Goal: Task Accomplishment & Management: Manage account settings

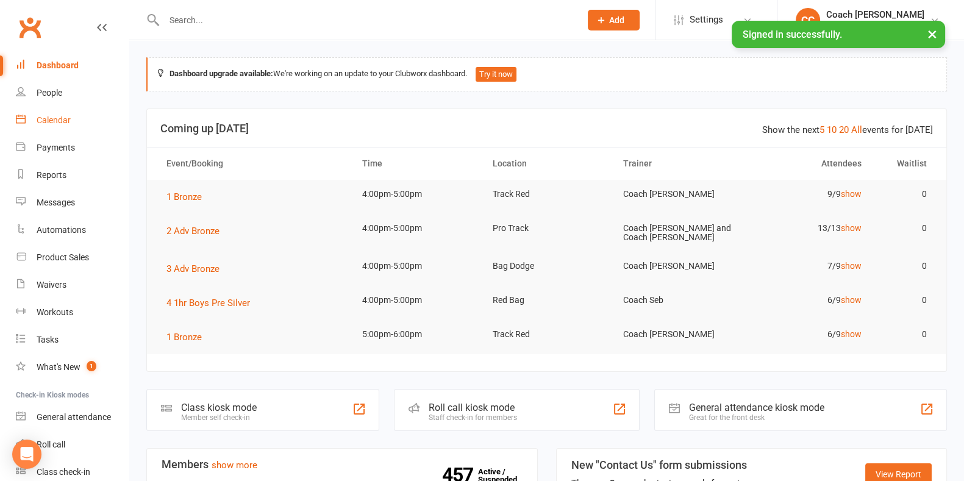
click at [64, 115] on link "Calendar" at bounding box center [72, 120] width 113 height 27
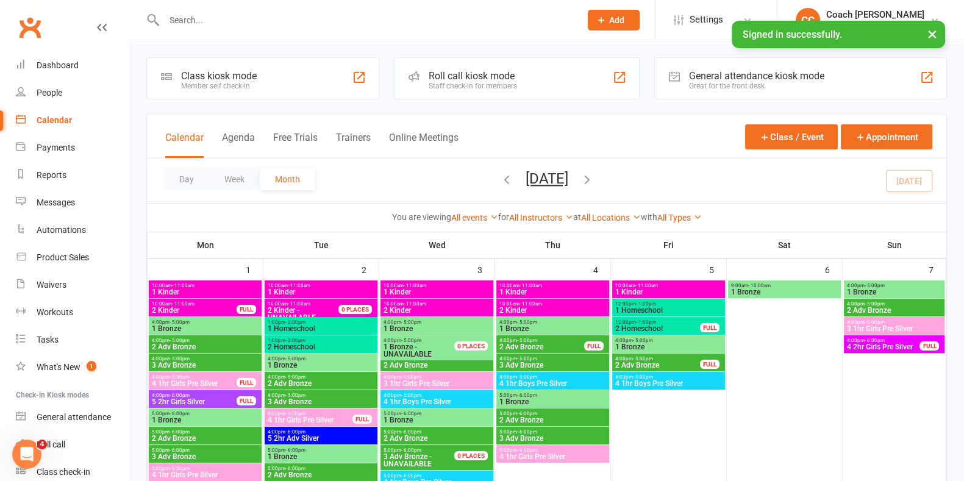
click at [594, 179] on icon "button" at bounding box center [586, 178] width 13 height 13
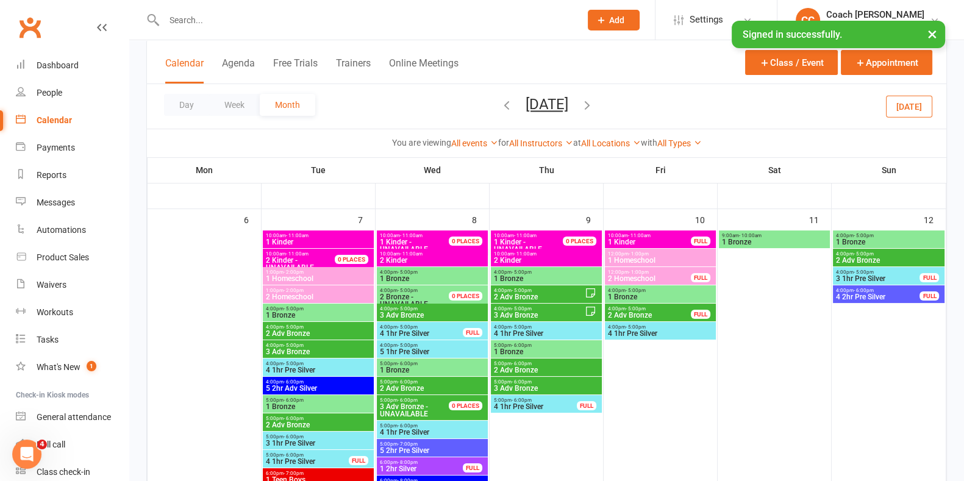
scroll to position [143, 0]
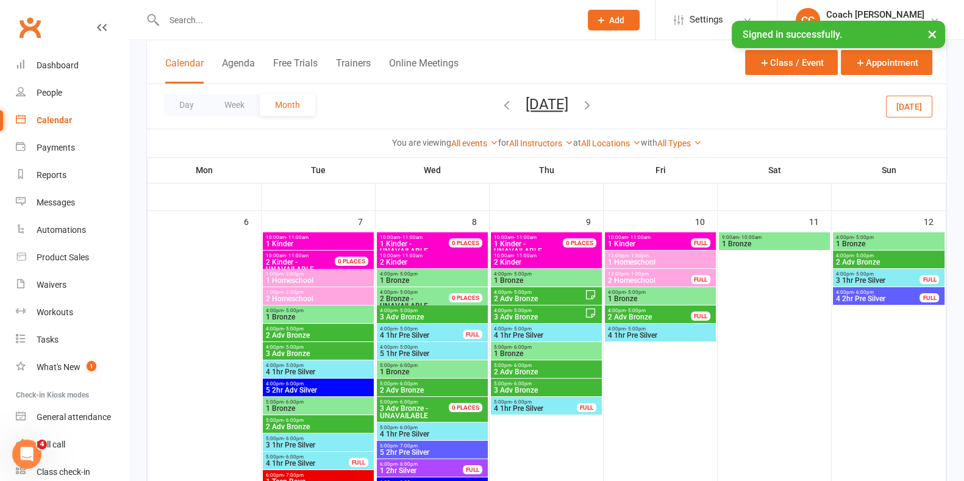
click at [305, 314] on span "1 Bronze" at bounding box center [318, 316] width 106 height 7
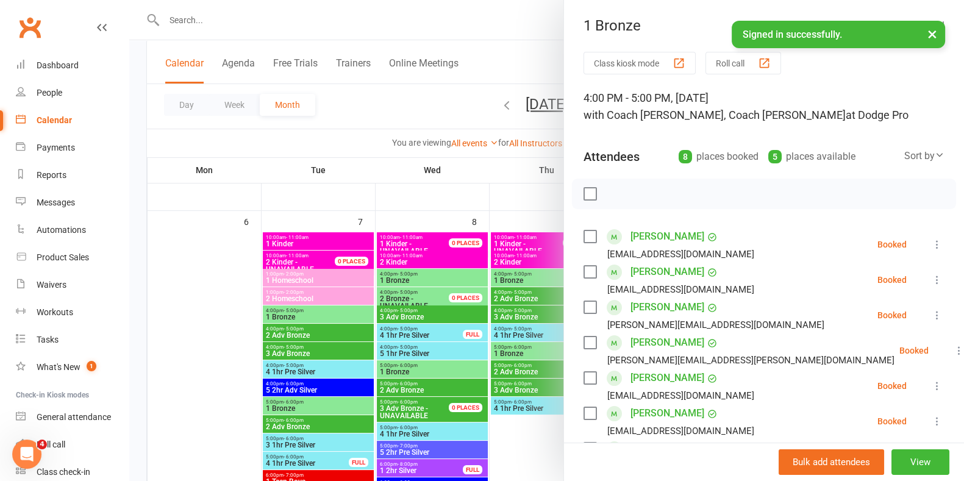
click at [182, 337] on div at bounding box center [546, 240] width 834 height 481
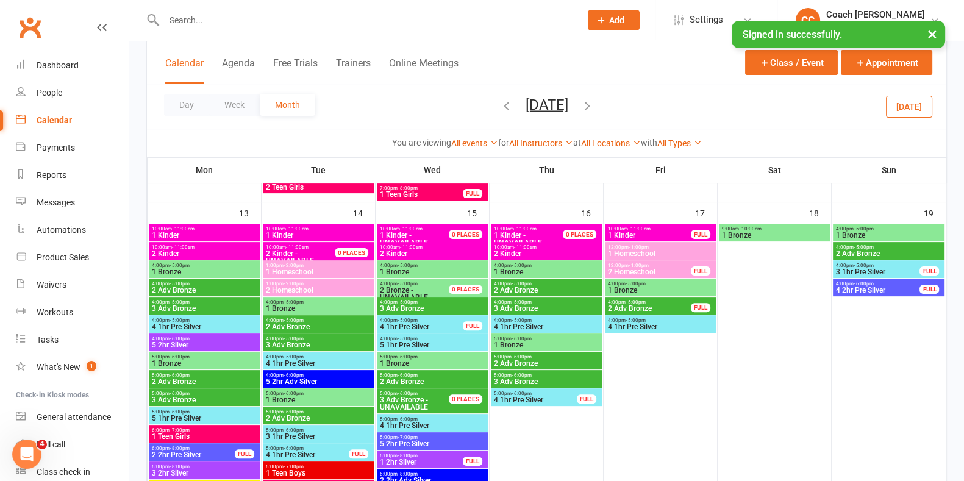
scroll to position [458, 0]
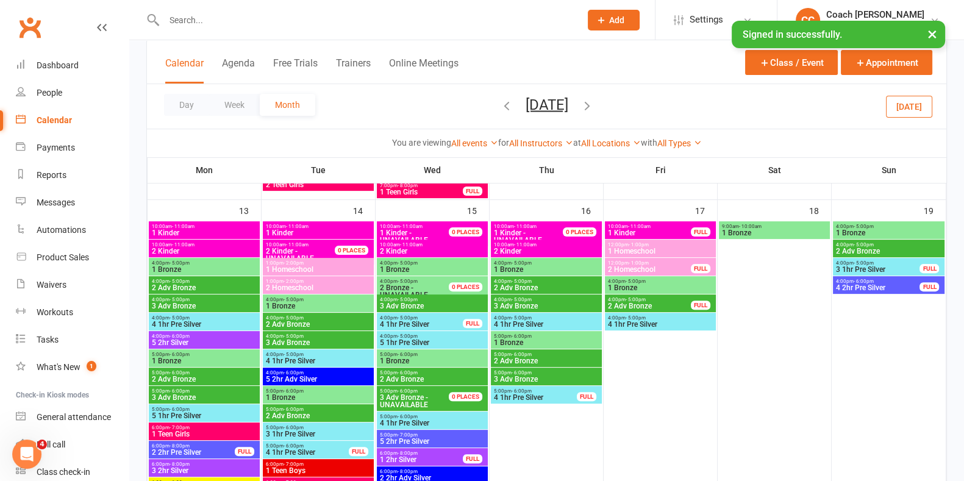
click at [308, 266] on span "1 Homeschool" at bounding box center [318, 269] width 106 height 7
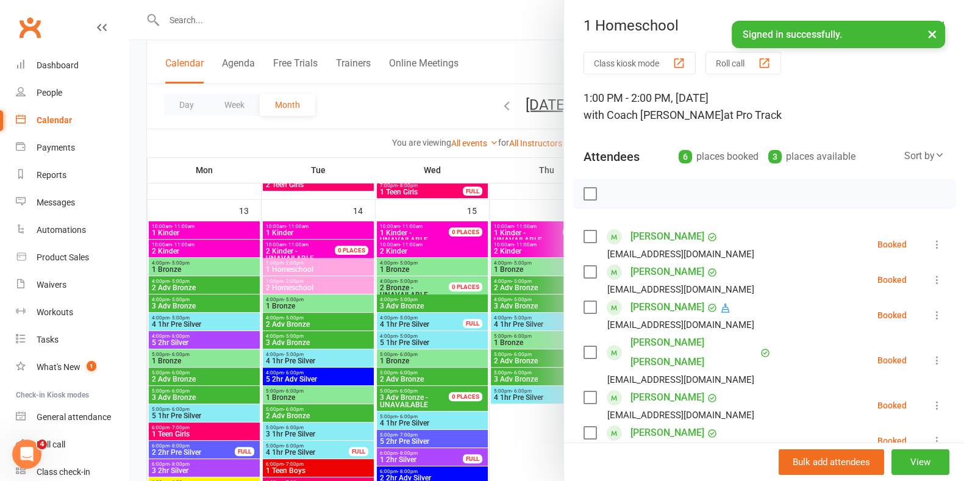
drag, startPoint x: 769, startPoint y: 101, endPoint x: 710, endPoint y: 101, distance: 59.1
click at [710, 101] on div "1:00 PM - 2:00 PM, [DATE] with Coach [PERSON_NAME] at Pro Track" at bounding box center [763, 107] width 361 height 34
click at [719, 139] on div "Attendees 6 places booked 3 places available Sort by Last name First name Booki…" at bounding box center [763, 154] width 361 height 30
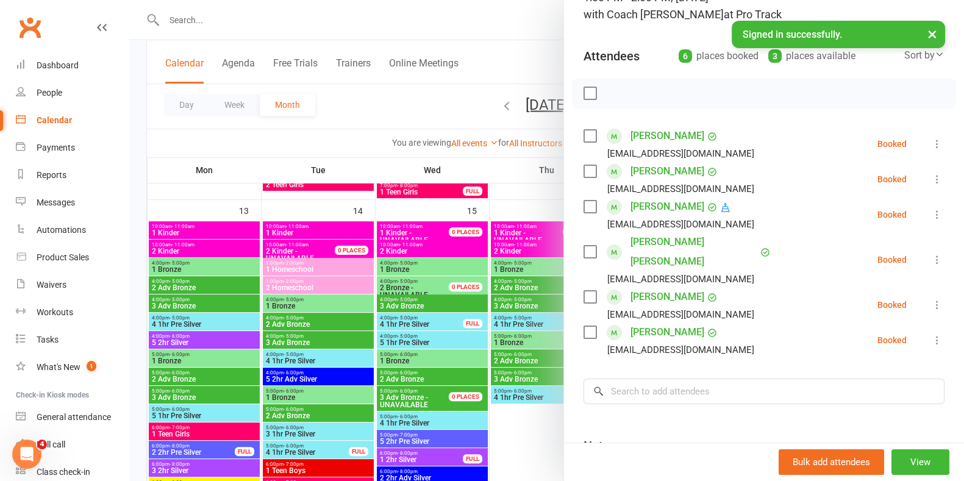
scroll to position [0, 0]
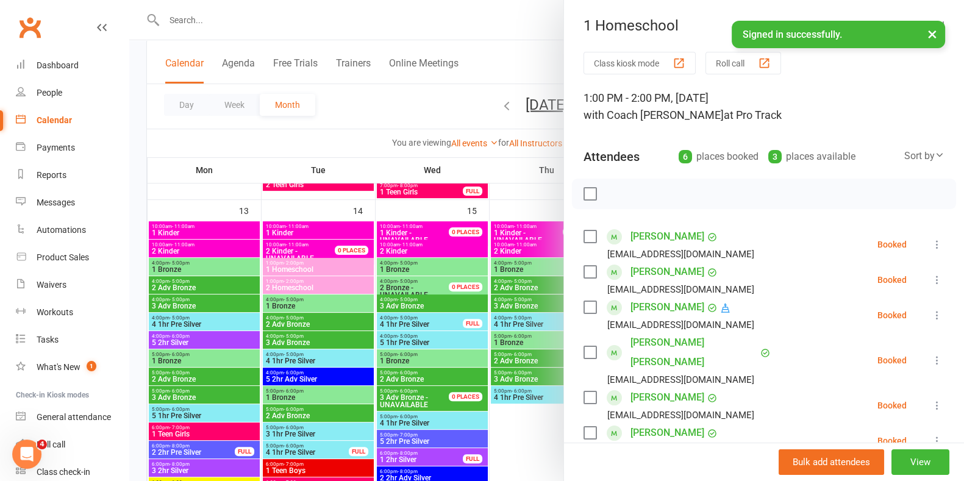
click at [931, 33] on button "×" at bounding box center [932, 34] width 22 height 26
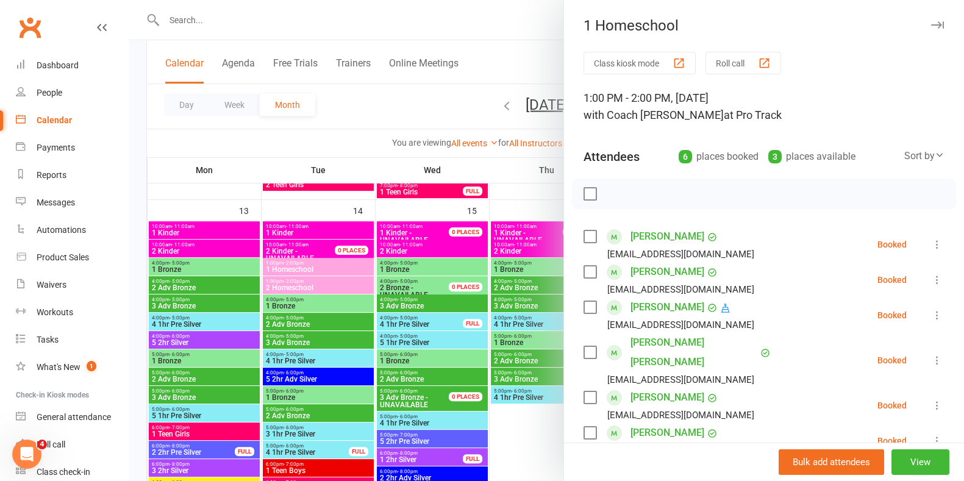
click at [931, 26] on icon "button" at bounding box center [937, 24] width 13 height 7
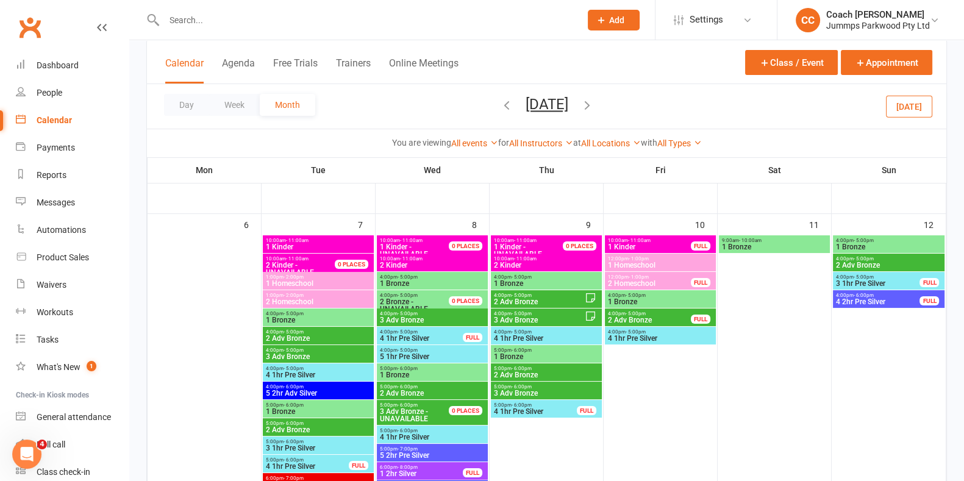
scroll to position [103, 0]
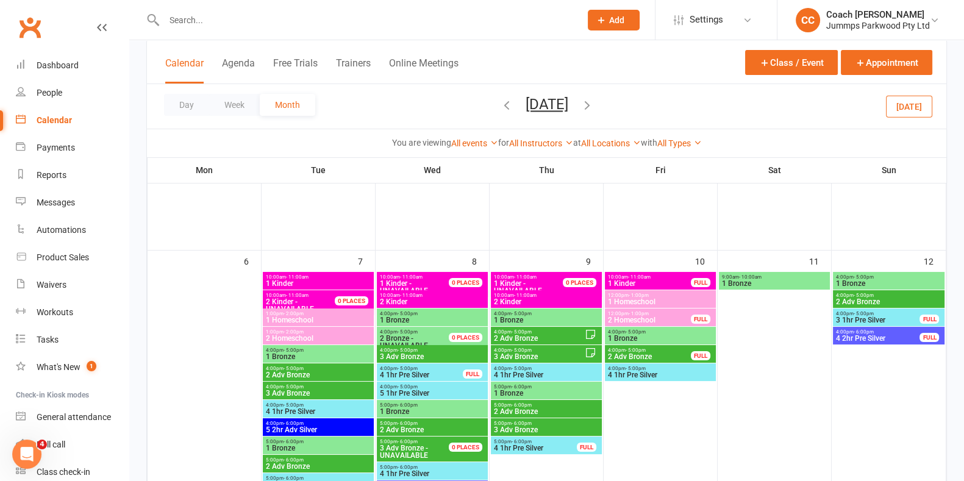
click at [322, 313] on span "1:00pm - 2:00pm" at bounding box center [318, 313] width 106 height 5
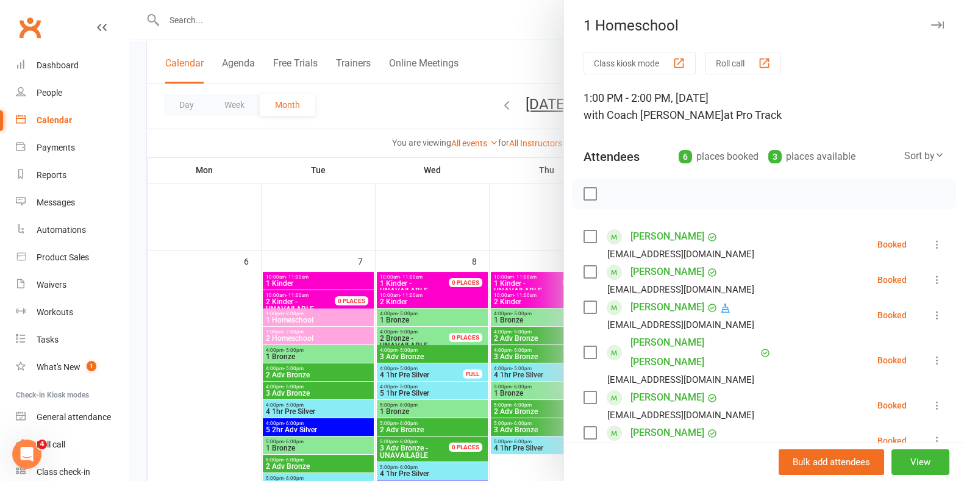
click at [931, 26] on icon "button" at bounding box center [937, 24] width 13 height 7
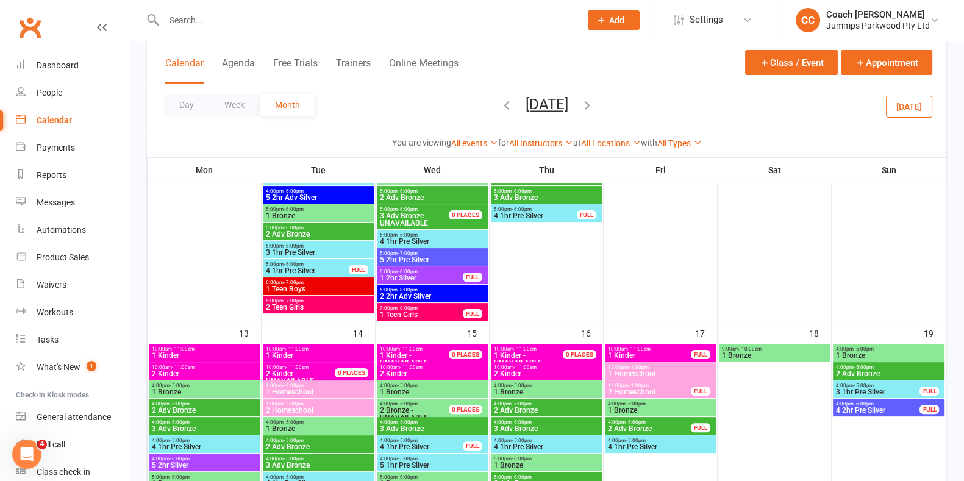
scroll to position [337, 0]
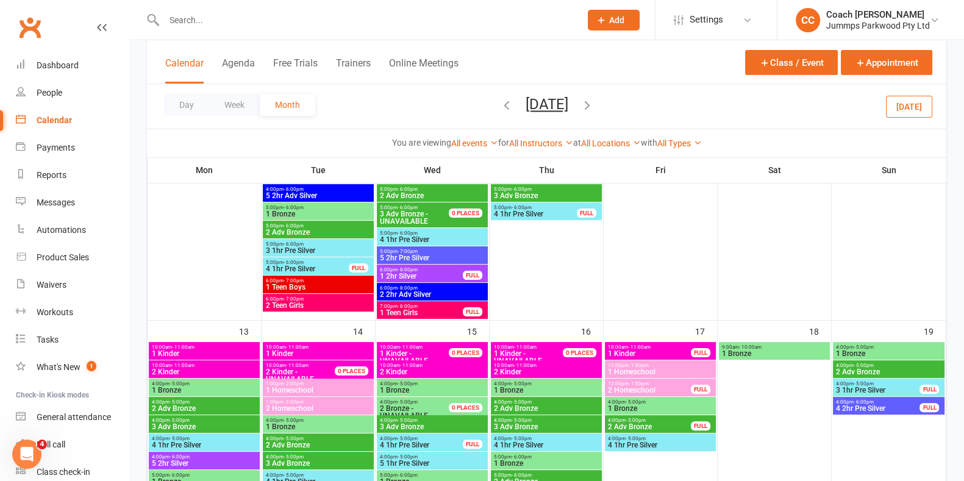
click at [331, 386] on span "1 Homeschool" at bounding box center [318, 389] width 106 height 7
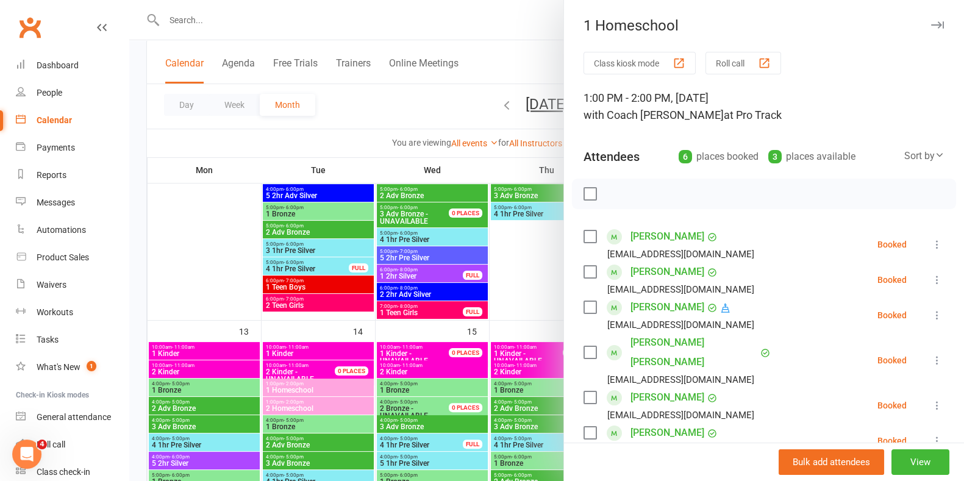
scroll to position [214, 0]
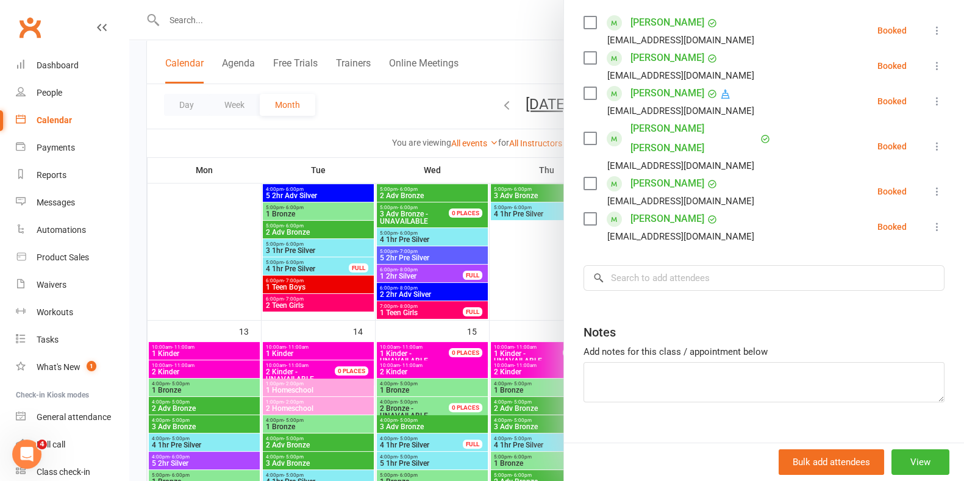
click at [901, 477] on div "Bulk add attendees View" at bounding box center [764, 461] width 400 height 38
click at [904, 455] on button "View" at bounding box center [920, 462] width 58 height 26
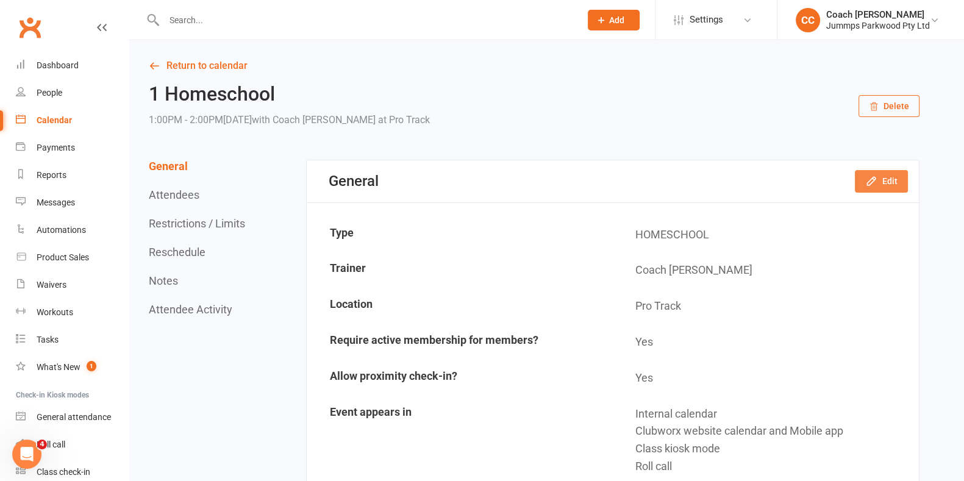
click at [892, 188] on button "Edit" at bounding box center [880, 181] width 53 height 22
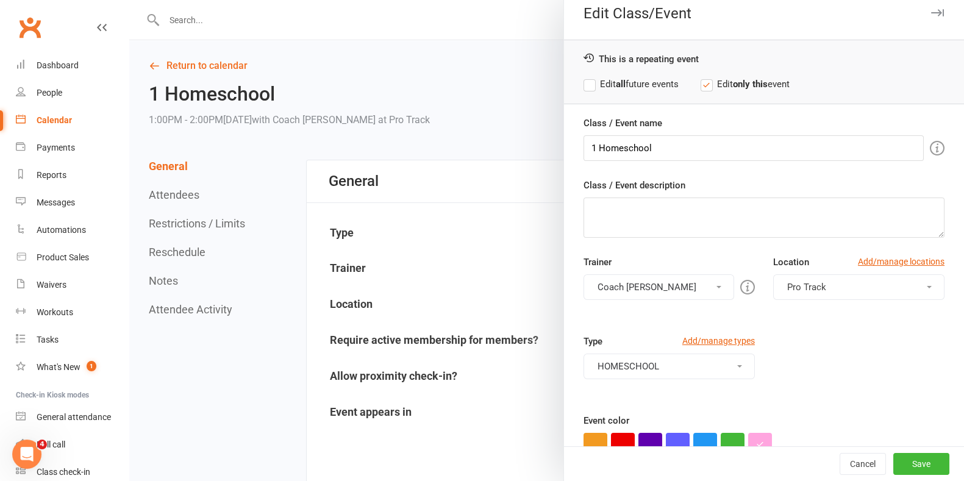
scroll to position [15, 0]
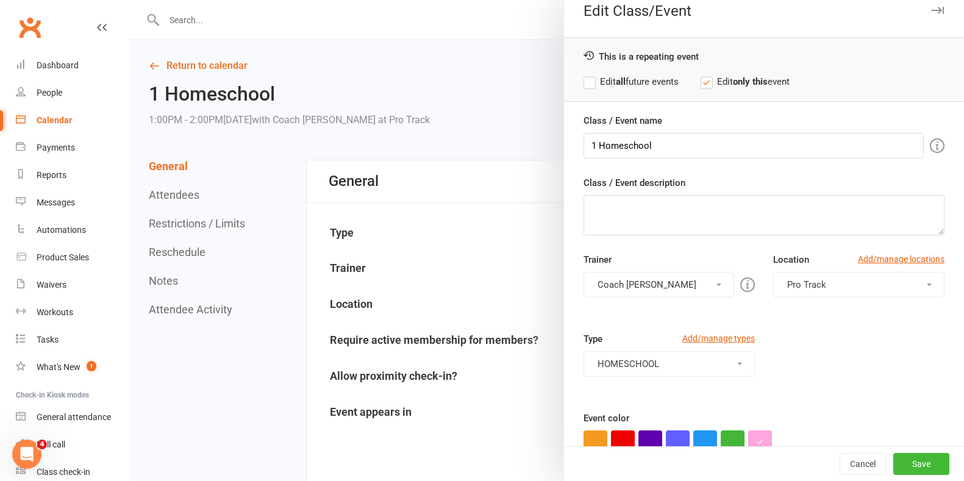
click at [900, 282] on button "Pro Track" at bounding box center [858, 285] width 171 height 26
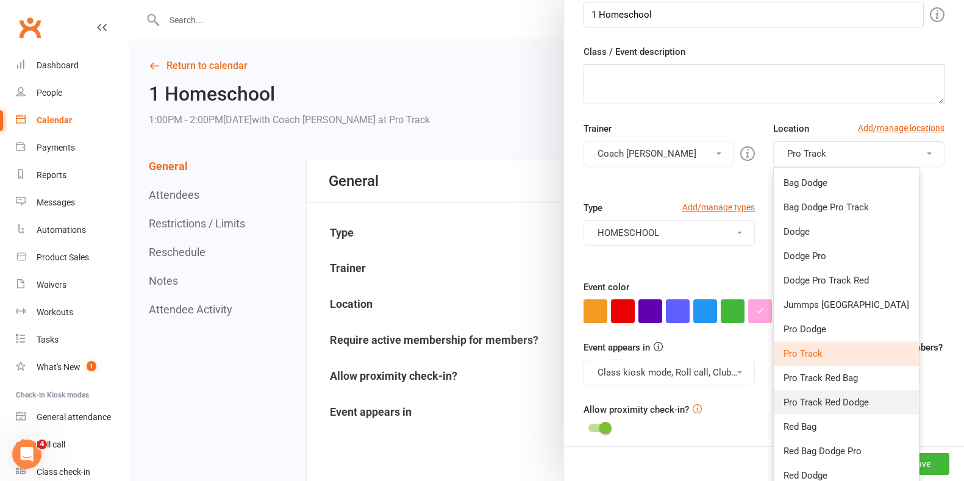
scroll to position [146, 0]
click at [822, 416] on link "Red Bag" at bounding box center [845, 426] width 145 height 24
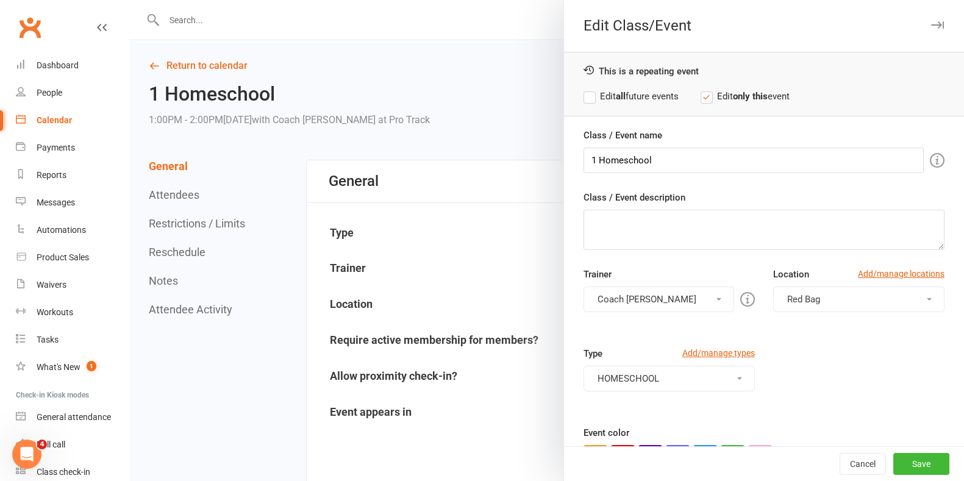
scroll to position [1, 0]
click at [658, 96] on label "Edit all future events" at bounding box center [630, 95] width 95 height 15
click at [767, 91] on label "Edit only this event" at bounding box center [744, 95] width 89 height 15
click at [907, 469] on button "Save" at bounding box center [921, 464] width 56 height 22
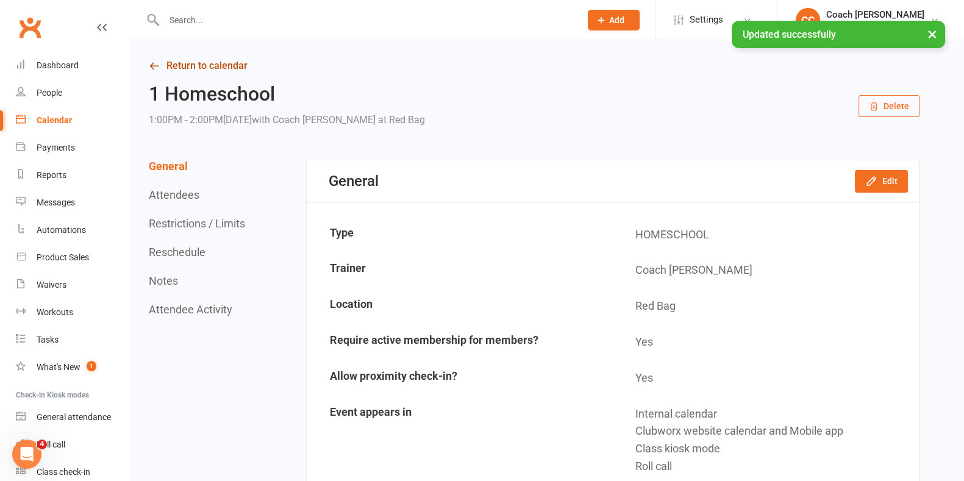
click at [233, 63] on link "Return to calendar" at bounding box center [534, 65] width 770 height 17
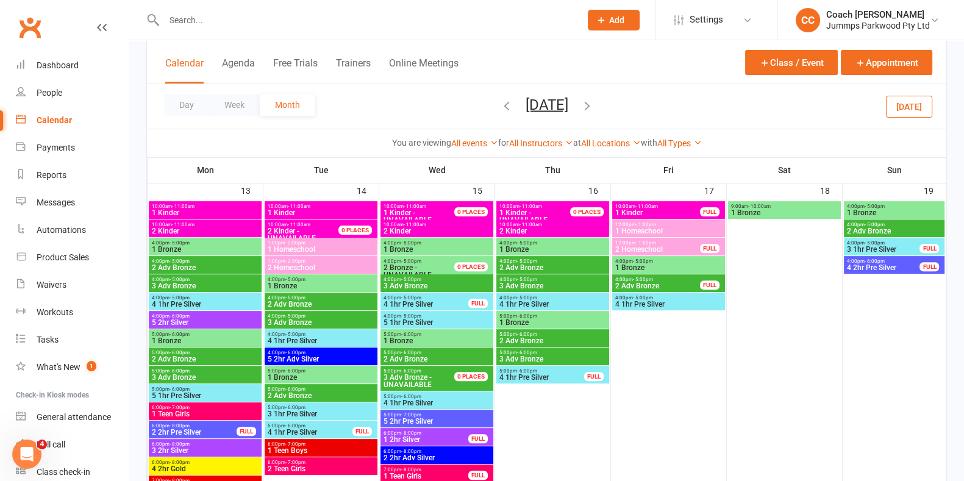
scroll to position [469, 0]
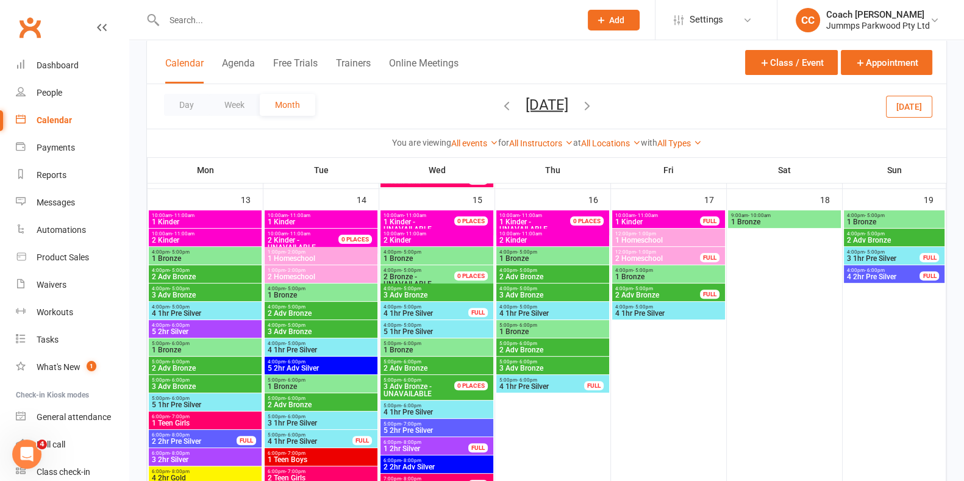
click at [333, 252] on span "1:00pm - 2:00pm" at bounding box center [321, 251] width 108 height 5
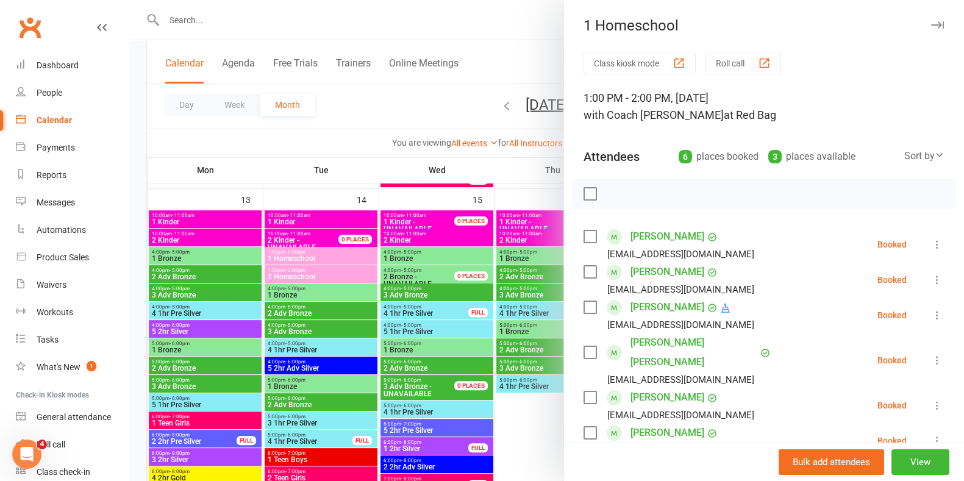
click at [931, 24] on icon "button" at bounding box center [937, 24] width 13 height 7
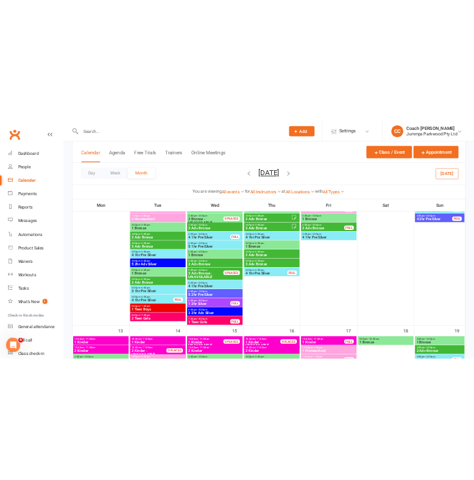
scroll to position [245, 0]
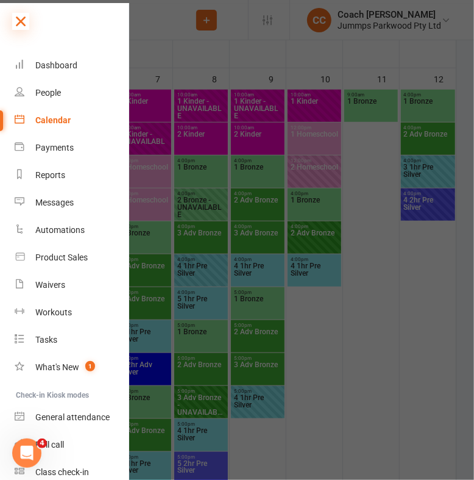
click at [18, 24] on icon at bounding box center [20, 21] width 17 height 17
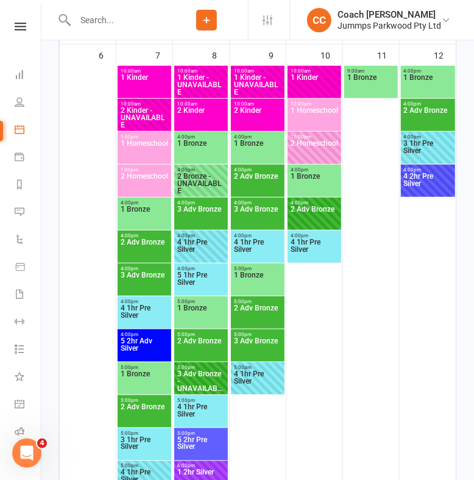
scroll to position [243, 0]
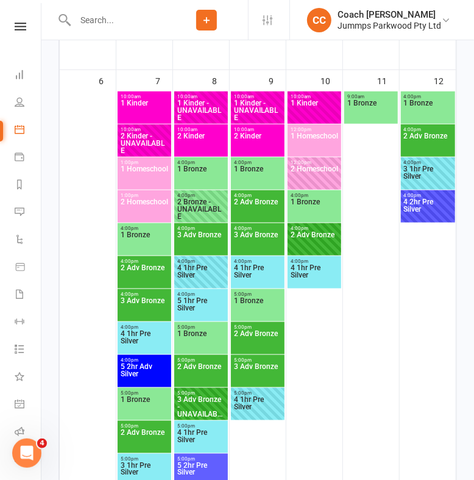
click at [148, 165] on span "1 Homeschool" at bounding box center [144, 176] width 49 height 22
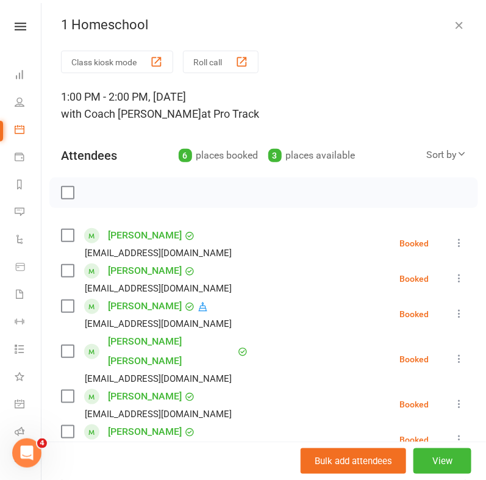
click at [453, 21] on icon "button" at bounding box center [459, 25] width 12 height 12
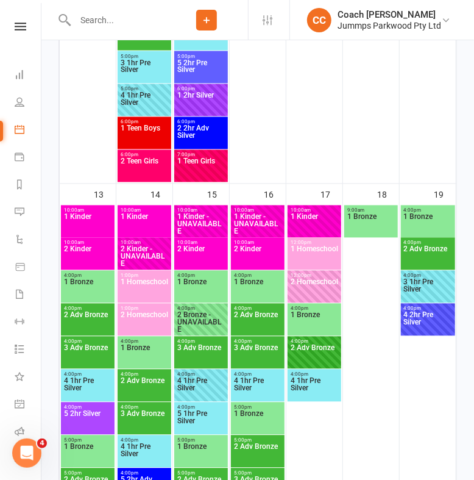
scroll to position [669, 0]
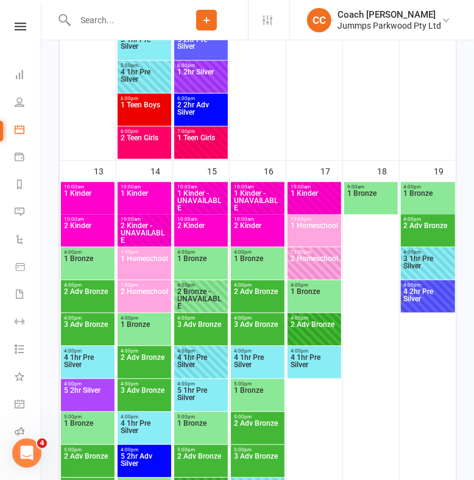
click at [149, 258] on span "1 Homeschool" at bounding box center [144, 266] width 49 height 22
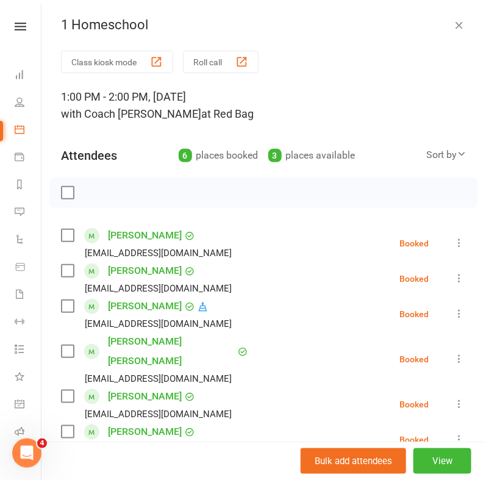
click at [453, 21] on icon "button" at bounding box center [459, 25] width 12 height 12
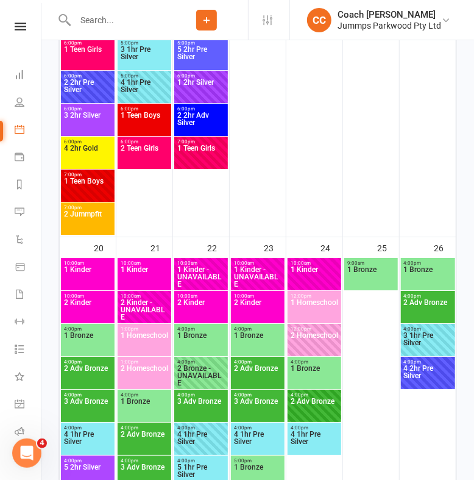
scroll to position [1203, 0]
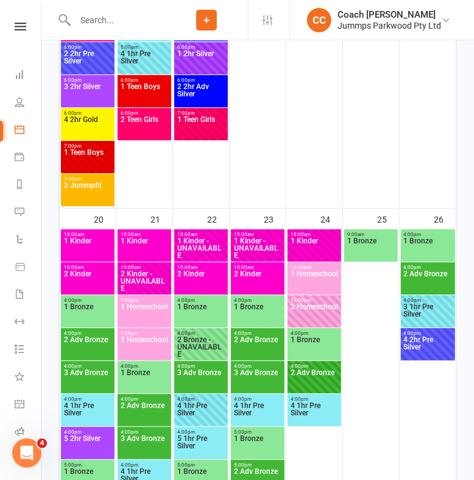
click at [154, 303] on span "1 Homeschool" at bounding box center [144, 314] width 49 height 22
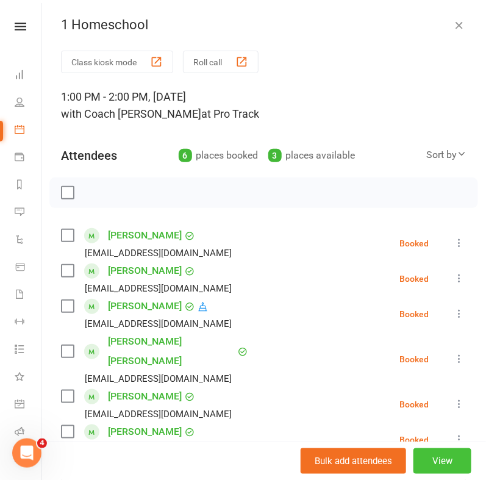
click at [425, 460] on button "View" at bounding box center [442, 461] width 58 height 26
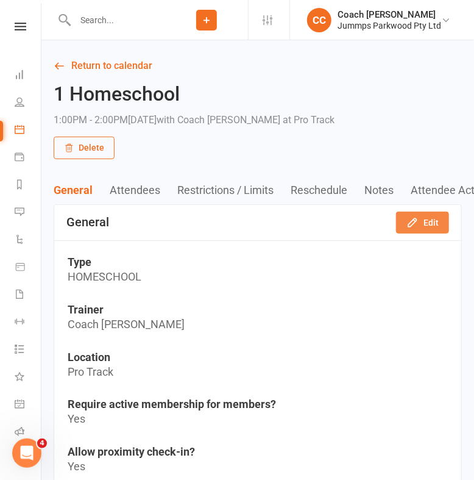
click at [426, 218] on button "Edit" at bounding box center [422, 222] width 53 height 22
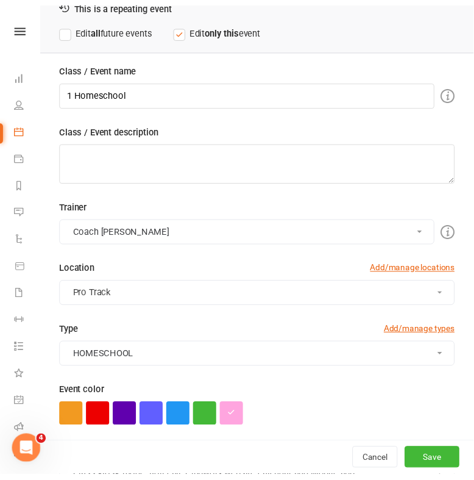
scroll to position [68, 0]
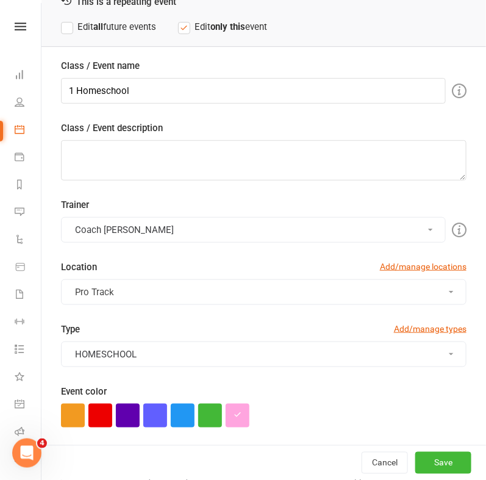
click at [210, 291] on button "Pro Track" at bounding box center [263, 292] width 405 height 26
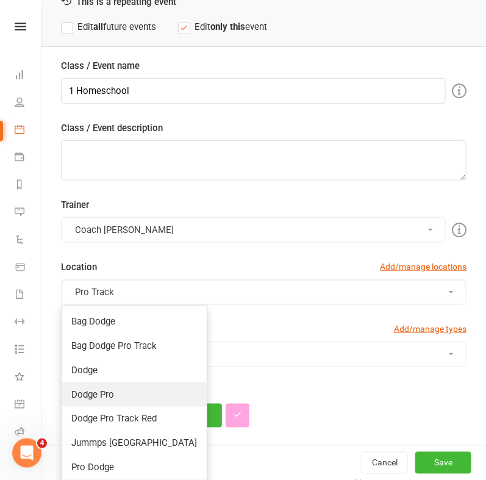
click at [138, 389] on link "Dodge Pro" at bounding box center [134, 394] width 145 height 24
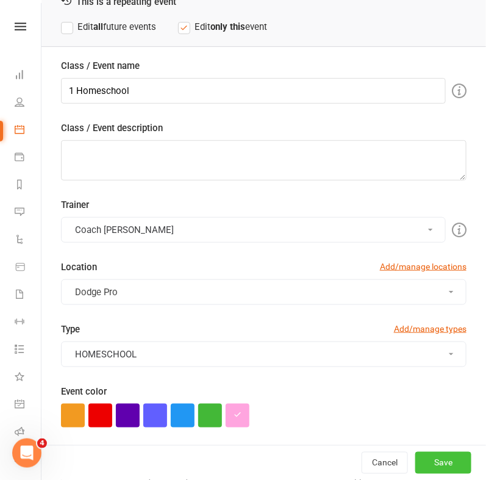
click at [435, 458] on button "Save" at bounding box center [443, 463] width 56 height 22
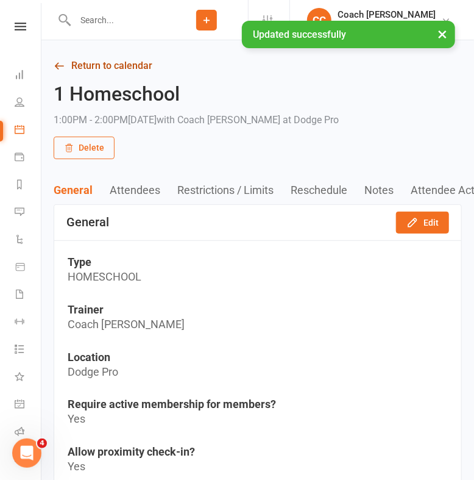
click at [135, 62] on link "Return to calendar" at bounding box center [258, 65] width 408 height 17
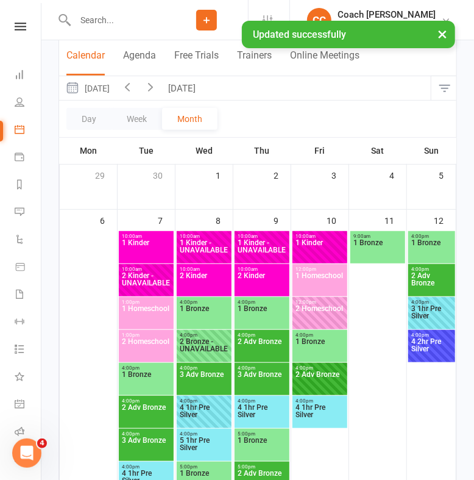
scroll to position [106, 0]
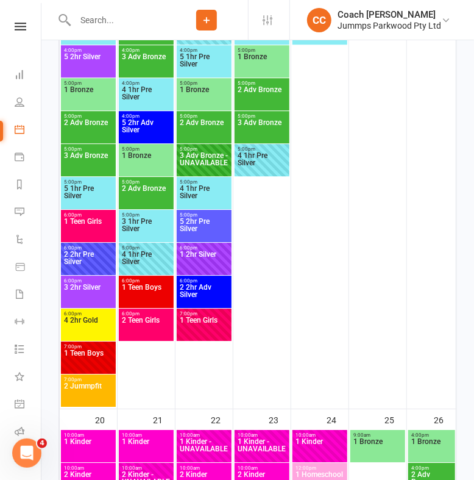
click at [266, 343] on div at bounding box center [262, 127] width 55 height 559
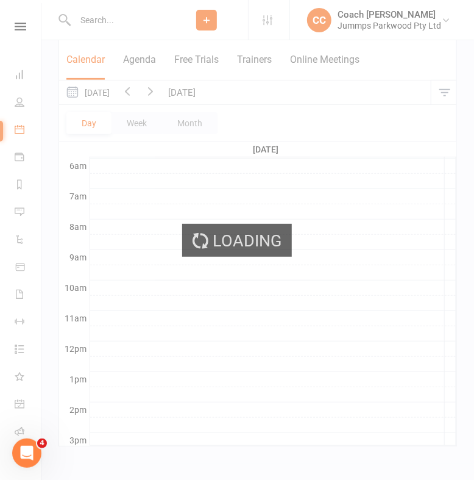
scroll to position [0, 0]
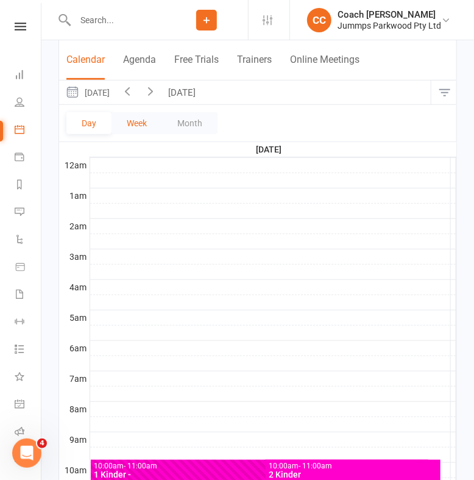
click at [141, 127] on button "Week" at bounding box center [137, 123] width 51 height 22
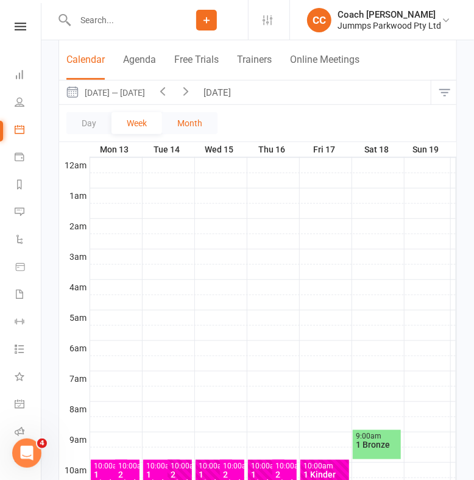
click at [186, 123] on button "Month" at bounding box center [189, 123] width 55 height 22
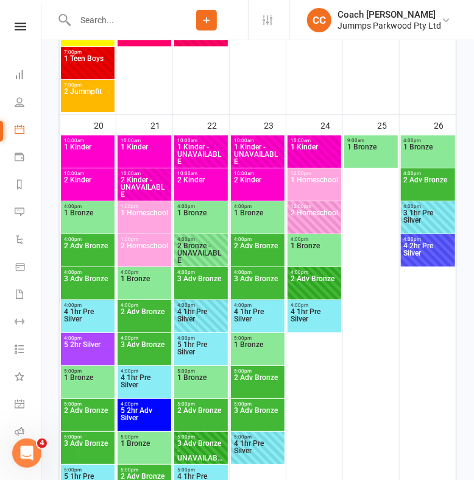
scroll to position [1298, 0]
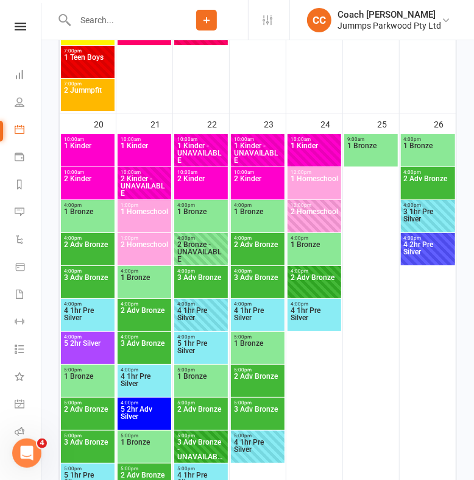
click at [141, 208] on span "1 Homeschool" at bounding box center [144, 219] width 49 height 22
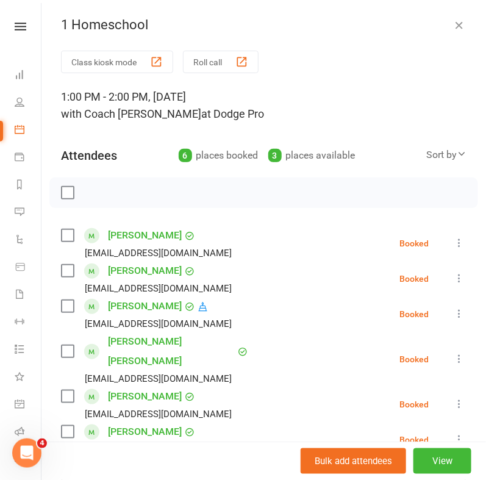
click at [453, 23] on icon "button" at bounding box center [459, 25] width 12 height 12
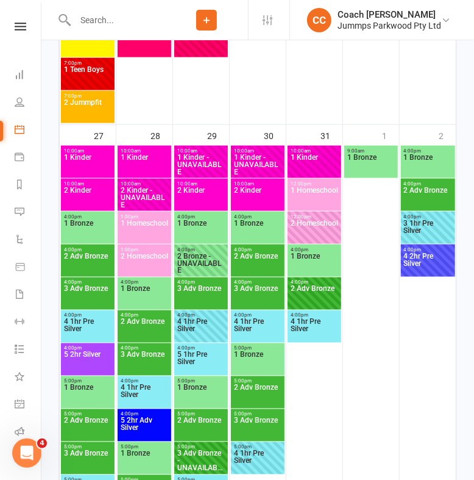
scroll to position [1869, 0]
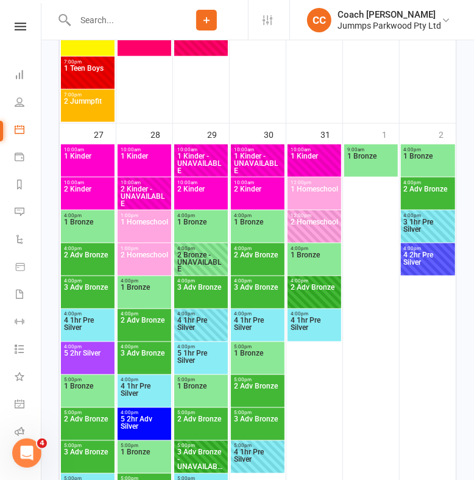
click at [147, 222] on span "1 Homeschool" at bounding box center [144, 229] width 49 height 22
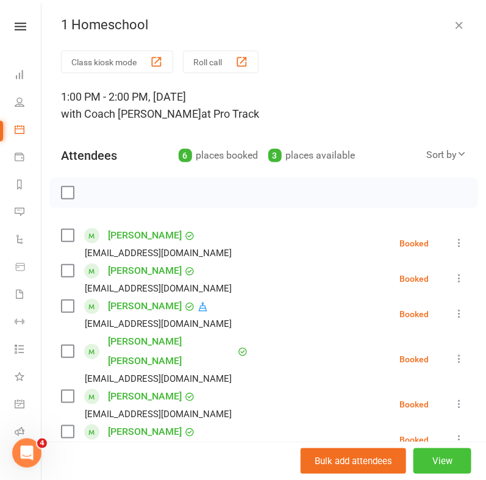
click at [413, 456] on button "View" at bounding box center [442, 461] width 58 height 26
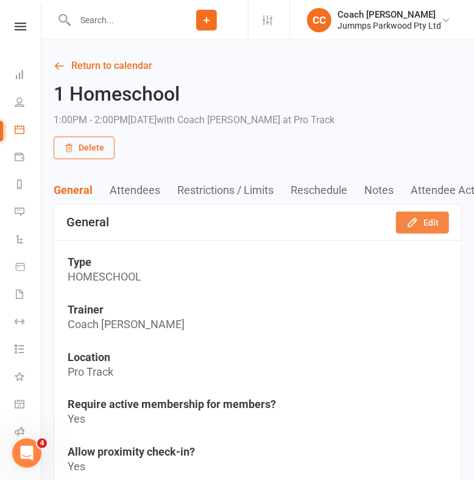
click at [417, 224] on icon "button" at bounding box center [413, 222] width 12 height 12
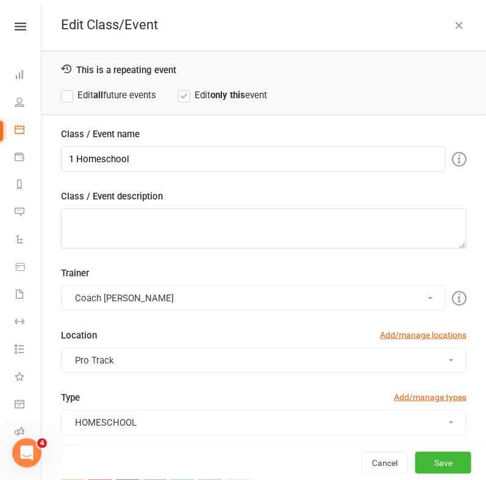
click at [300, 362] on button "Pro Track" at bounding box center [263, 360] width 405 height 26
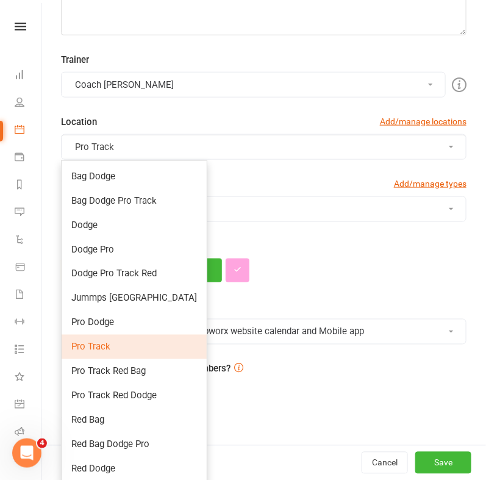
scroll to position [289, 0]
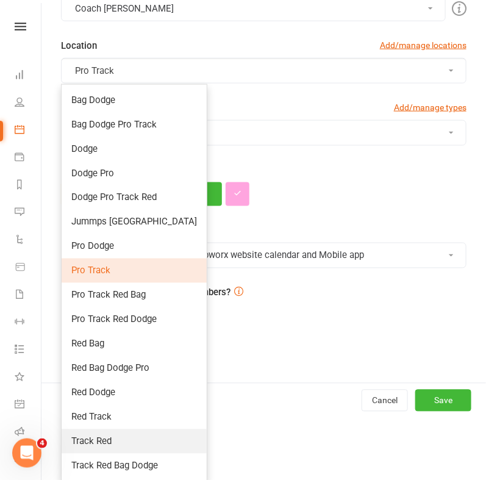
click at [137, 434] on link "Track Red" at bounding box center [134, 441] width 145 height 24
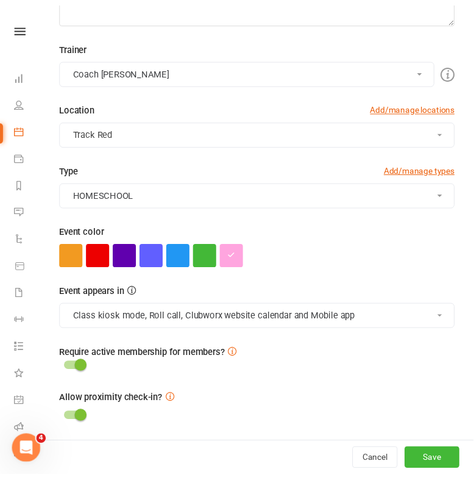
scroll to position [226, 0]
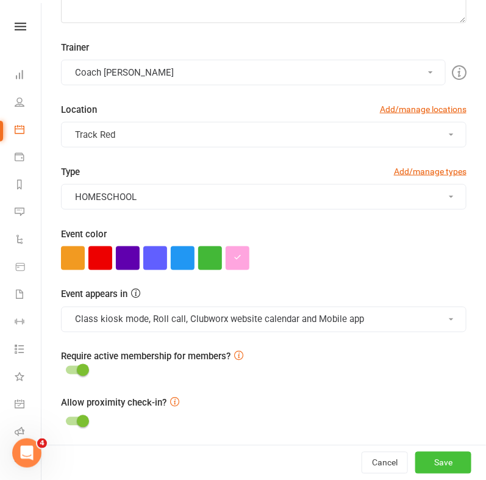
click at [424, 463] on button "Save" at bounding box center [443, 463] width 56 height 22
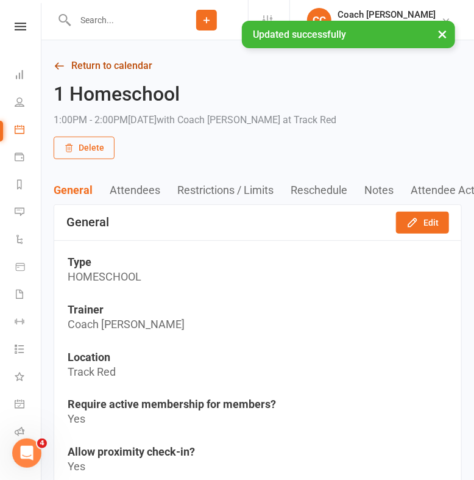
click at [149, 68] on link "Return to calendar" at bounding box center [258, 65] width 408 height 17
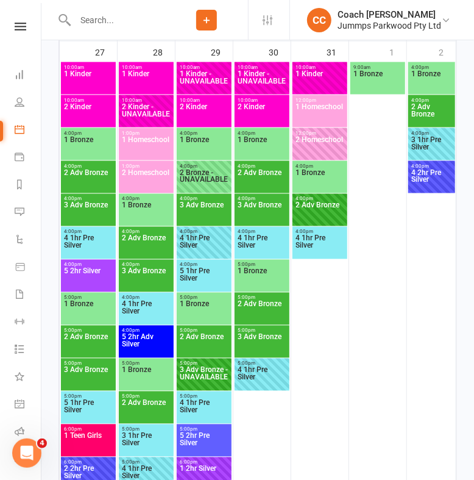
scroll to position [1954, 0]
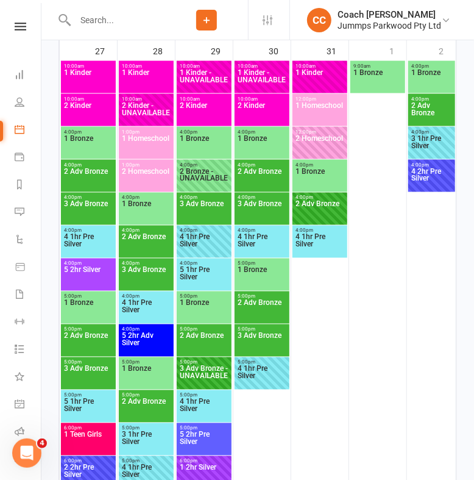
click at [151, 139] on span "1 Homeschool" at bounding box center [146, 146] width 50 height 22
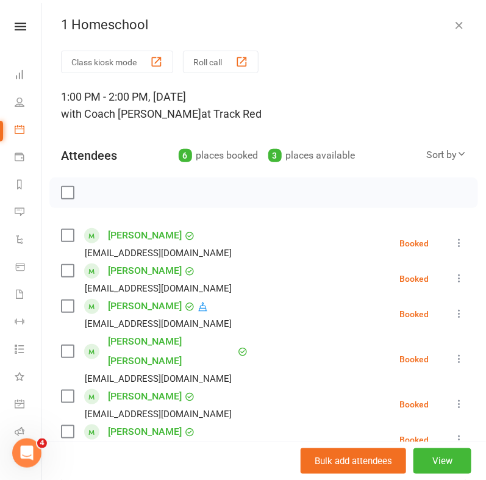
click at [453, 27] on icon "button" at bounding box center [459, 25] width 12 height 12
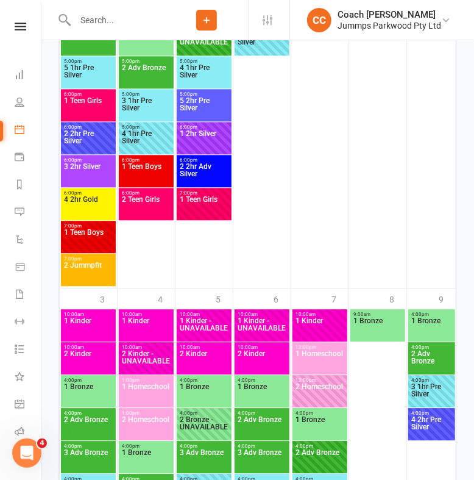
scroll to position [2399, 0]
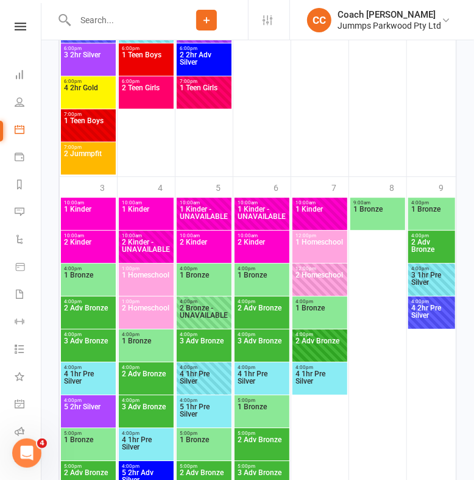
click at [154, 275] on span "1 Homeschool" at bounding box center [146, 282] width 50 height 22
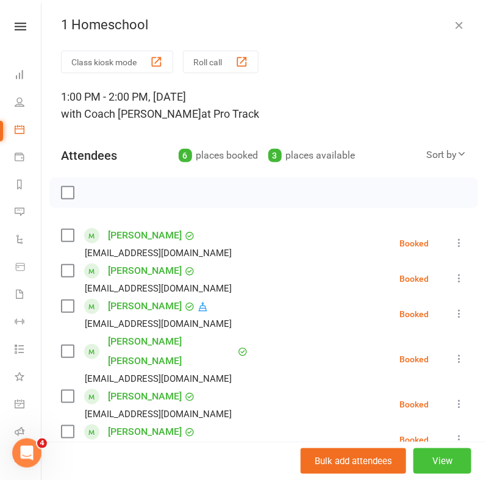
click at [422, 455] on button "View" at bounding box center [442, 461] width 58 height 26
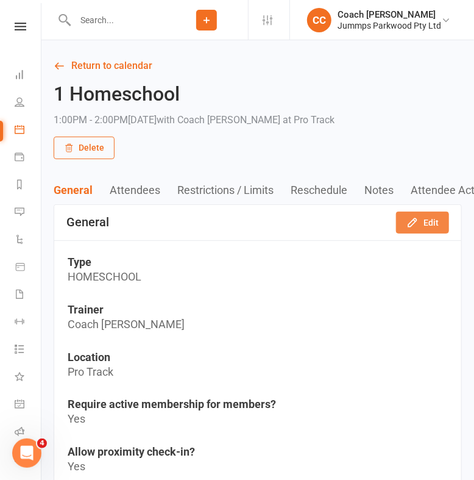
click at [430, 219] on button "Edit" at bounding box center [422, 222] width 53 height 22
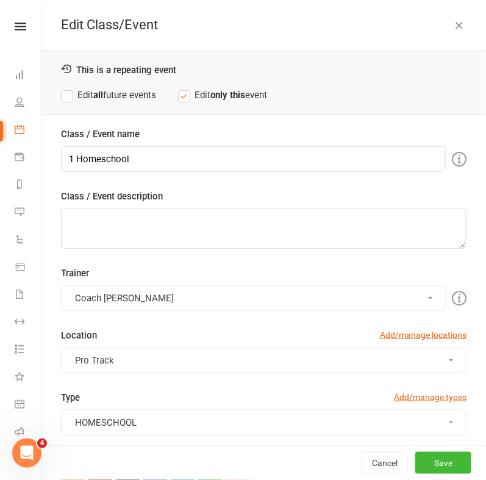
click at [254, 358] on button "Pro Track" at bounding box center [263, 360] width 405 height 26
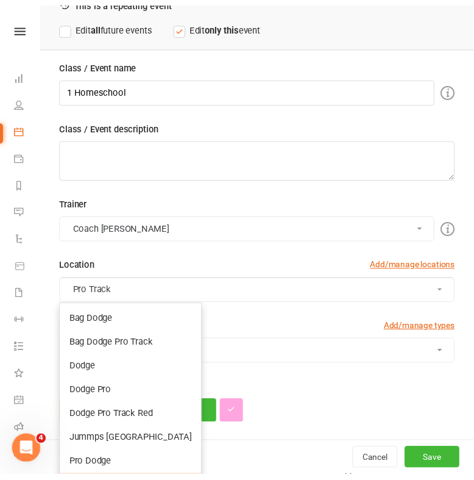
scroll to position [71, 0]
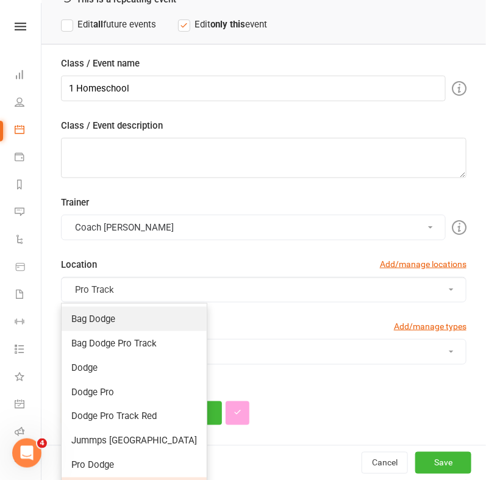
click at [152, 318] on link "Bag Dodge" at bounding box center [134, 319] width 145 height 24
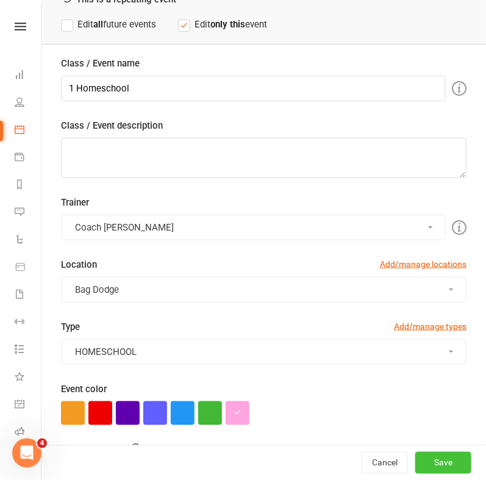
click at [417, 467] on button "Save" at bounding box center [443, 463] width 56 height 22
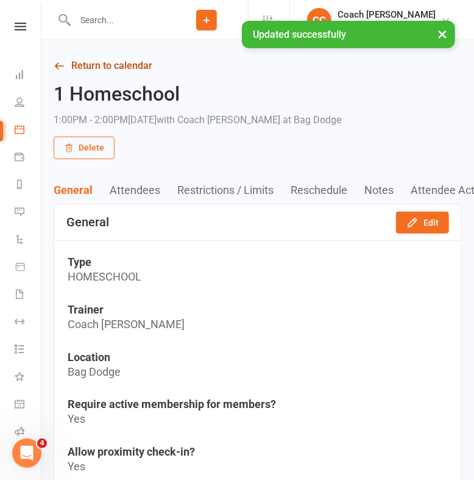
click at [110, 69] on link "Return to calendar" at bounding box center [258, 65] width 408 height 17
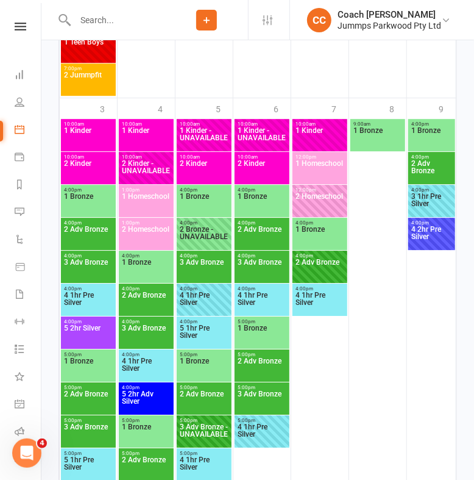
scroll to position [2479, 0]
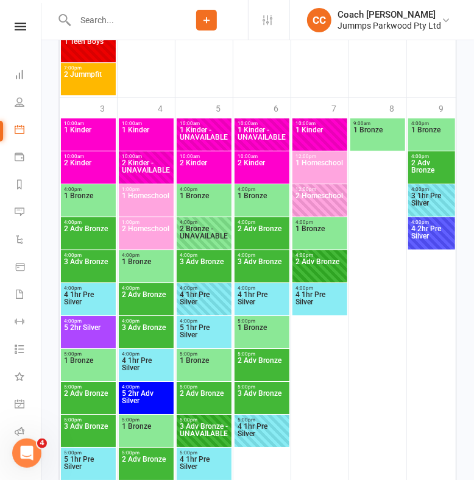
click at [155, 198] on span "1 Homeschool" at bounding box center [146, 203] width 50 height 22
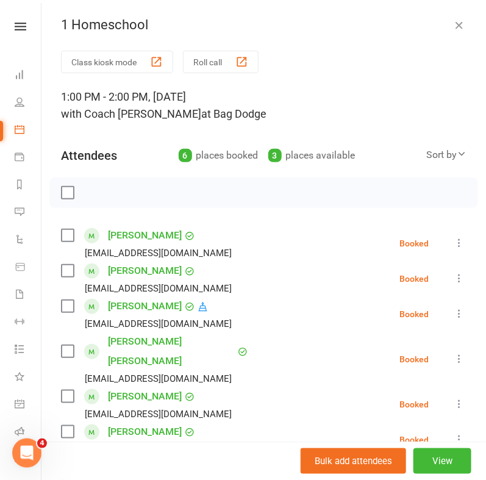
click at [453, 25] on icon "button" at bounding box center [459, 25] width 12 height 12
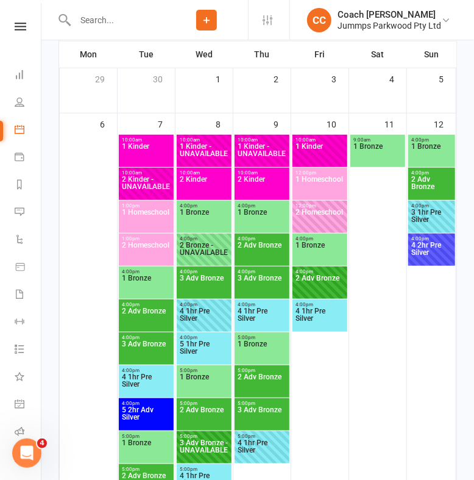
scroll to position [0, 0]
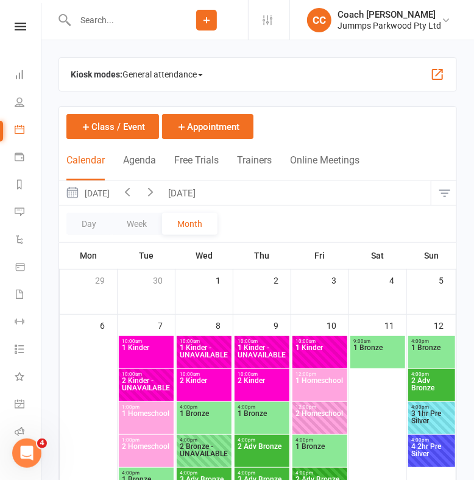
click at [157, 191] on icon "button" at bounding box center [150, 191] width 13 height 13
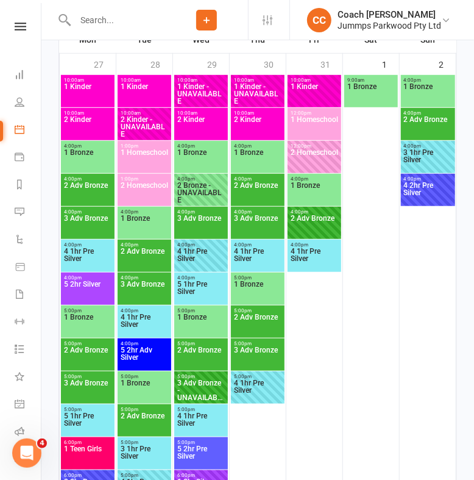
scroll to position [213, 0]
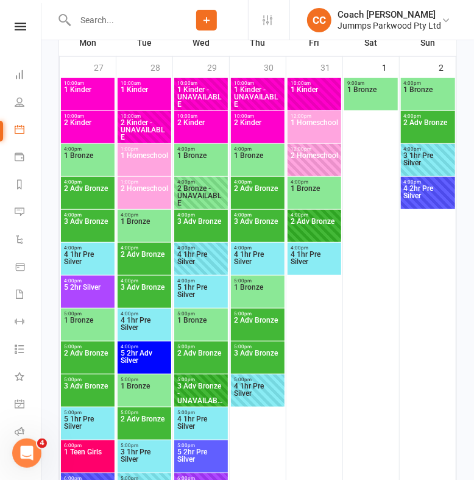
click at [140, 160] on span "1 Homeschool" at bounding box center [144, 163] width 49 height 22
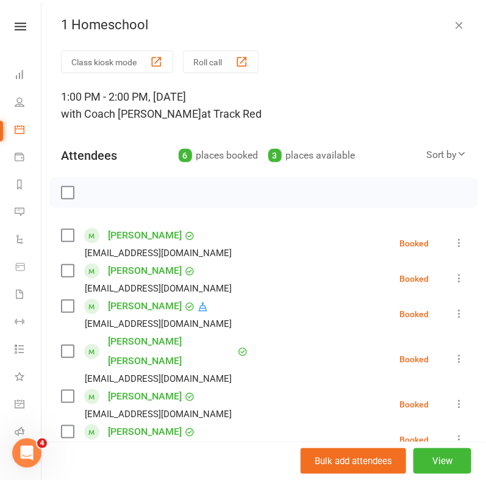
click at [453, 26] on icon "button" at bounding box center [459, 25] width 12 height 12
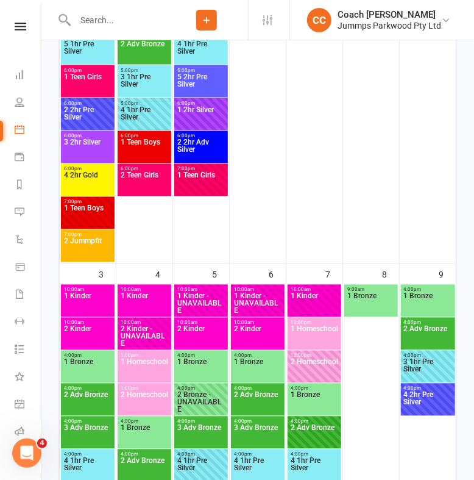
scroll to position [647, 0]
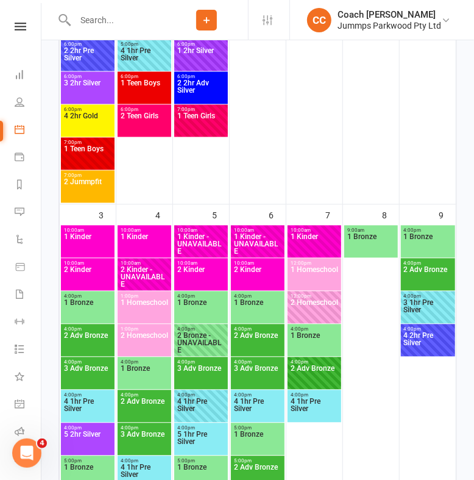
click at [159, 307] on span "1 Homeschool" at bounding box center [144, 310] width 49 height 22
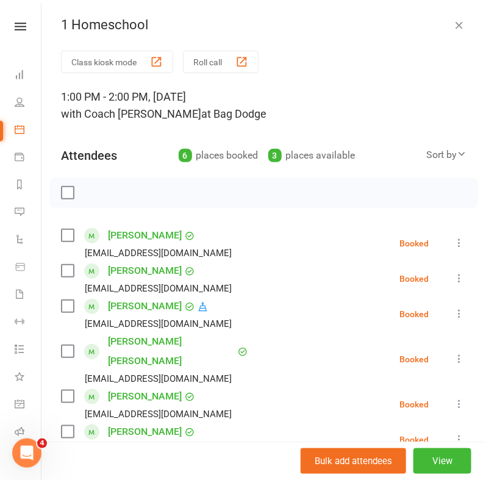
click at [453, 27] on icon "button" at bounding box center [459, 25] width 12 height 12
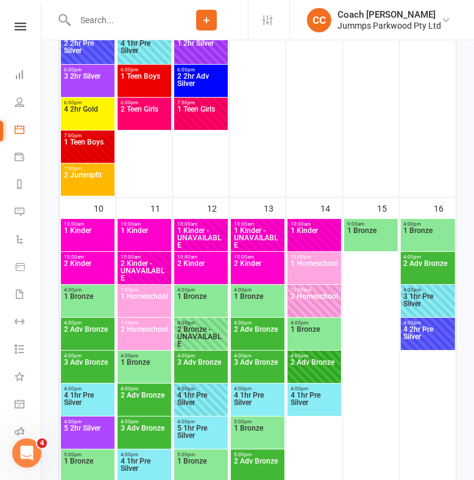
scroll to position [1241, 0]
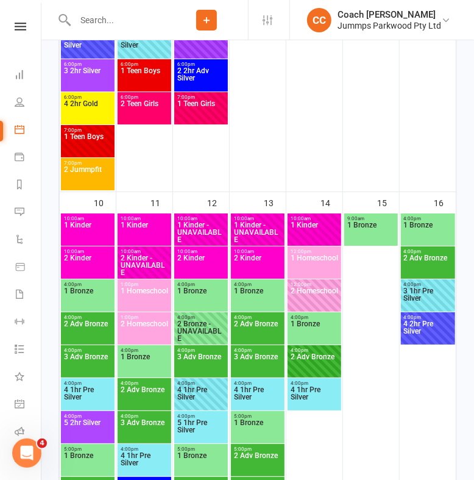
click at [151, 287] on span "1 Homeschool" at bounding box center [144, 298] width 49 height 22
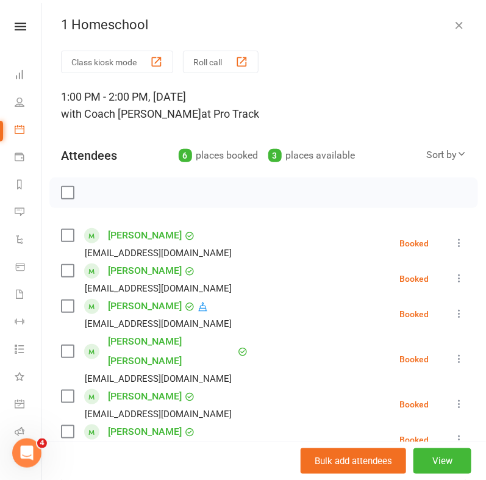
click at [453, 26] on icon "button" at bounding box center [459, 25] width 12 height 12
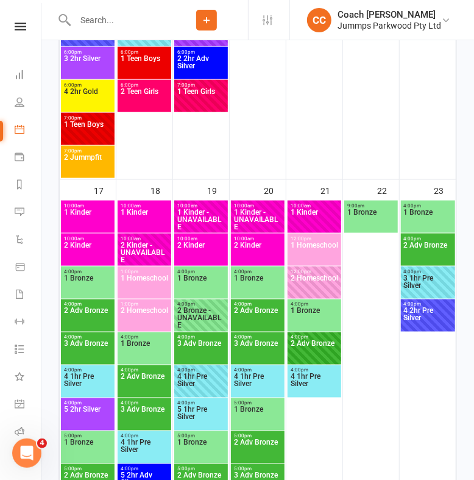
scroll to position [1836, 0]
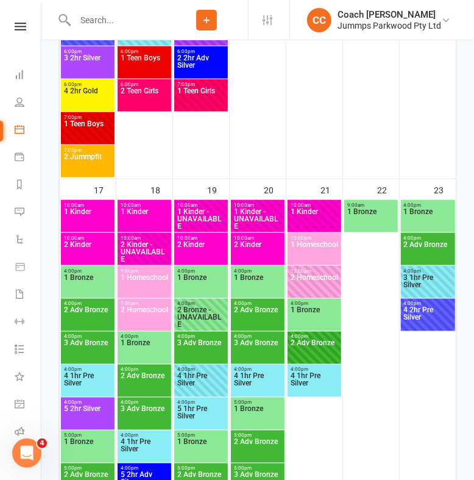
click at [146, 275] on span "1 Homeschool" at bounding box center [144, 285] width 49 height 22
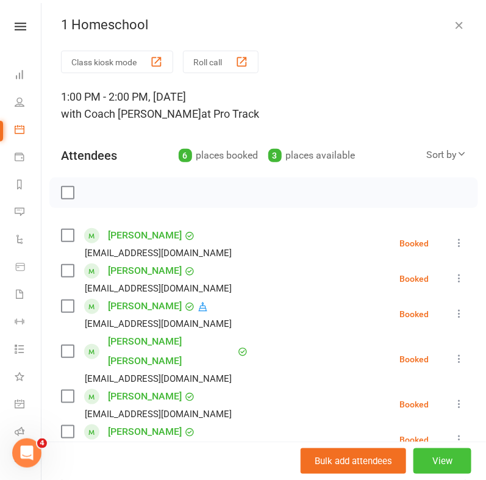
click at [424, 460] on button "View" at bounding box center [442, 461] width 58 height 26
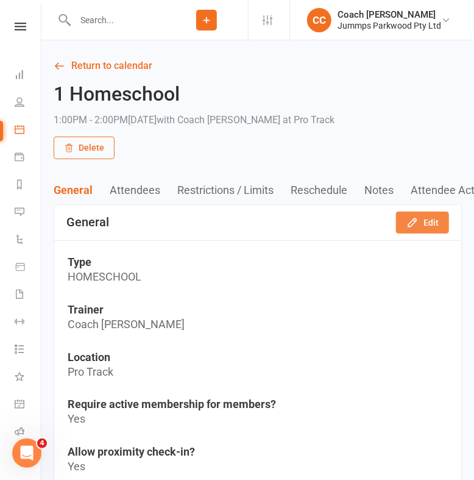
click at [423, 220] on button "Edit" at bounding box center [422, 222] width 53 height 22
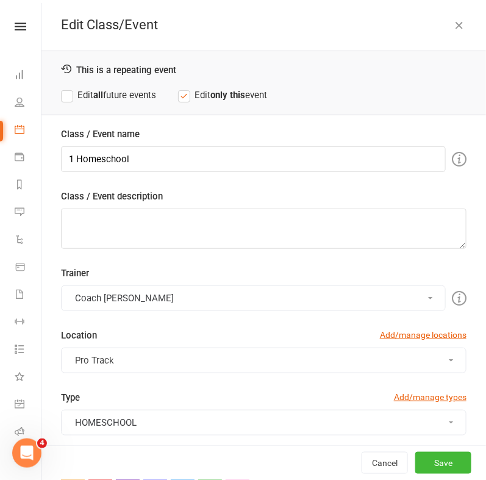
click at [272, 364] on button "Pro Track" at bounding box center [263, 360] width 405 height 26
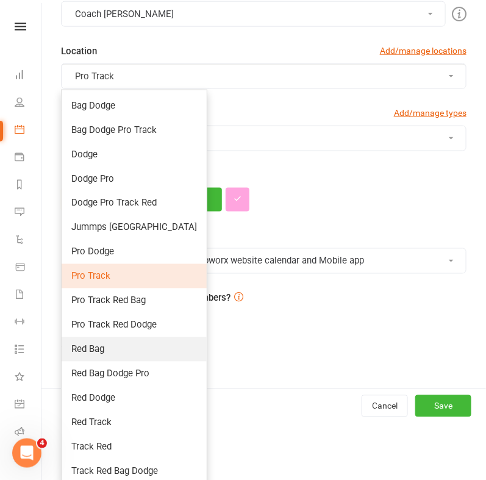
click at [129, 343] on link "Red Bag" at bounding box center [134, 349] width 145 height 24
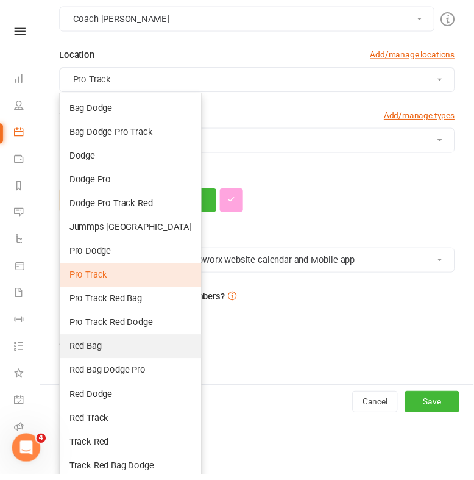
scroll to position [226, 0]
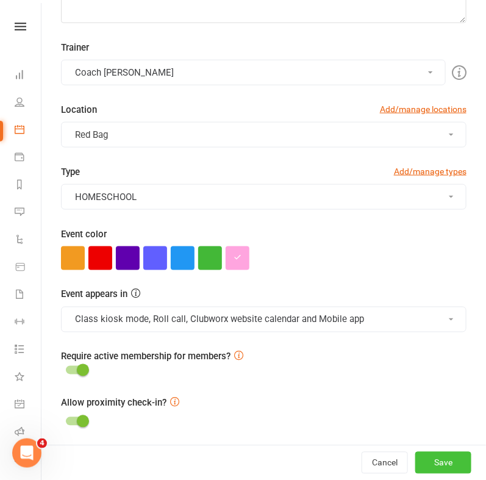
click at [417, 463] on button "Save" at bounding box center [443, 463] width 56 height 22
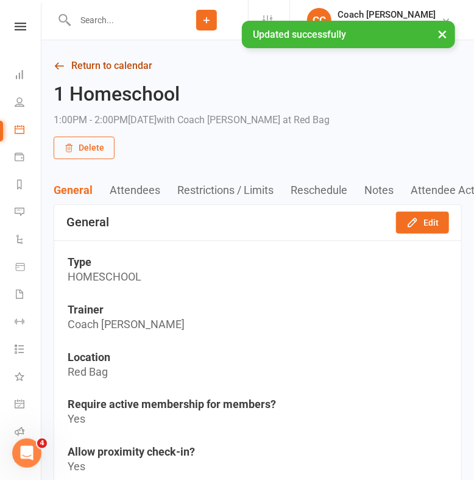
click at [135, 69] on link "Return to calendar" at bounding box center [258, 65] width 408 height 17
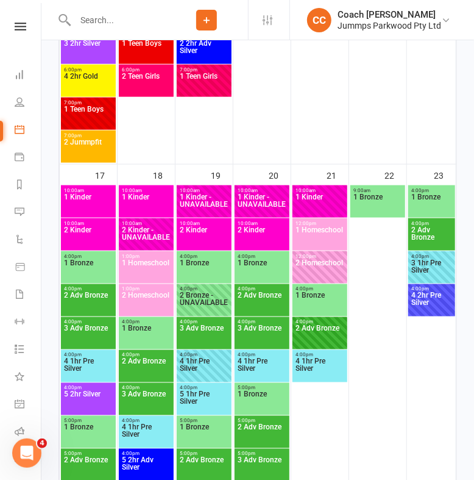
scroll to position [1854, 0]
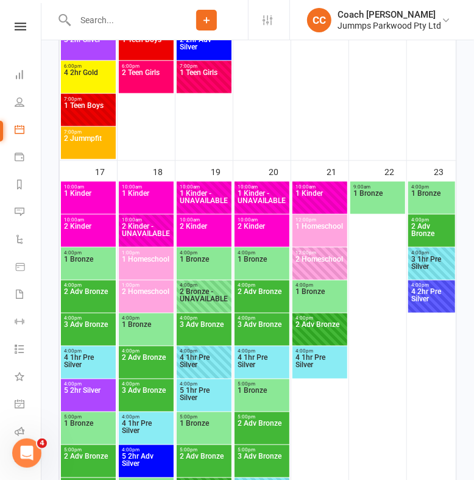
click at [140, 254] on span "1:00pm - 2:00pm" at bounding box center [146, 252] width 50 height 5
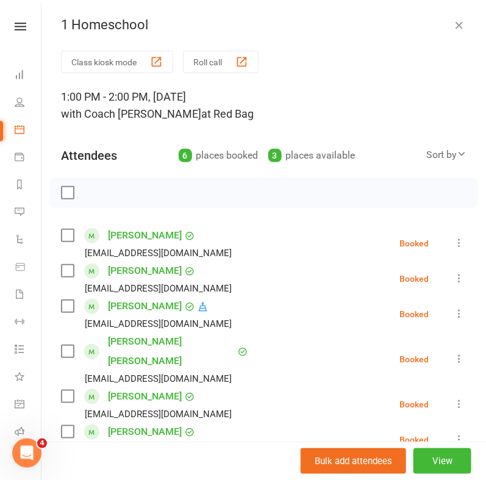
click at [453, 26] on icon "button" at bounding box center [459, 25] width 12 height 12
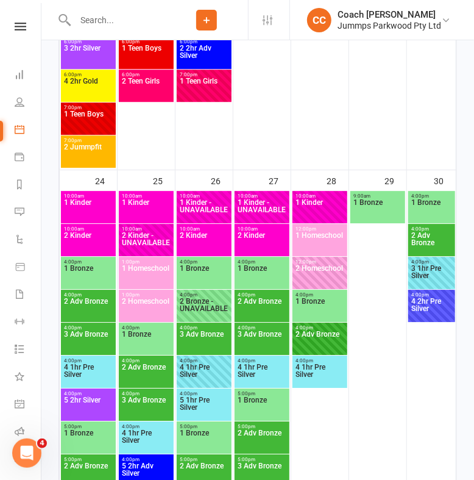
scroll to position [2429, 0]
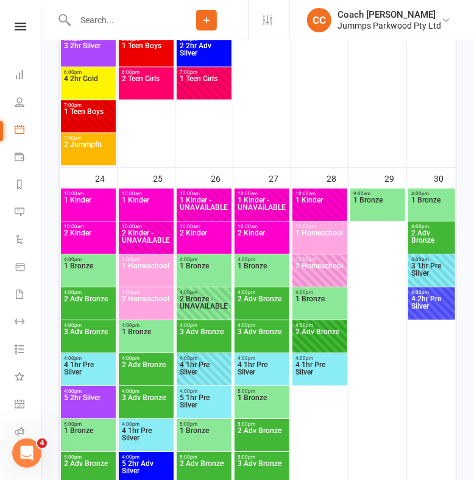
click at [153, 265] on span "1 Homeschool" at bounding box center [146, 273] width 50 height 22
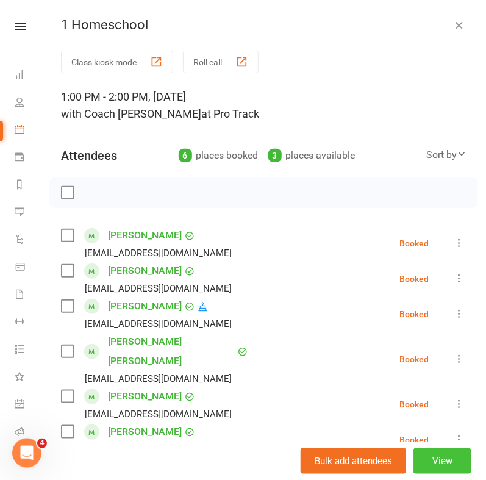
click at [422, 468] on button "View" at bounding box center [442, 461] width 58 height 26
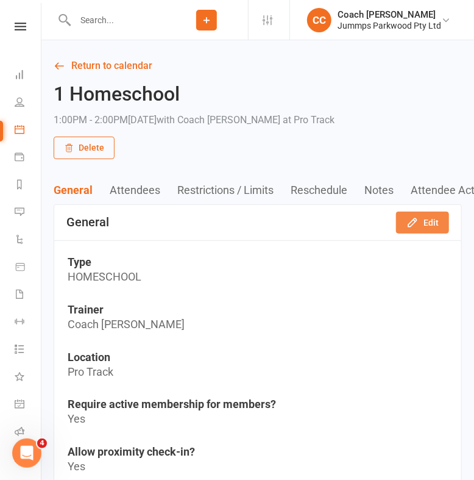
click at [445, 224] on button "Edit" at bounding box center [422, 222] width 53 height 22
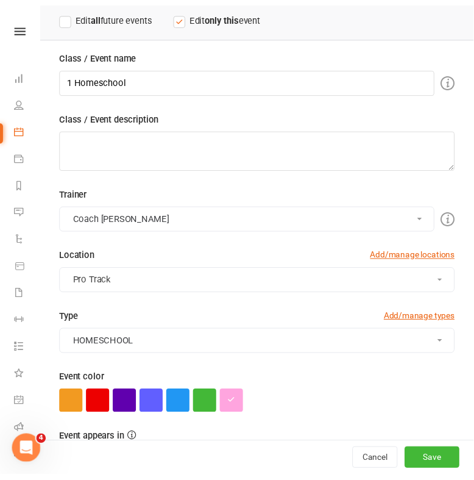
scroll to position [85, 0]
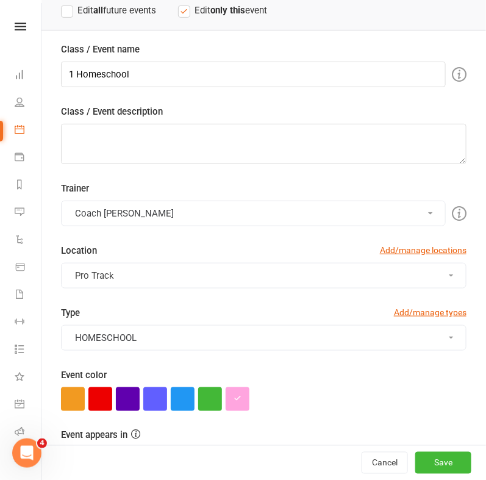
click at [252, 282] on button "Pro Track" at bounding box center [263, 276] width 405 height 26
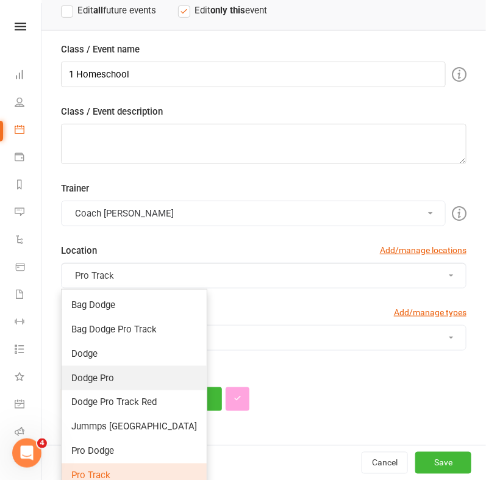
click at [138, 373] on link "Dodge Pro" at bounding box center [134, 378] width 145 height 24
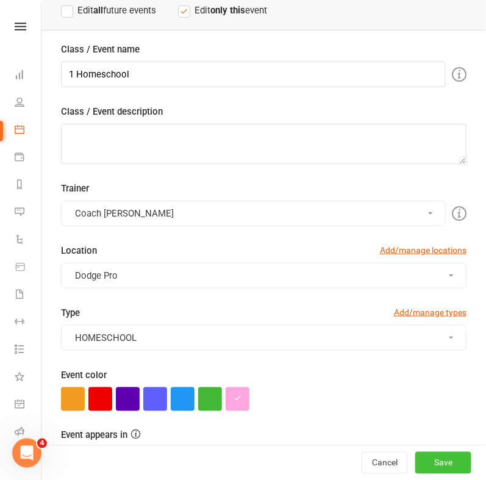
click at [426, 454] on button "Save" at bounding box center [443, 463] width 56 height 22
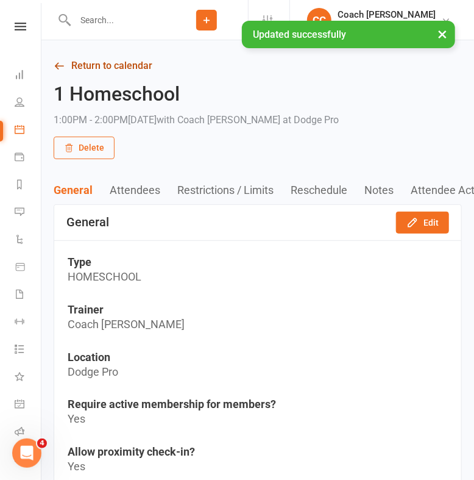
click at [114, 64] on link "Return to calendar" at bounding box center [258, 65] width 408 height 17
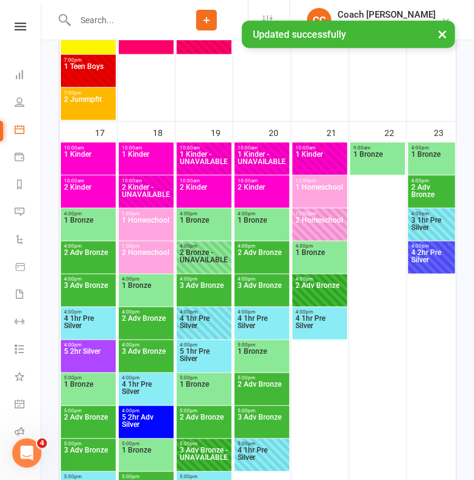
scroll to position [1922, 0]
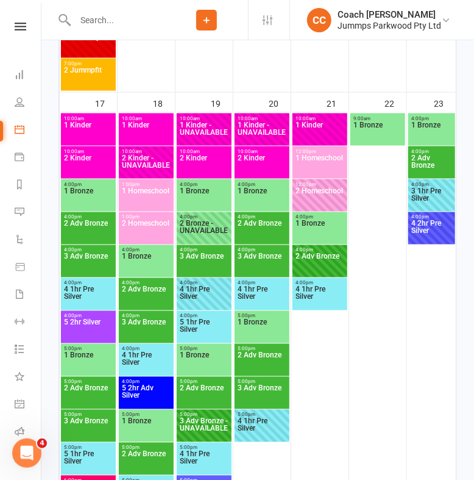
click at [152, 194] on span "1 Homeschool" at bounding box center [146, 198] width 50 height 22
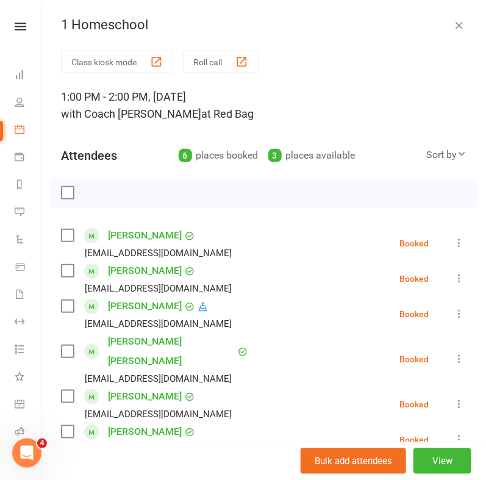
click at [453, 25] on icon "button" at bounding box center [459, 25] width 12 height 12
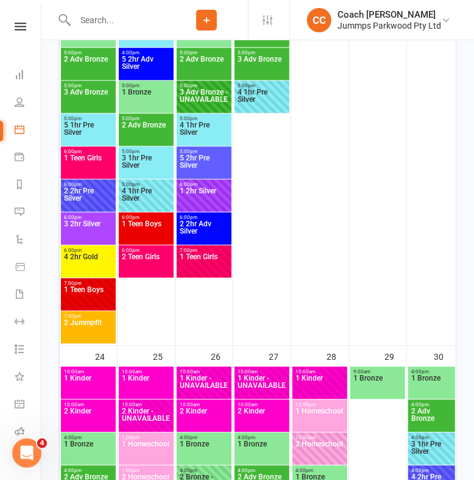
scroll to position [2499, 0]
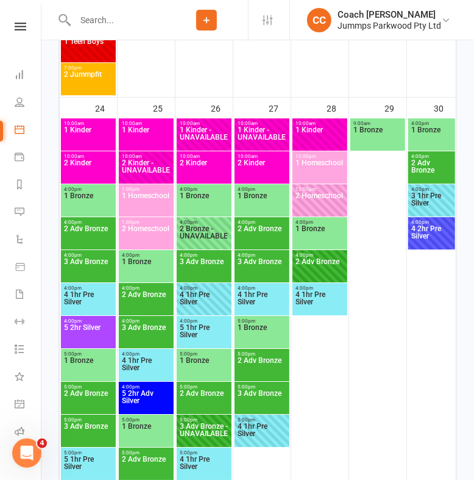
click at [148, 202] on span "1 Homeschool" at bounding box center [146, 203] width 50 height 22
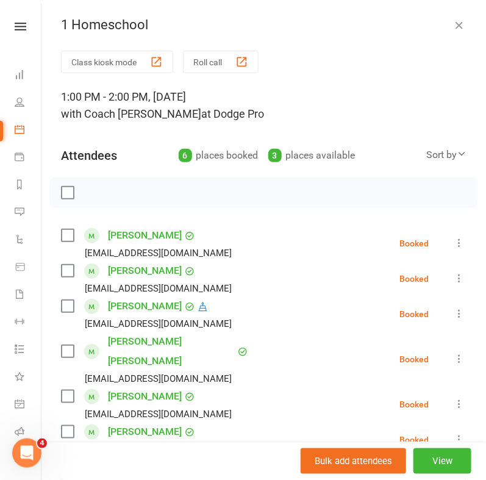
click at [453, 29] on icon "button" at bounding box center [459, 25] width 12 height 12
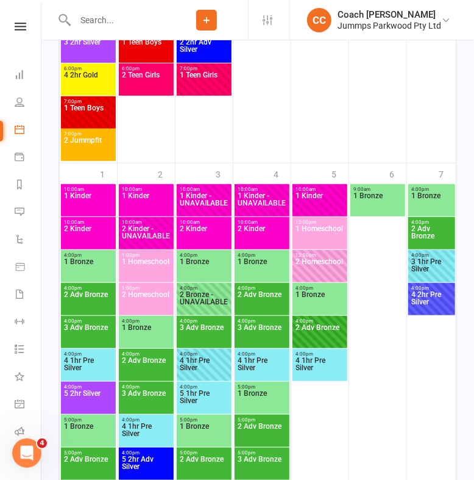
scroll to position [3014, 0]
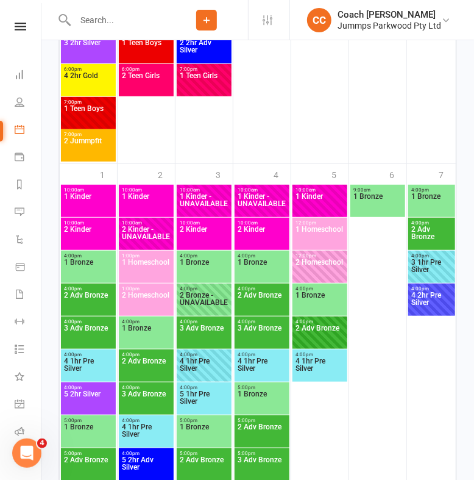
click at [152, 262] on span "1 Homeschool" at bounding box center [146, 269] width 50 height 22
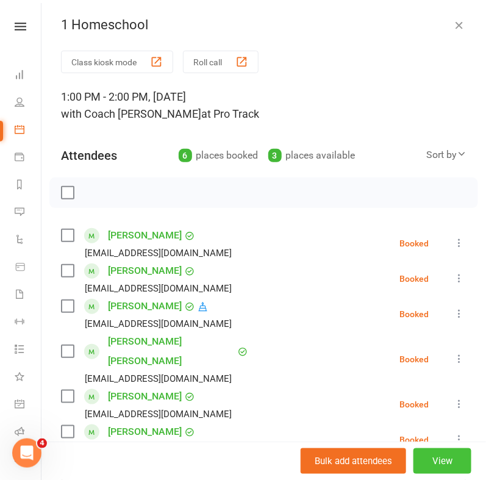
click at [422, 455] on button "View" at bounding box center [442, 461] width 58 height 26
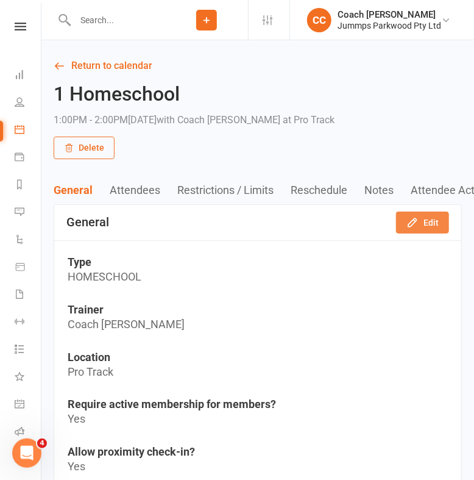
click at [424, 222] on button "Edit" at bounding box center [422, 222] width 53 height 22
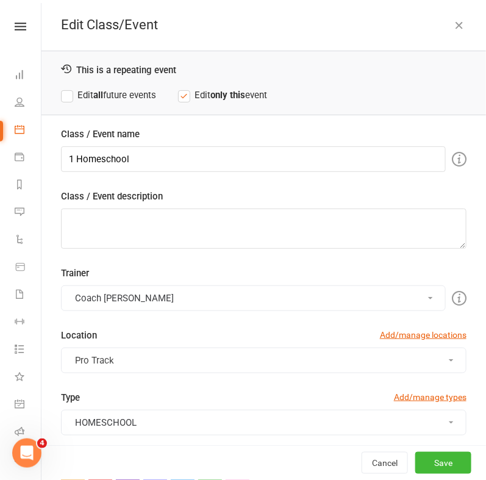
click at [219, 359] on button "Pro Track" at bounding box center [263, 360] width 405 height 26
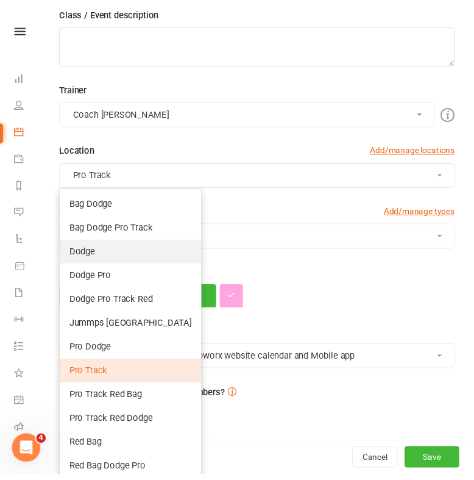
scroll to position [186, 0]
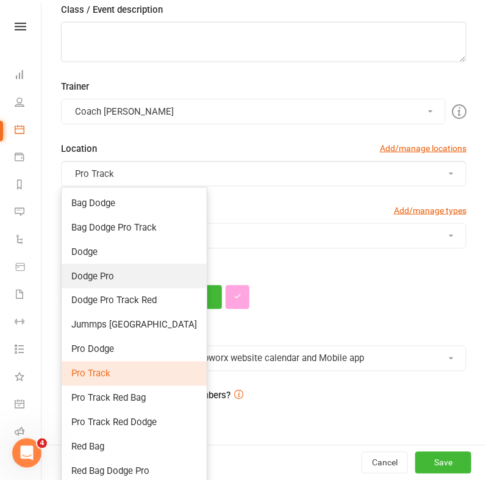
click at [144, 274] on link "Dodge Pro" at bounding box center [134, 276] width 145 height 24
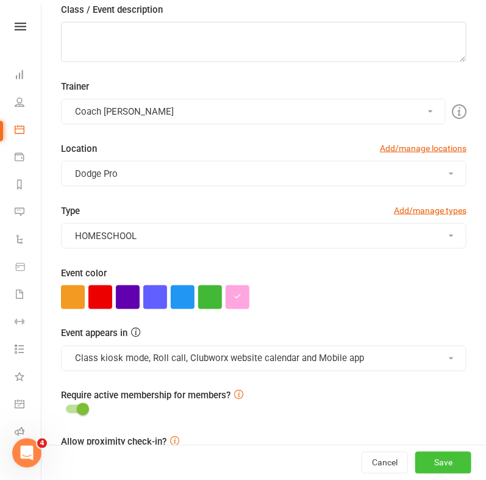
click at [415, 456] on button "Save" at bounding box center [443, 463] width 56 height 22
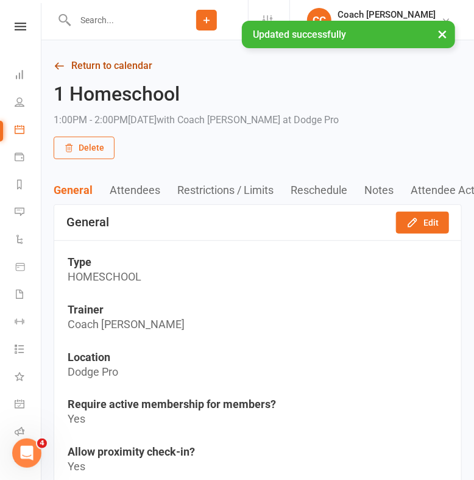
click at [101, 63] on link "Return to calendar" at bounding box center [258, 65] width 408 height 17
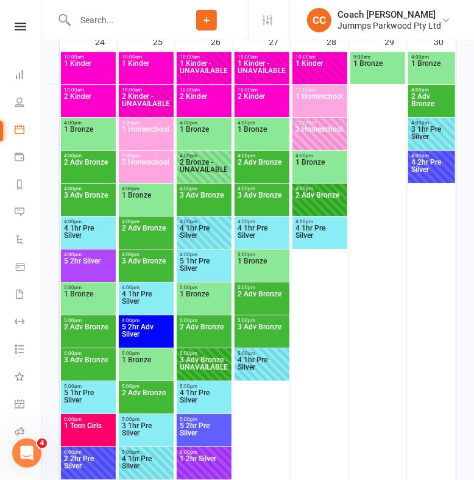
scroll to position [2568, 0]
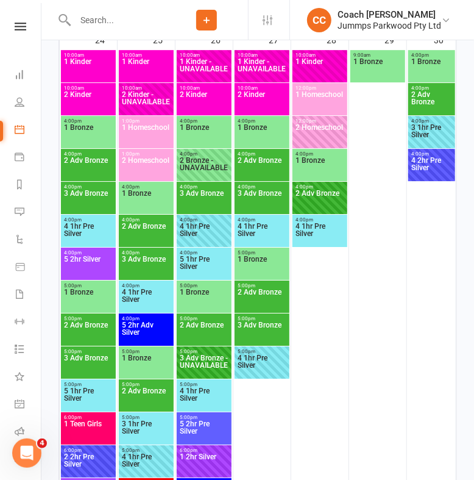
click at [160, 120] on span "1:00pm - 2:00pm" at bounding box center [146, 120] width 50 height 5
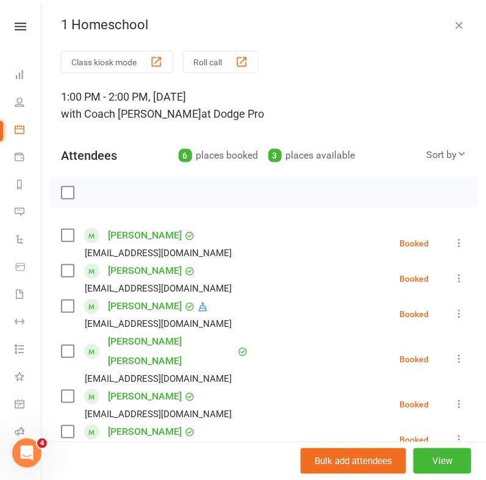
click at [453, 23] on icon "button" at bounding box center [459, 25] width 12 height 12
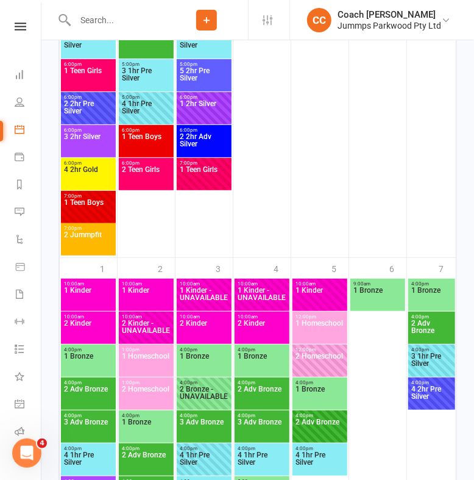
scroll to position [3081, 0]
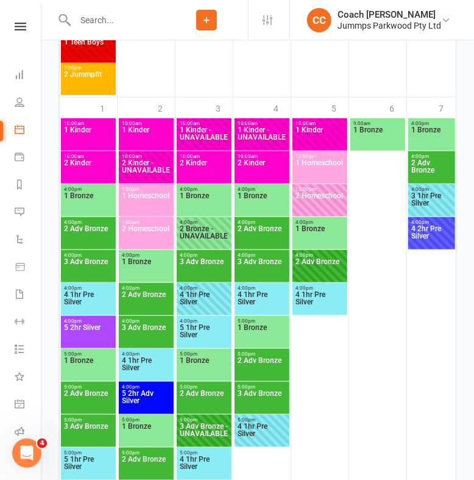
click at [157, 202] on span "1 Homeschool" at bounding box center [146, 203] width 50 height 22
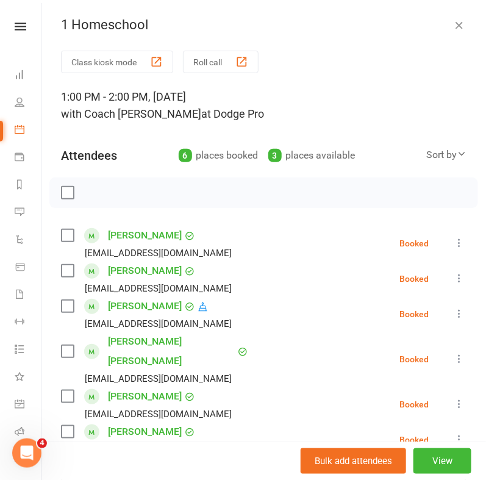
click at [453, 23] on icon "button" at bounding box center [459, 25] width 12 height 12
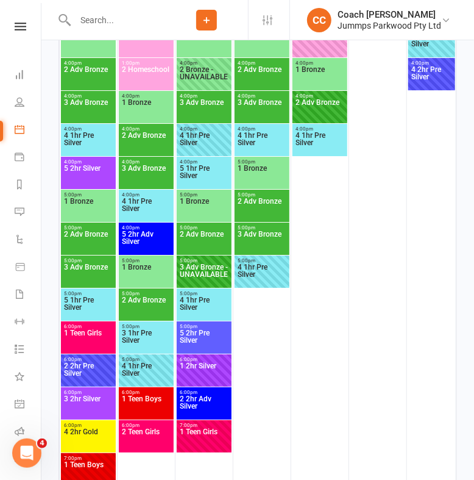
scroll to position [2659, 0]
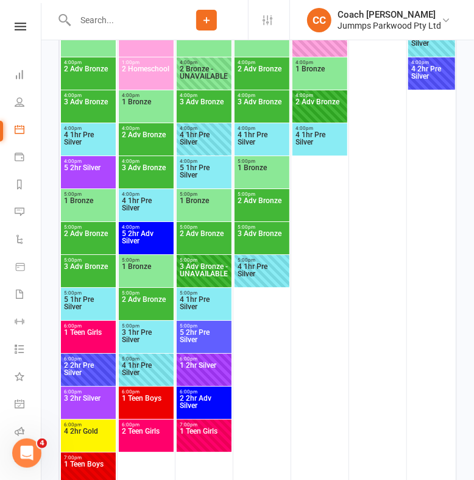
click at [148, 66] on span "2 Homeschool" at bounding box center [146, 76] width 50 height 22
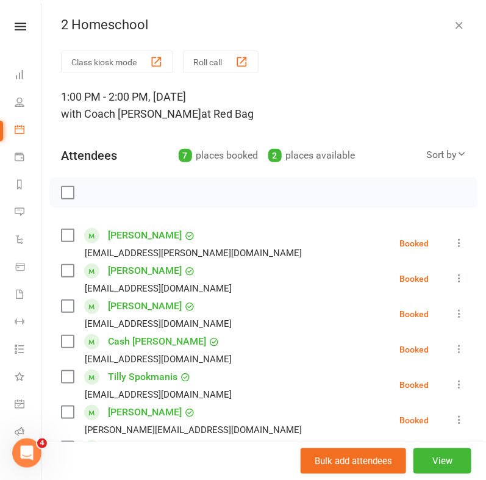
click at [453, 24] on icon "button" at bounding box center [459, 25] width 12 height 12
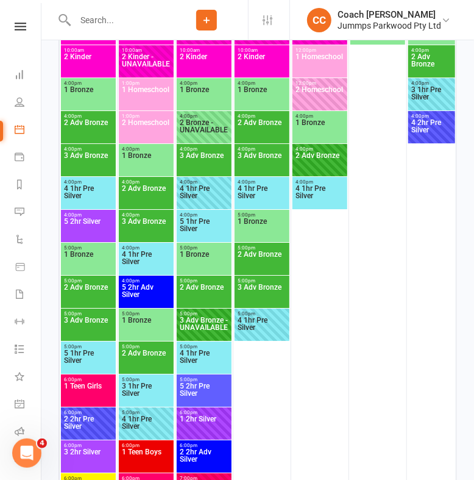
scroll to position [2604, 0]
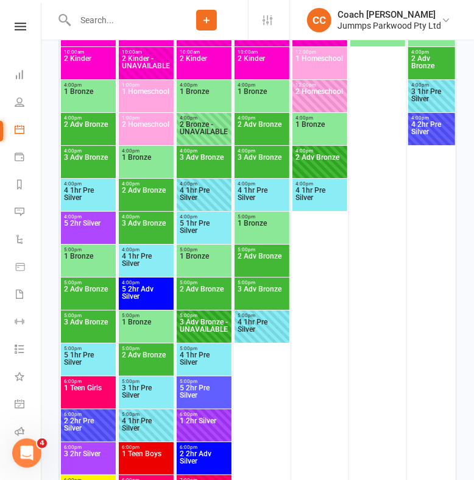
click at [155, 92] on span "1 Homeschool" at bounding box center [146, 99] width 50 height 22
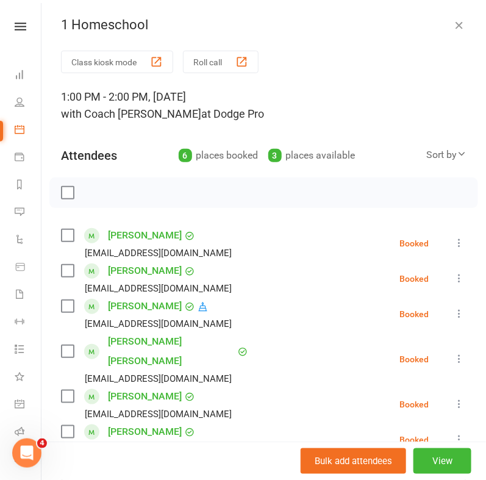
click at [427, 26] on div "1 Homeschool" at bounding box center [263, 25] width 444 height 16
click at [453, 24] on icon "button" at bounding box center [459, 25] width 12 height 12
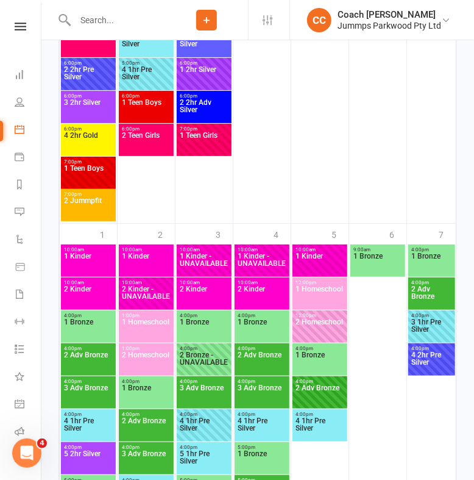
scroll to position [2956, 0]
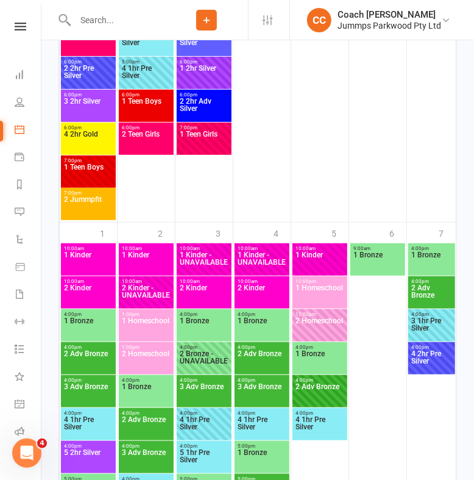
click at [149, 331] on span "1 Homeschool" at bounding box center [146, 328] width 50 height 22
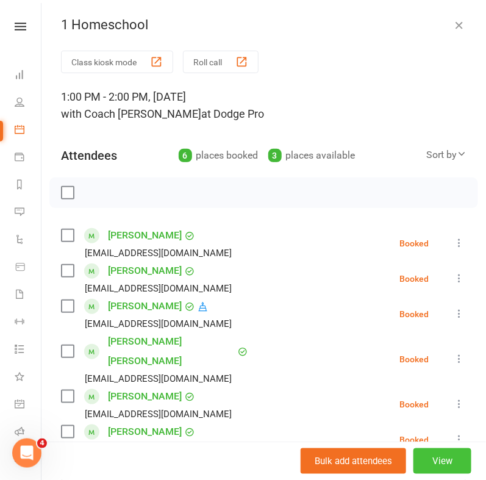
click at [435, 458] on button "View" at bounding box center [442, 461] width 58 height 26
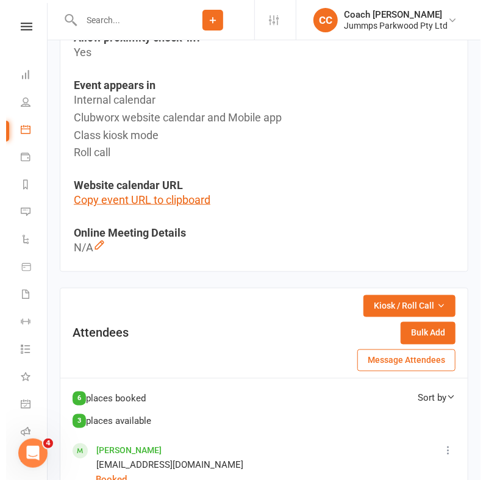
scroll to position [96, 0]
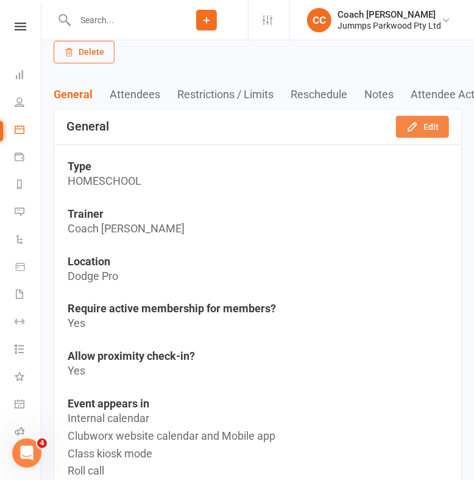
click at [421, 124] on button "Edit" at bounding box center [422, 127] width 53 height 22
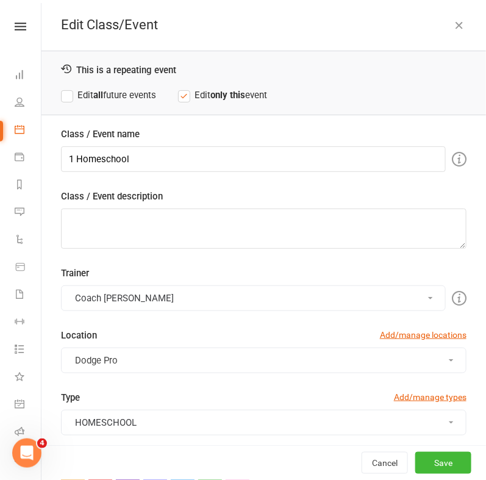
click at [261, 359] on button "Dodge Pro" at bounding box center [263, 360] width 405 height 26
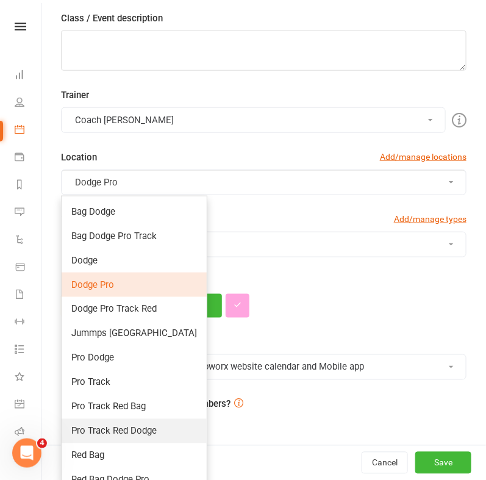
scroll to position [289, 0]
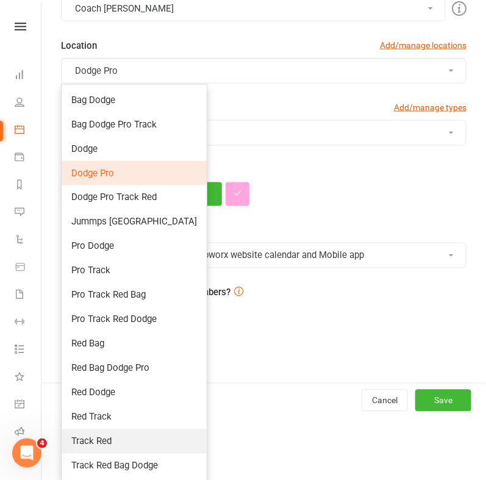
click at [130, 437] on link "Track Red" at bounding box center [134, 441] width 145 height 24
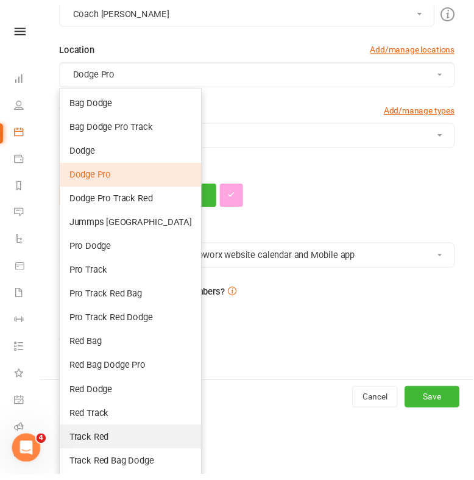
scroll to position [226, 0]
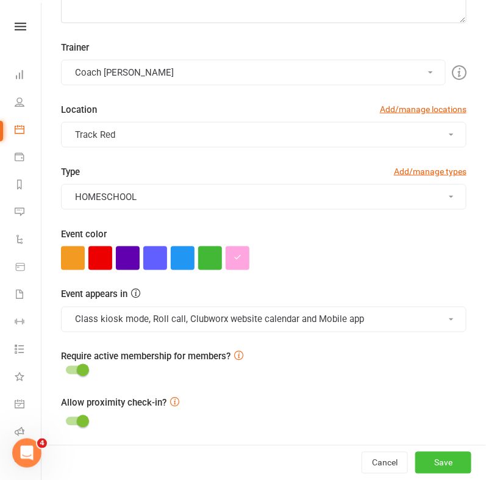
click at [415, 464] on button "Save" at bounding box center [443, 463] width 56 height 22
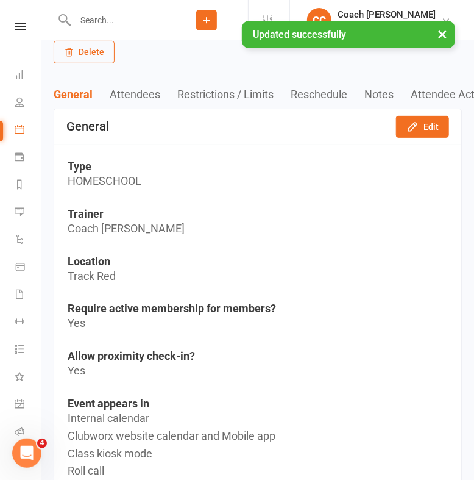
scroll to position [0, 0]
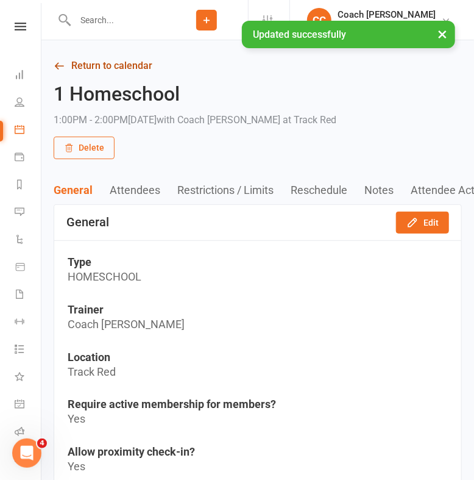
click at [113, 62] on link "Return to calendar" at bounding box center [258, 65] width 408 height 17
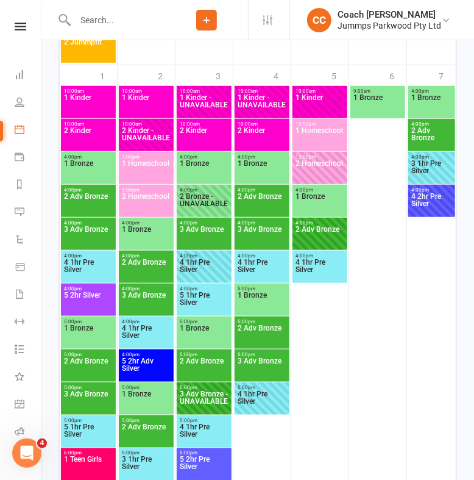
scroll to position [3098, 0]
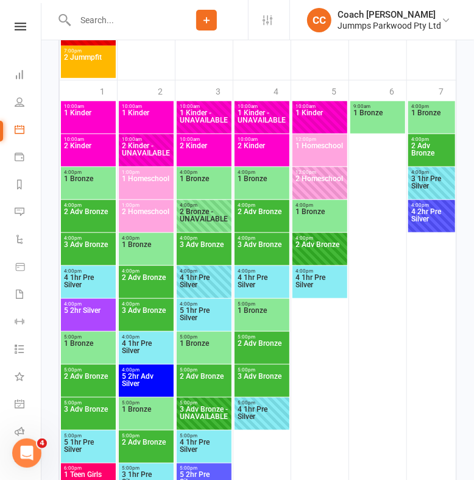
click at [151, 180] on span "1 Homeschool" at bounding box center [146, 186] width 50 height 22
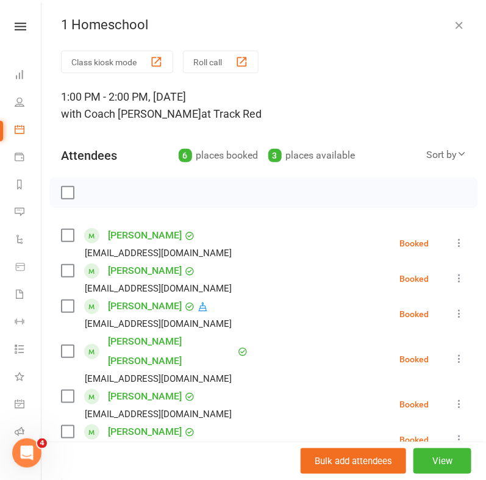
click at [453, 26] on icon "button" at bounding box center [459, 25] width 12 height 12
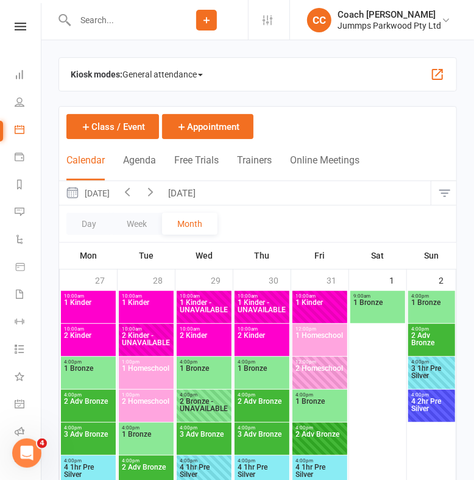
scroll to position [1, 0]
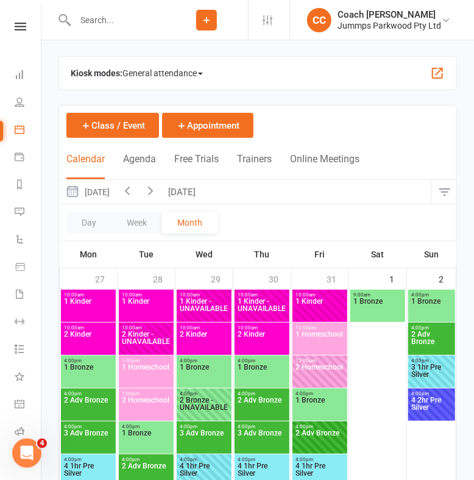
click at [157, 188] on icon "button" at bounding box center [150, 189] width 13 height 13
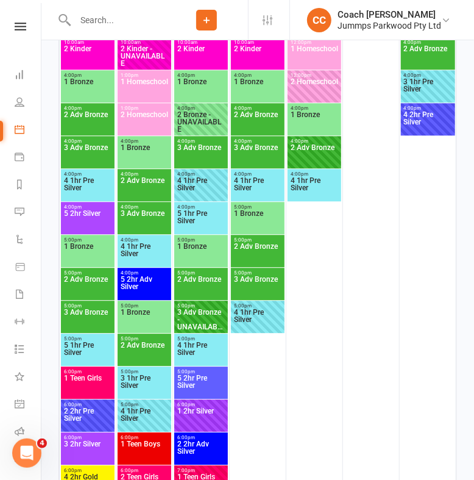
scroll to position [865, 0]
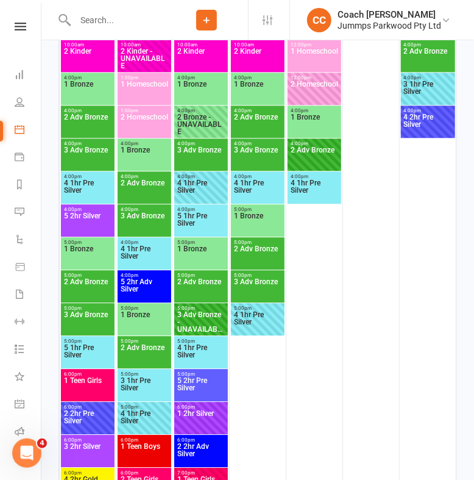
click at [149, 81] on span "1 Homeschool" at bounding box center [144, 91] width 49 height 22
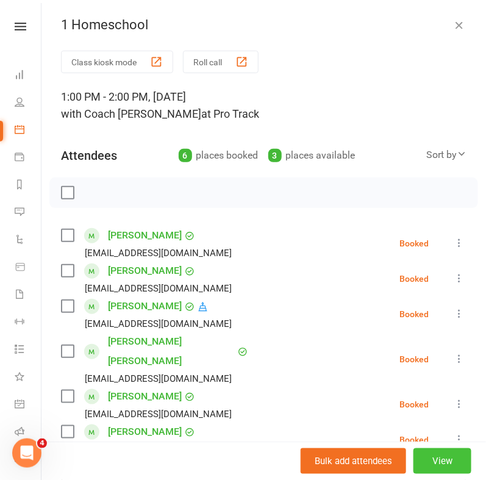
click at [417, 455] on button "View" at bounding box center [442, 461] width 58 height 26
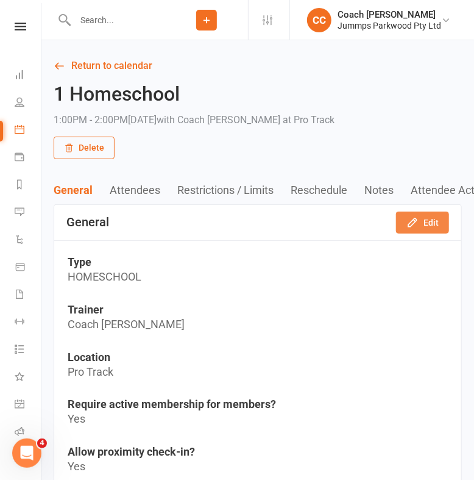
click at [413, 227] on icon "button" at bounding box center [413, 222] width 12 height 12
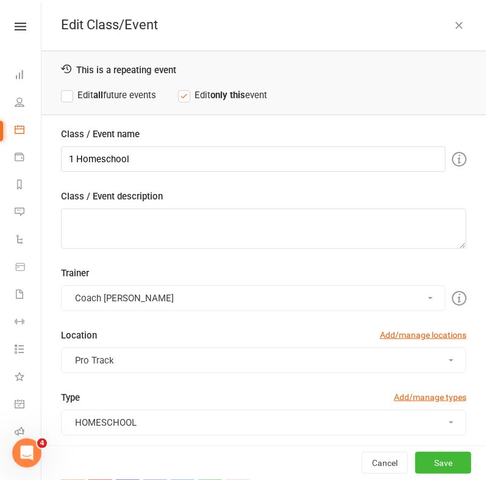
click at [204, 371] on button "Pro Track" at bounding box center [263, 360] width 405 height 26
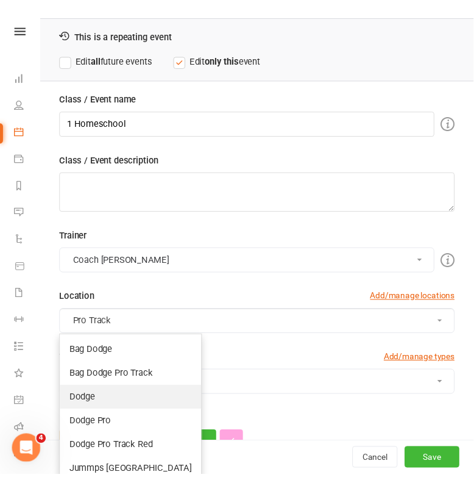
scroll to position [39, 0]
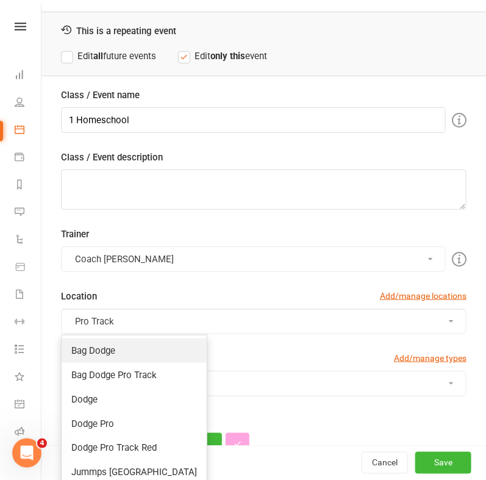
click at [132, 353] on link "Bag Dodge" at bounding box center [134, 350] width 145 height 24
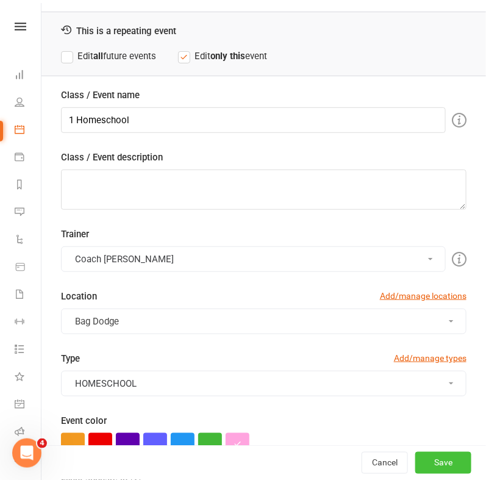
click at [430, 464] on button "Save" at bounding box center [443, 463] width 56 height 22
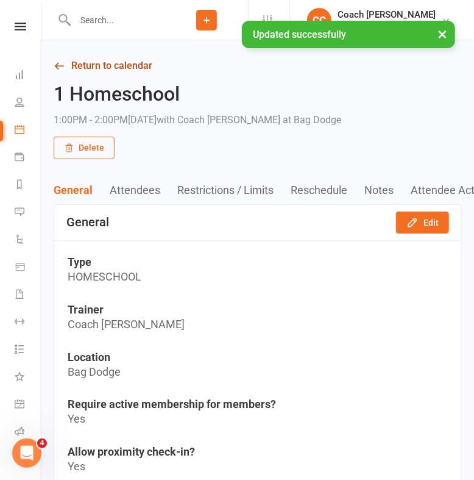
click at [121, 62] on link "Return to calendar" at bounding box center [258, 65] width 408 height 17
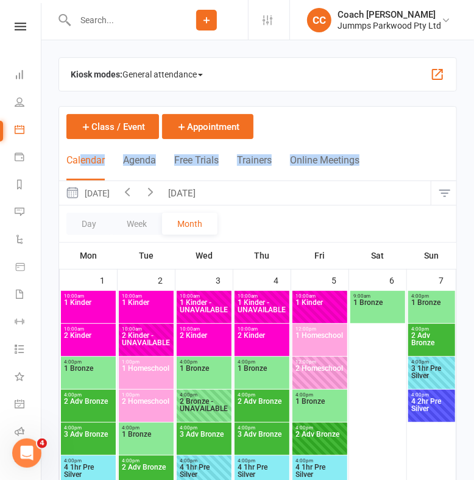
drag, startPoint x: 60, startPoint y: 135, endPoint x: 80, endPoint y: 158, distance: 30.2
click at [80, 158] on div "Calendar Agenda Free Trials Trainers Online Meetings Class / Event Appointment" at bounding box center [257, 144] width 397 height 74
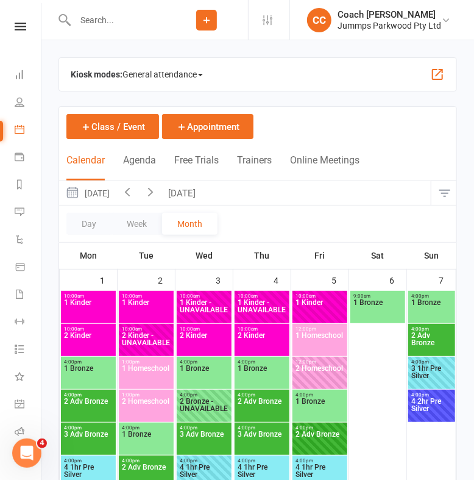
click at [301, 230] on div "Day Week Month [DATE] [DATE] Sun Mon Tue Wed Thu Fri Sat 31 01 02 03 04 05 06 0…" at bounding box center [257, 211] width 397 height 61
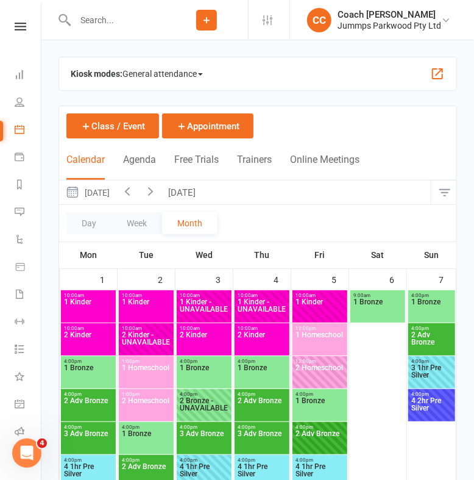
click at [134, 190] on icon "button" at bounding box center [127, 190] width 13 height 13
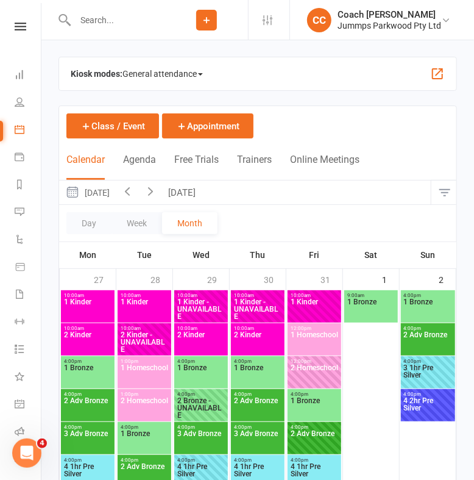
click at [134, 190] on icon "button" at bounding box center [127, 190] width 13 height 13
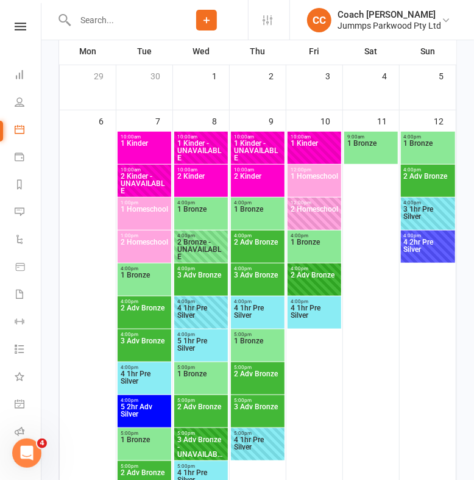
scroll to position [205, 0]
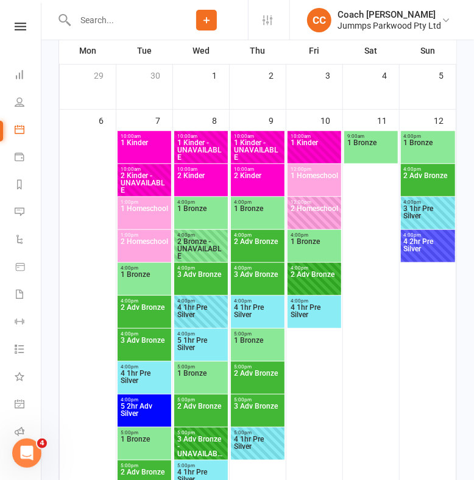
click at [157, 235] on span "1:00pm - 2:00pm" at bounding box center [144, 234] width 49 height 5
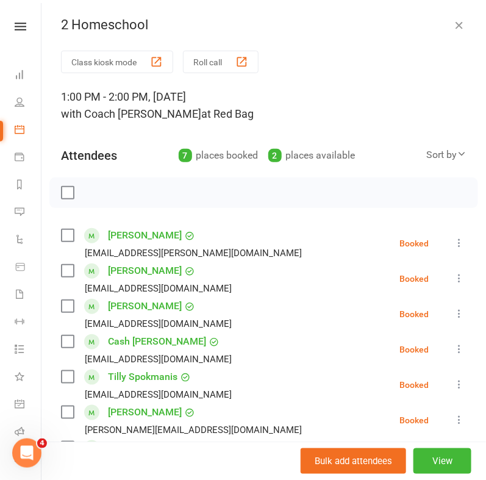
click at [453, 27] on icon "button" at bounding box center [459, 25] width 12 height 12
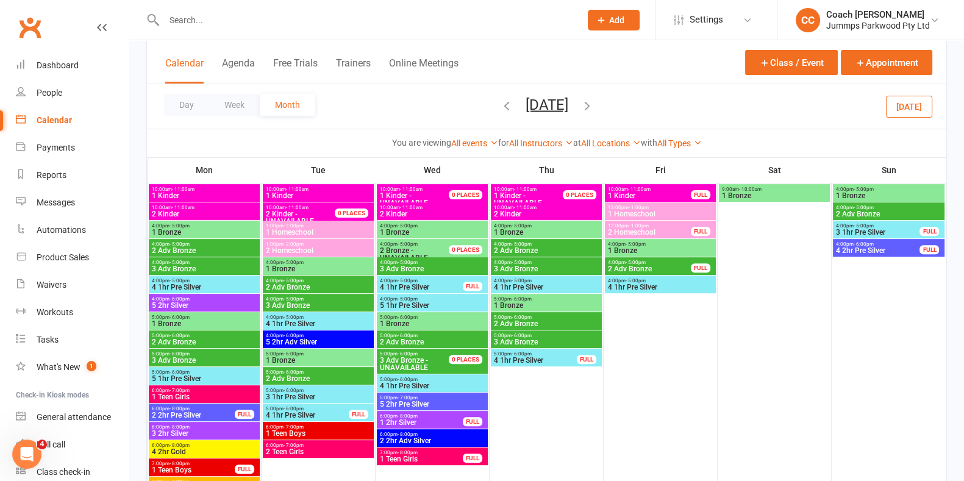
scroll to position [495, 0]
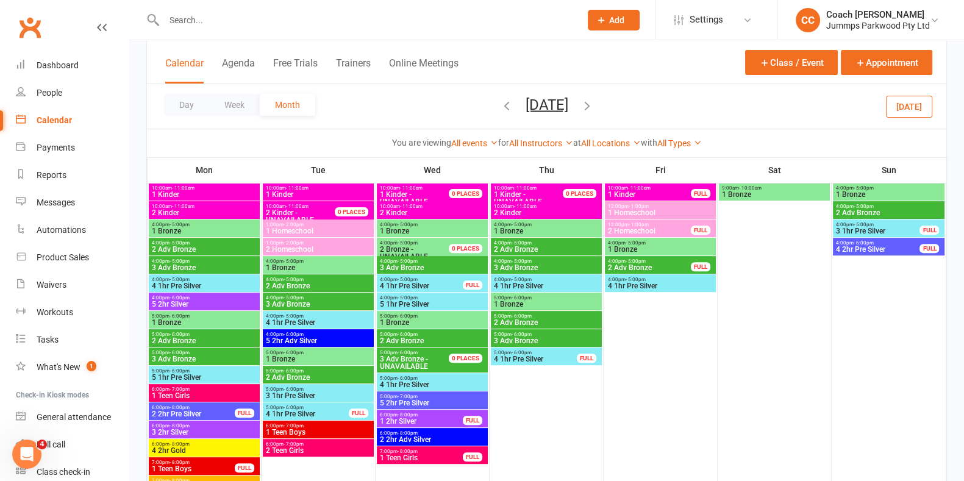
click at [334, 247] on span "2 Homeschool" at bounding box center [318, 249] width 106 height 7
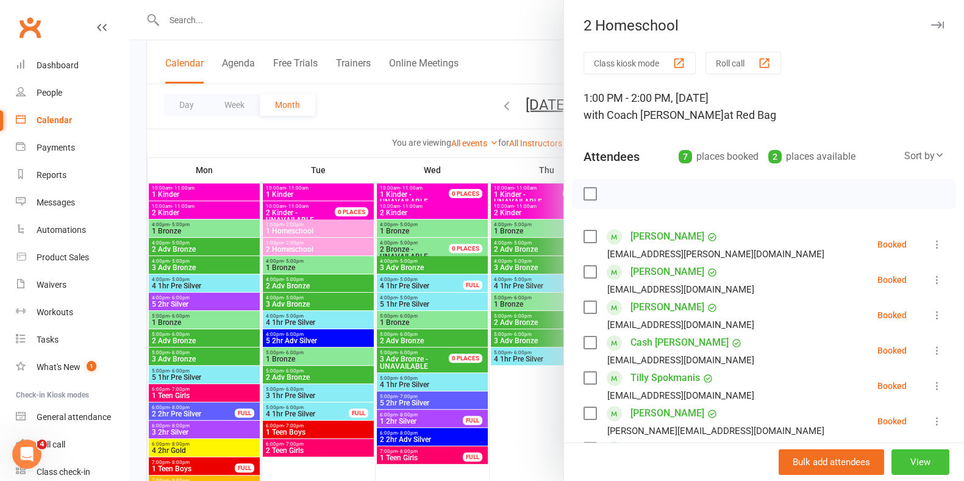
click at [900, 459] on button "View" at bounding box center [920, 462] width 58 height 26
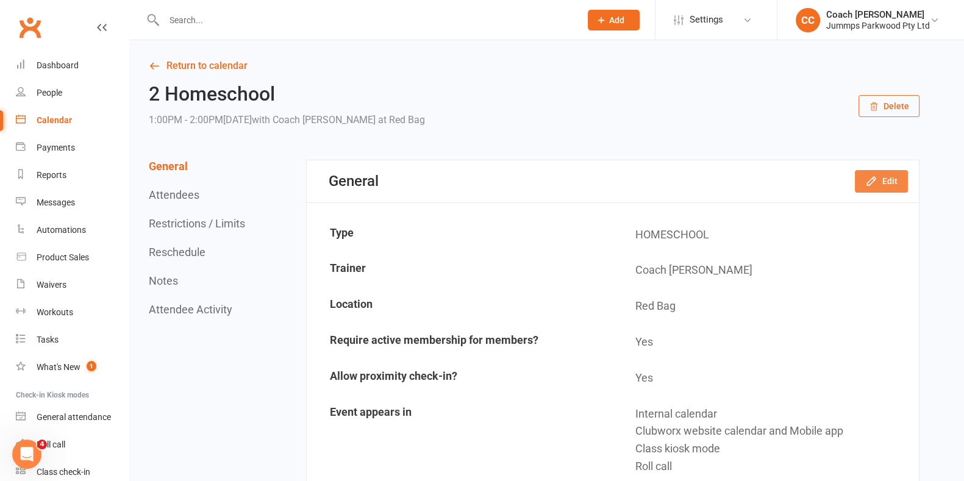
click at [871, 181] on icon "button" at bounding box center [871, 181] width 12 height 12
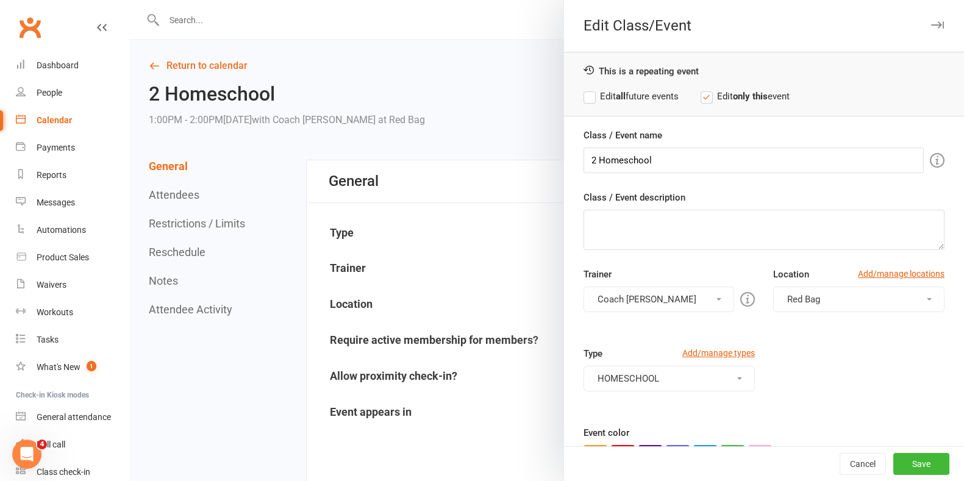
click at [811, 304] on button "Red Bag" at bounding box center [858, 299] width 171 height 26
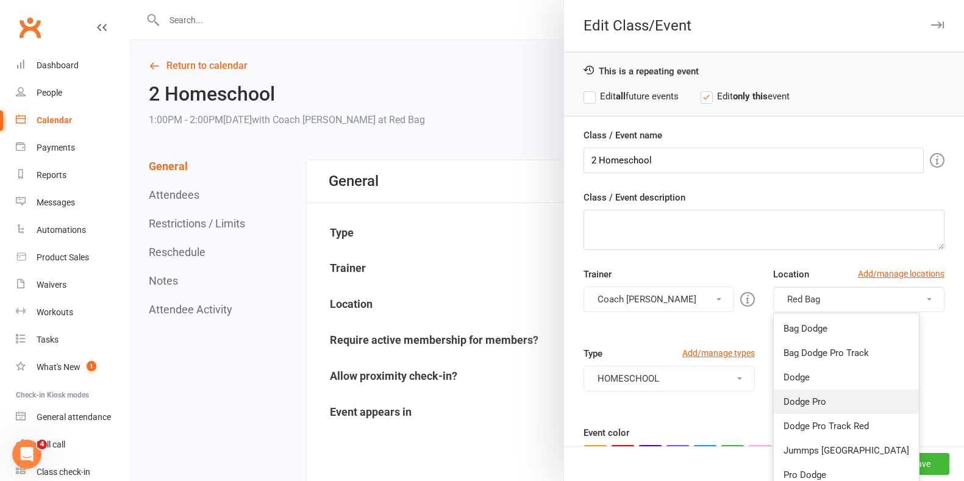
click at [820, 397] on link "Dodge Pro" at bounding box center [845, 401] width 145 height 24
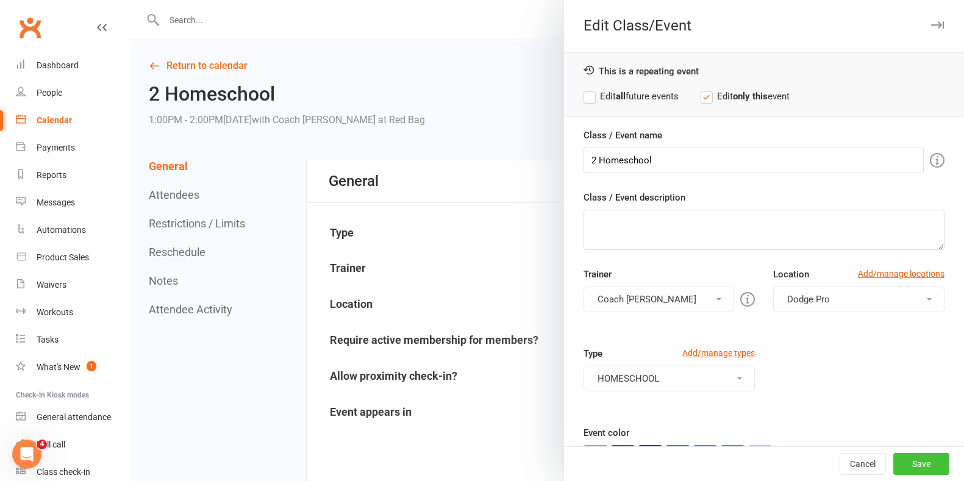
click at [901, 464] on button "Save" at bounding box center [921, 464] width 56 height 22
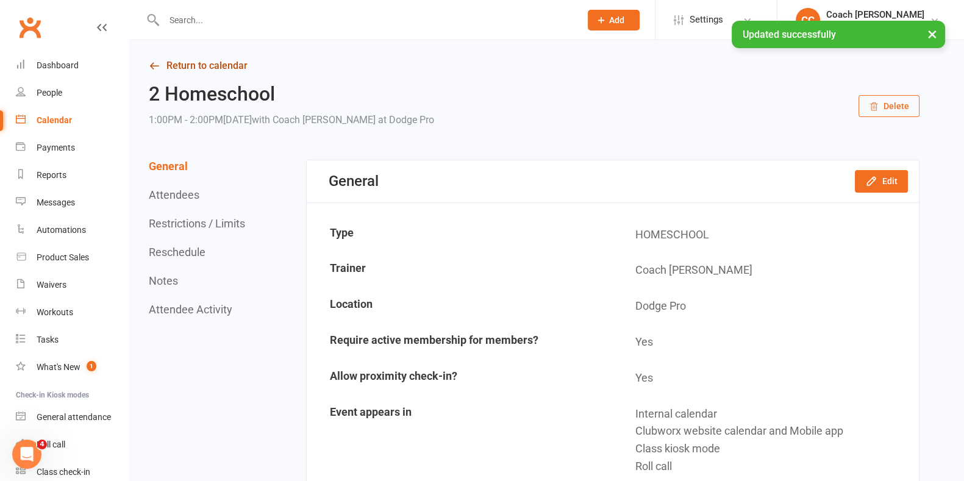
click at [232, 68] on link "Return to calendar" at bounding box center [534, 65] width 770 height 17
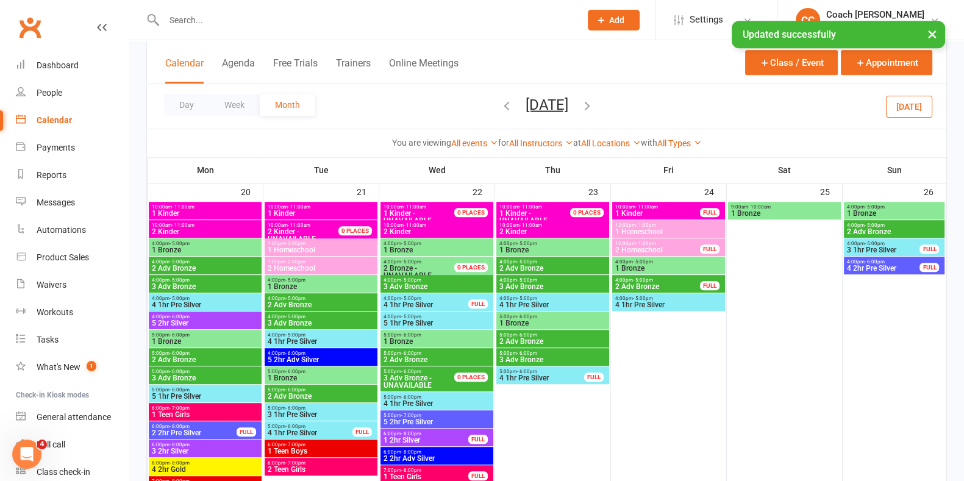
scroll to position [809, 0]
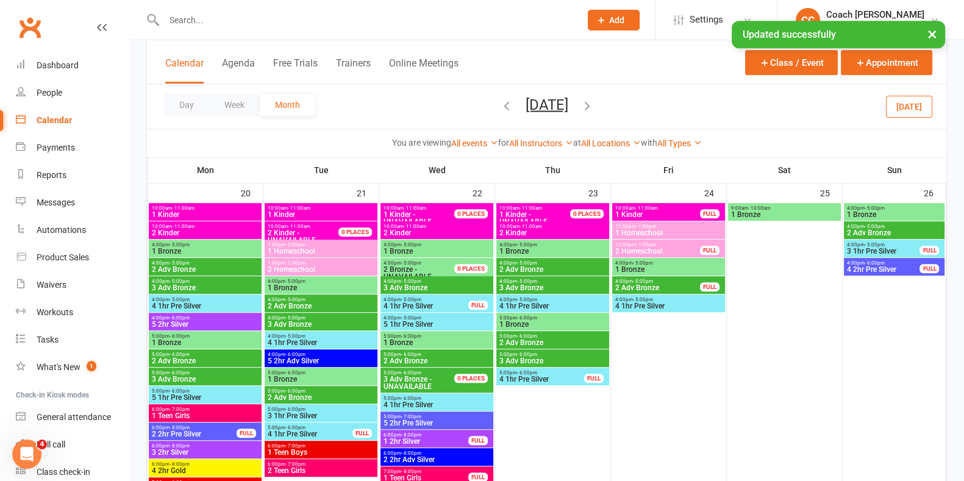
click at [355, 264] on span "1:00pm - 2:00pm" at bounding box center [321, 262] width 108 height 5
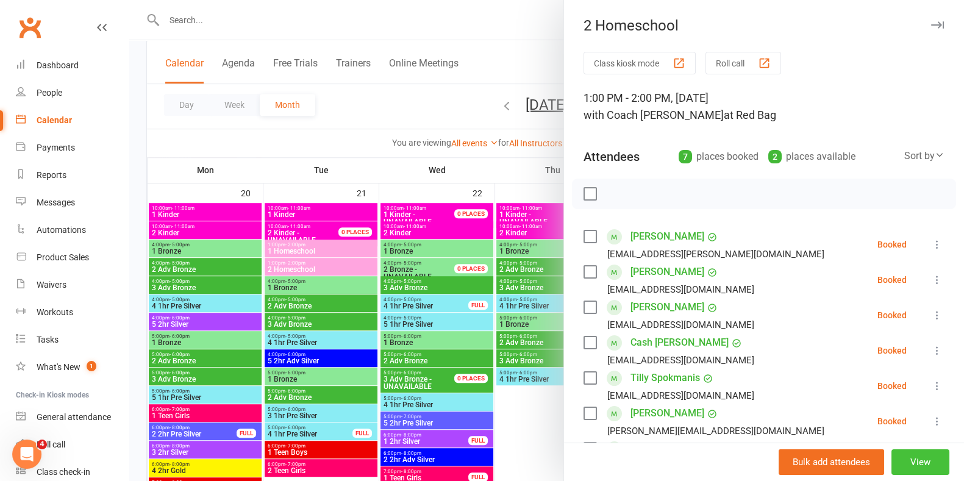
click at [895, 454] on button "View" at bounding box center [920, 462] width 58 height 26
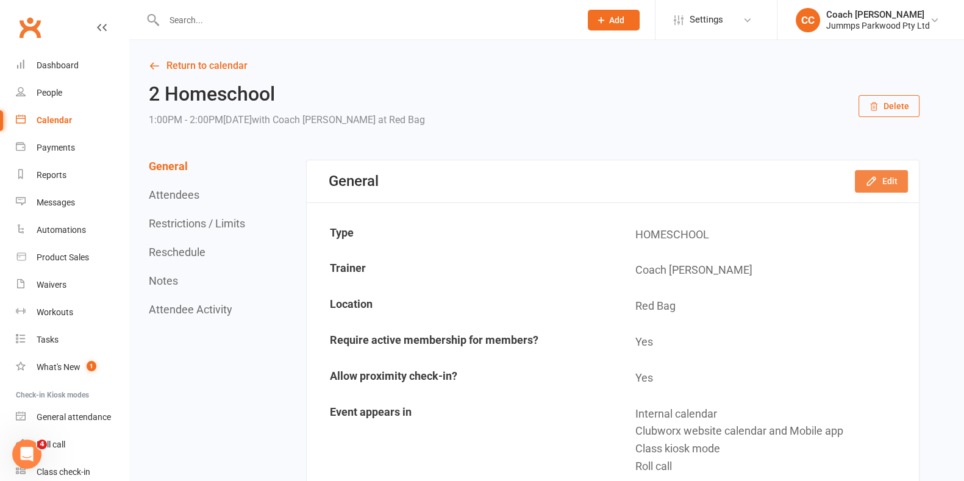
click at [885, 180] on button "Edit" at bounding box center [880, 181] width 53 height 22
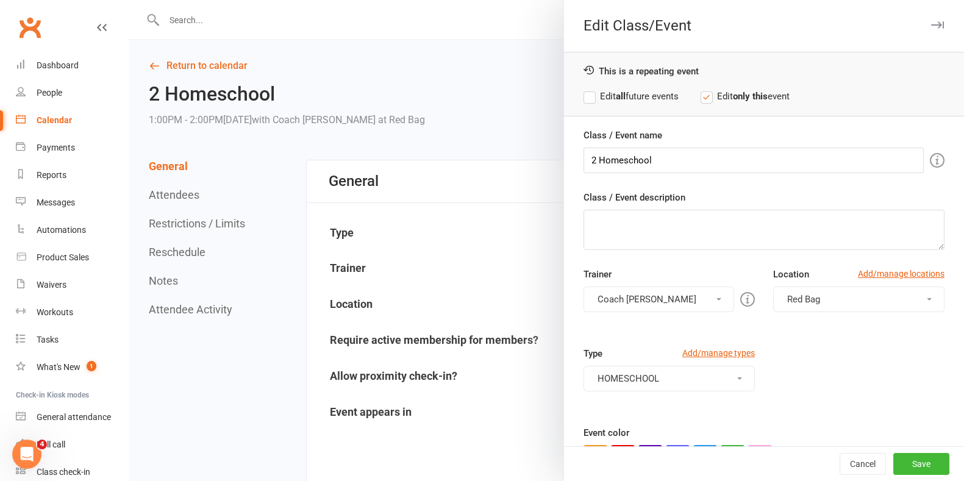
click at [821, 307] on button "Red Bag" at bounding box center [858, 299] width 171 height 26
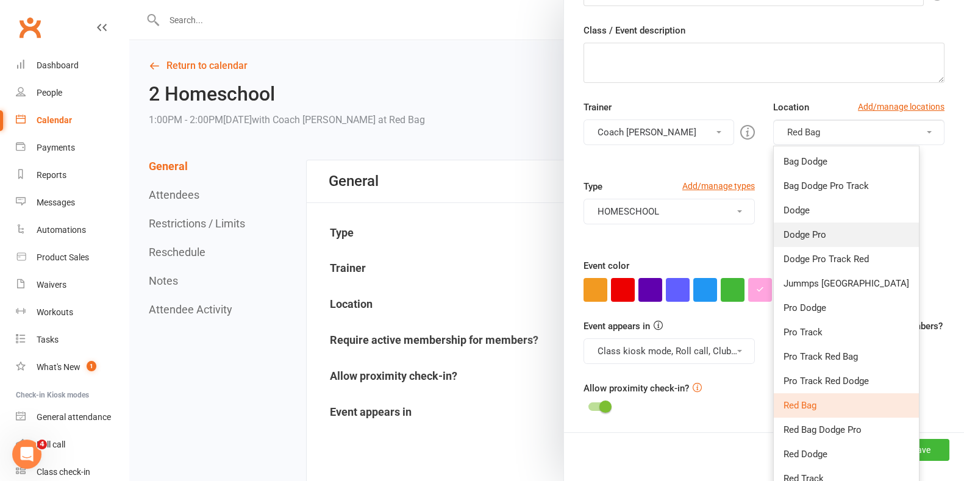
scroll to position [228, 0]
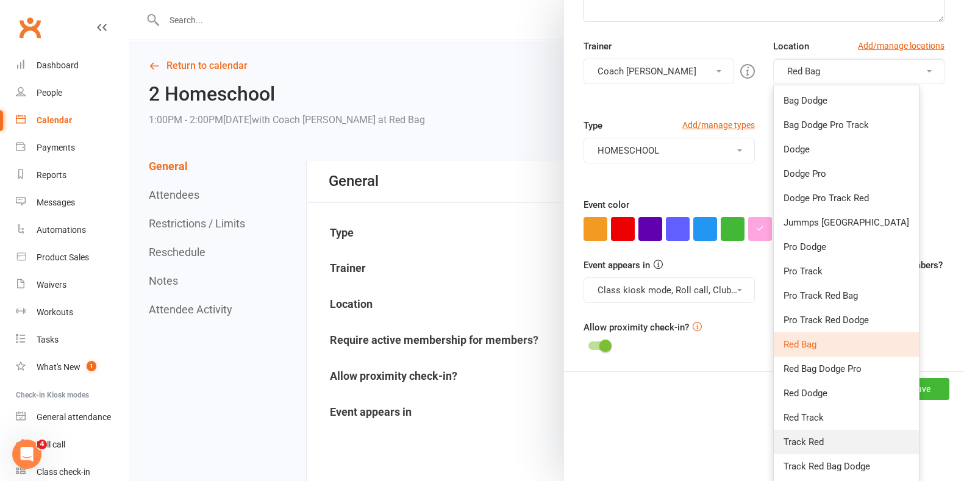
click at [826, 435] on link "Track Red" at bounding box center [845, 442] width 145 height 24
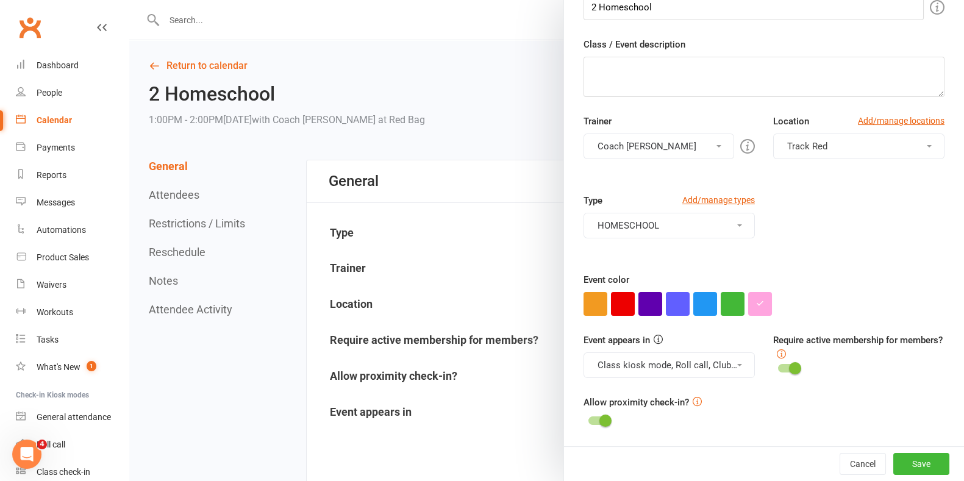
scroll to position [152, 0]
click at [904, 464] on button "Save" at bounding box center [921, 464] width 56 height 22
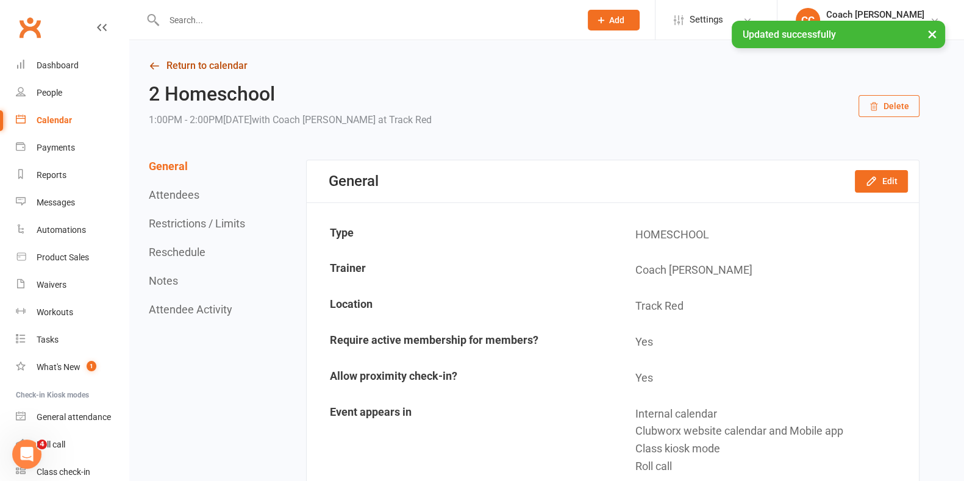
click at [220, 71] on link "Return to calendar" at bounding box center [534, 65] width 770 height 17
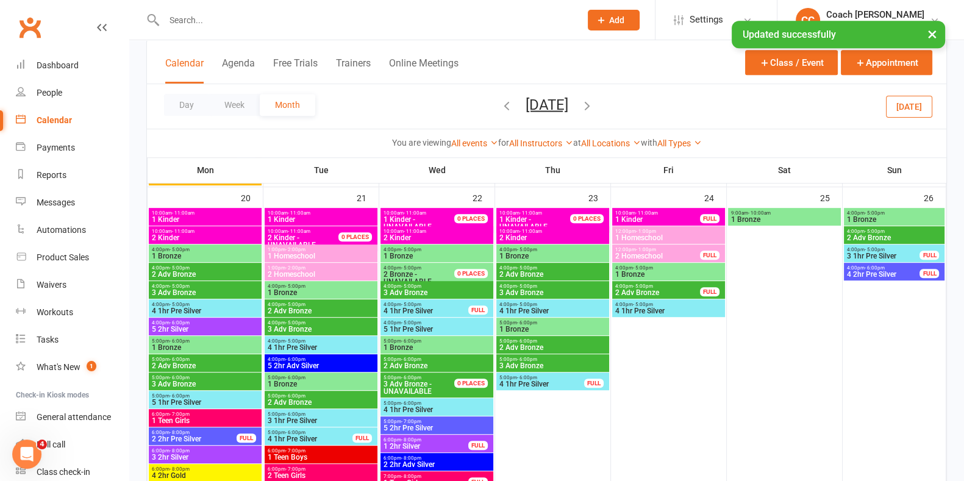
scroll to position [804, 0]
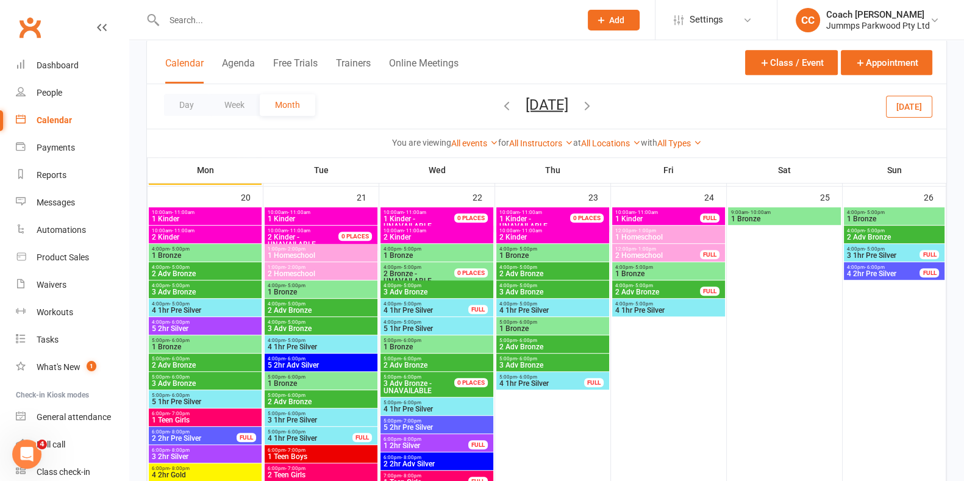
click at [357, 267] on span "1:00pm - 2:00pm" at bounding box center [321, 267] width 108 height 5
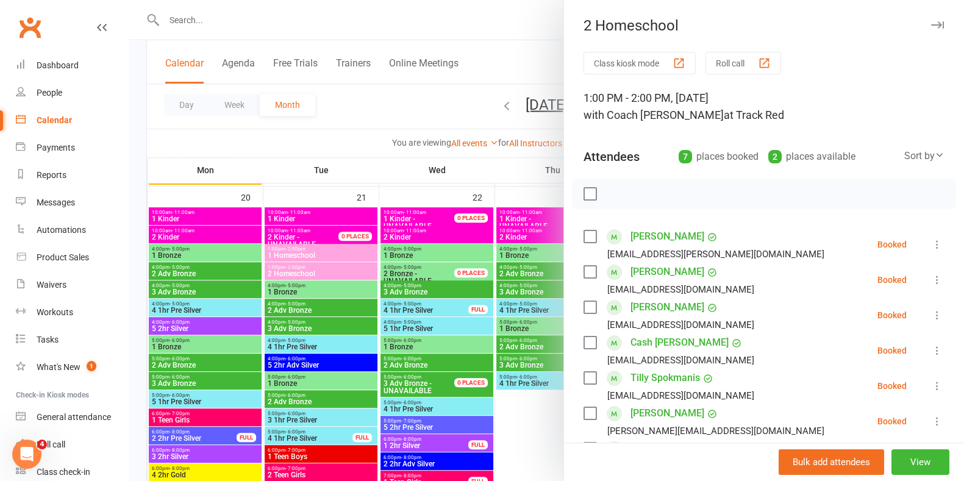
click at [931, 23] on icon "button" at bounding box center [937, 24] width 13 height 7
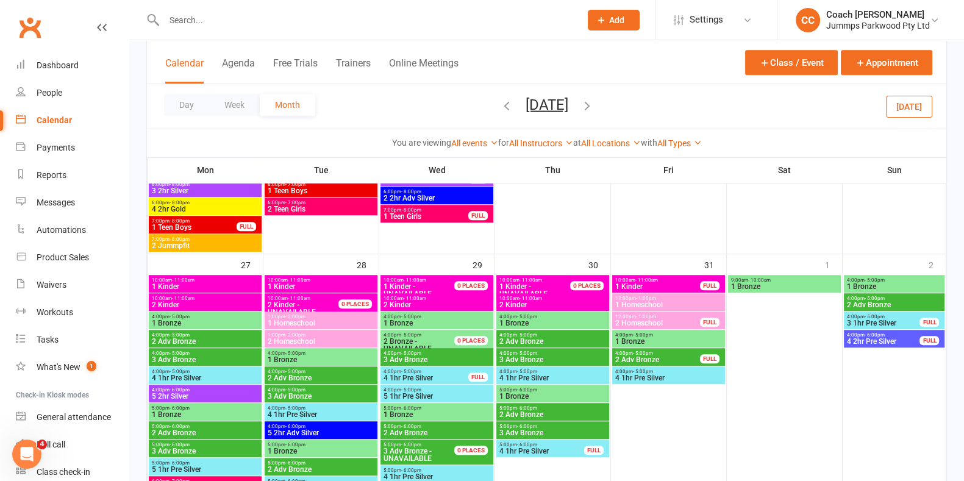
scroll to position [1071, 0]
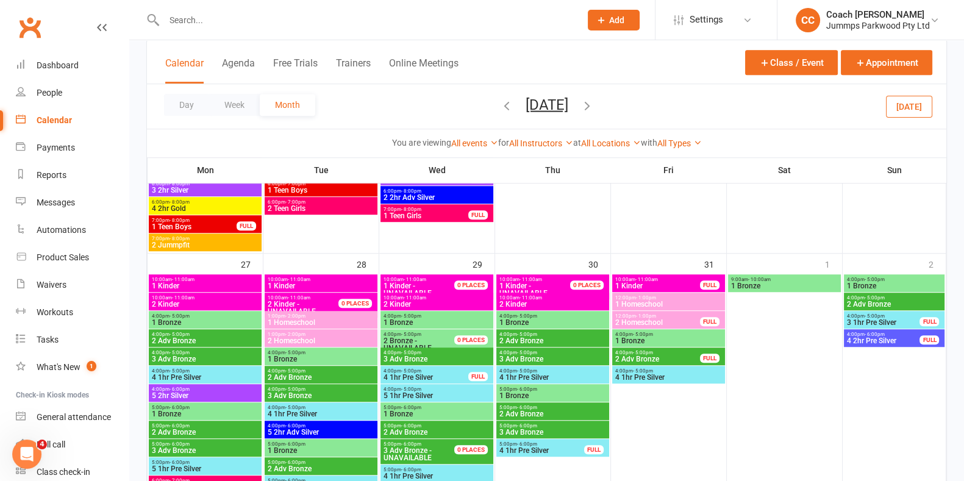
click at [354, 335] on span "1:00pm - 2:00pm" at bounding box center [321, 334] width 108 height 5
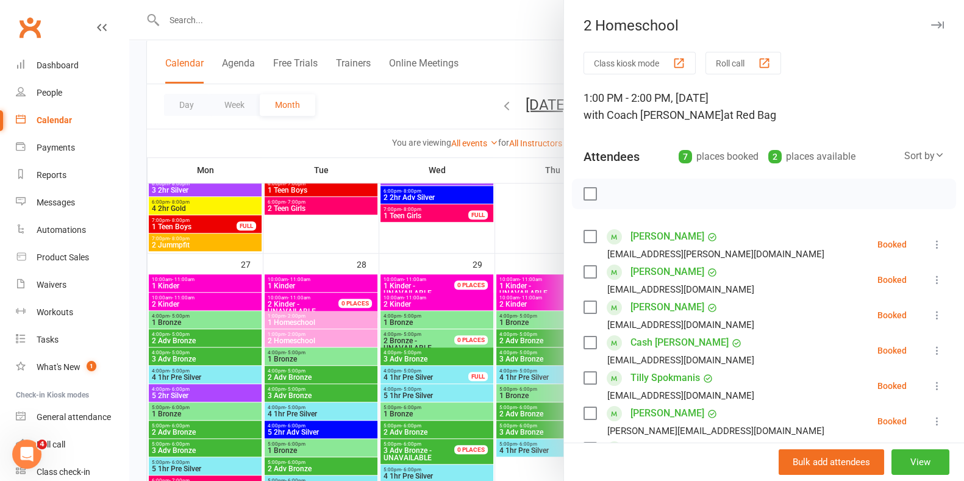
click at [931, 24] on icon "button" at bounding box center [937, 24] width 13 height 7
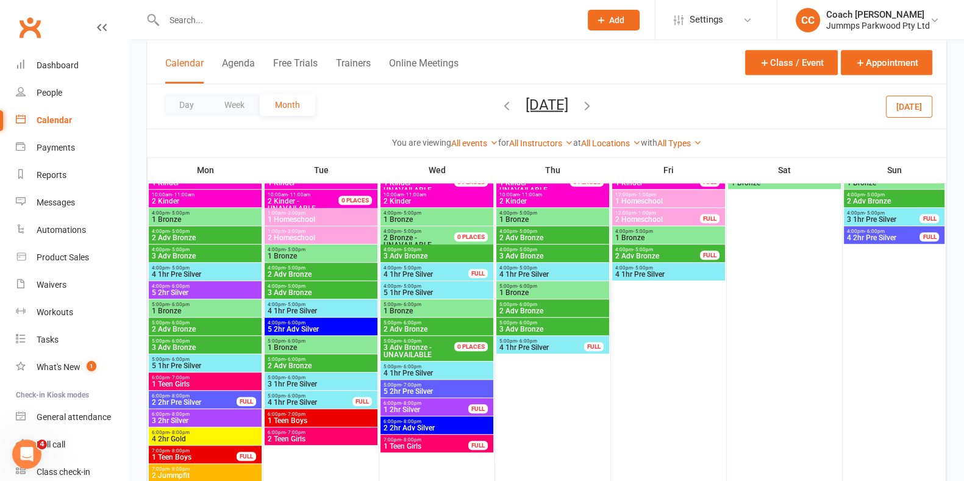
scroll to position [824, 0]
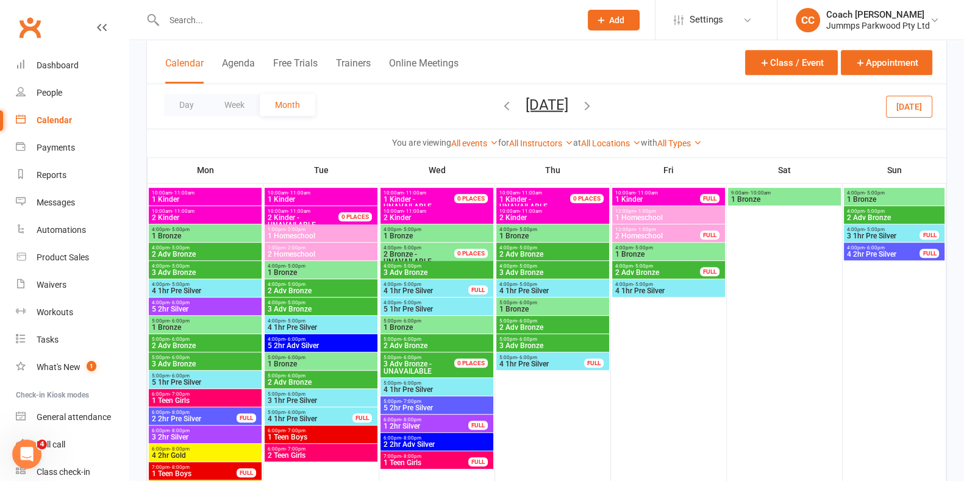
click at [363, 254] on span "2 Homeschool" at bounding box center [321, 253] width 108 height 7
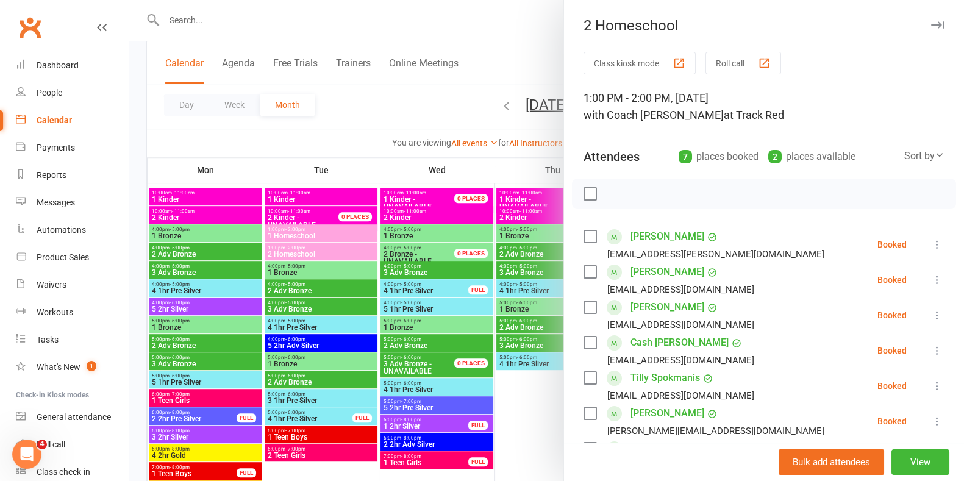
click at [931, 26] on icon "button" at bounding box center [937, 24] width 13 height 7
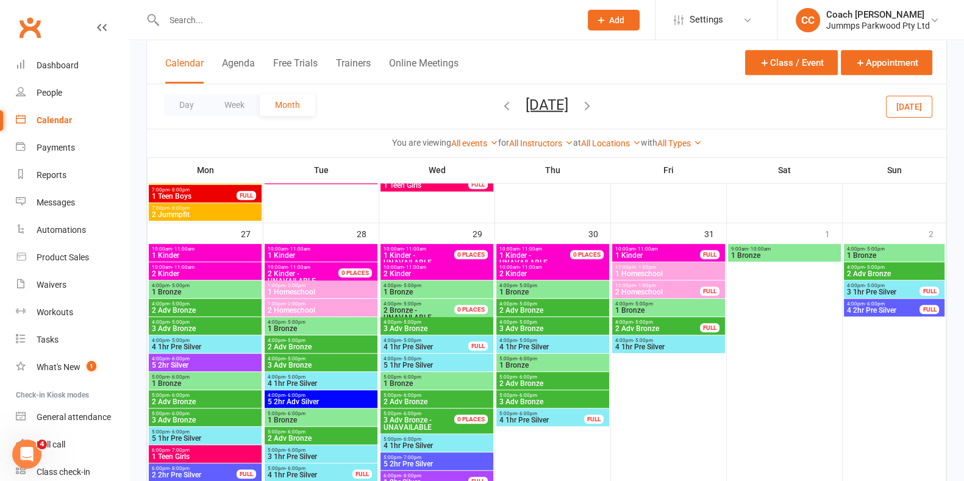
scroll to position [1103, 0]
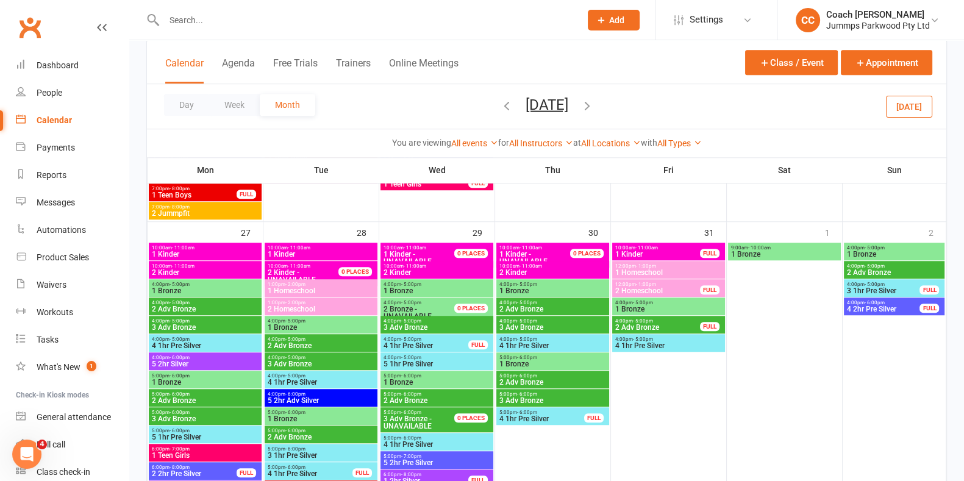
click at [335, 302] on span "1:00pm - 2:00pm" at bounding box center [321, 302] width 108 height 5
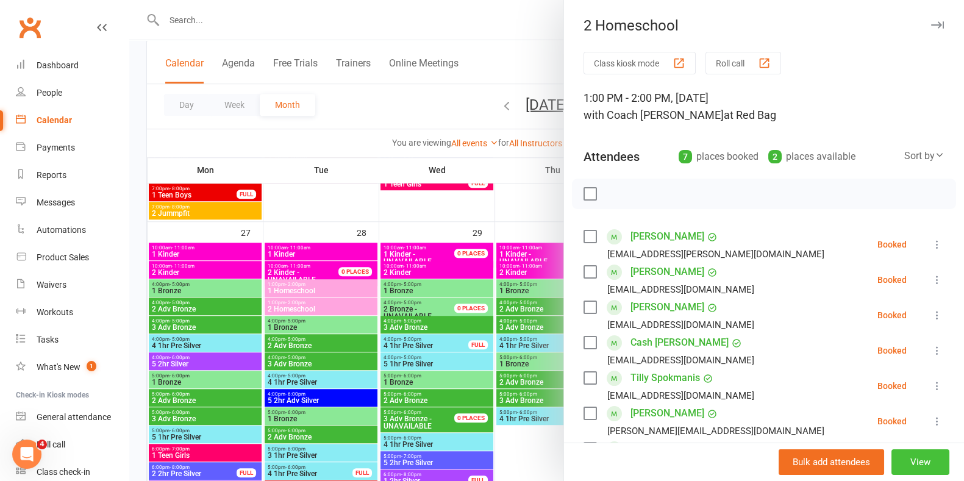
click at [899, 462] on button "View" at bounding box center [920, 462] width 58 height 26
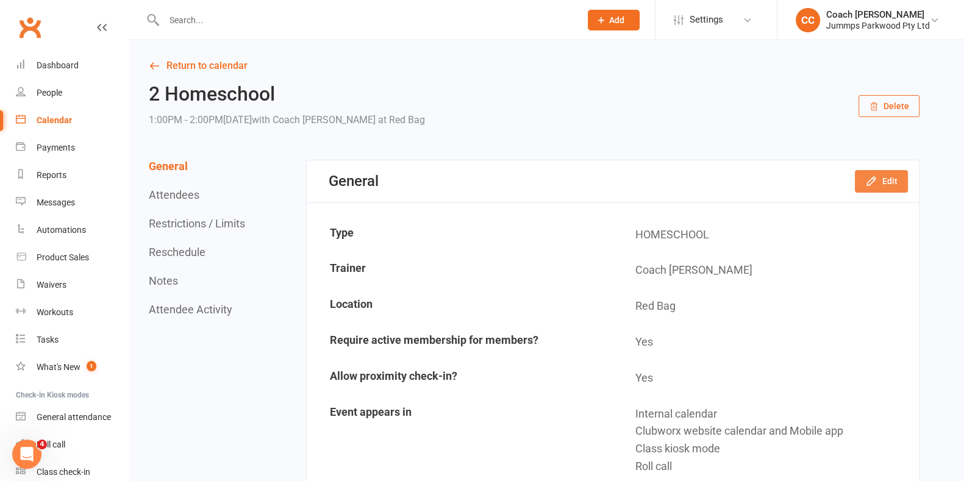
click at [871, 179] on icon "button" at bounding box center [871, 181] width 8 height 8
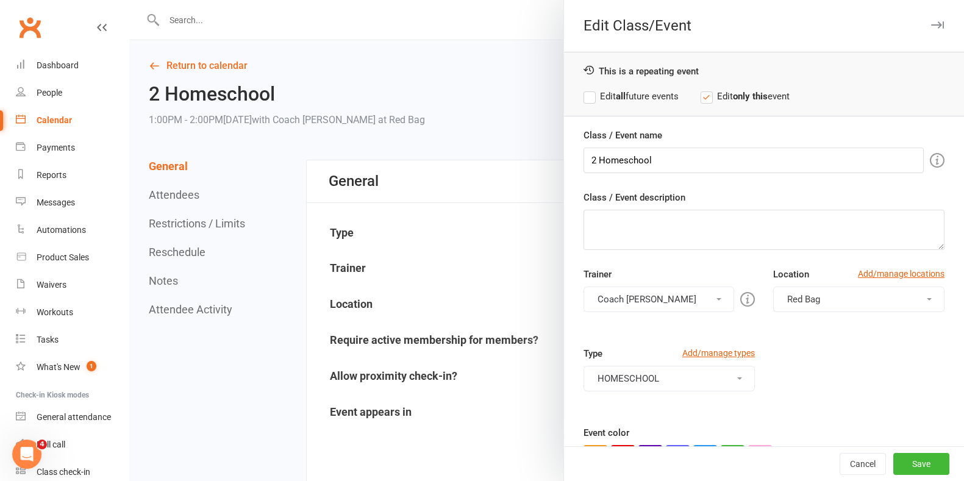
click at [834, 296] on button "Red Bag" at bounding box center [858, 299] width 171 height 26
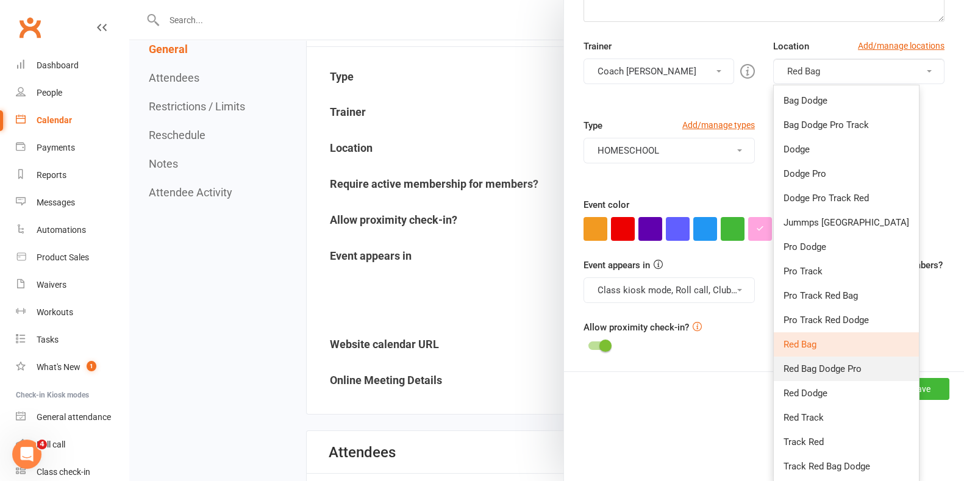
scroll to position [155, 0]
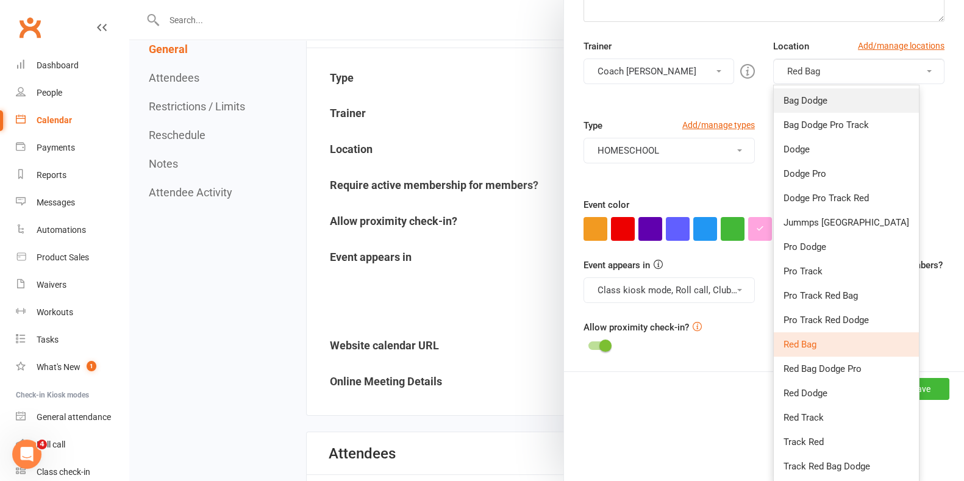
click at [823, 108] on link "Bag Dodge" at bounding box center [845, 100] width 145 height 24
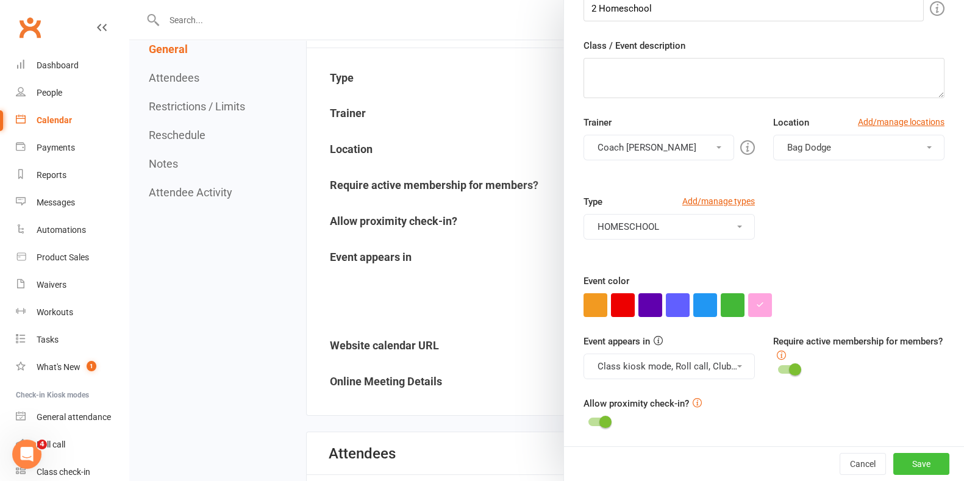
click at [901, 458] on button "Save" at bounding box center [921, 464] width 56 height 22
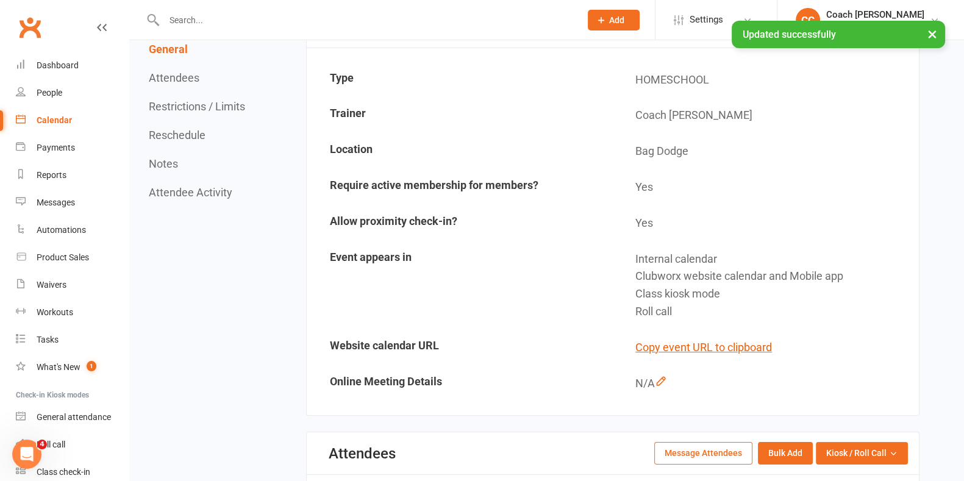
scroll to position [0, 0]
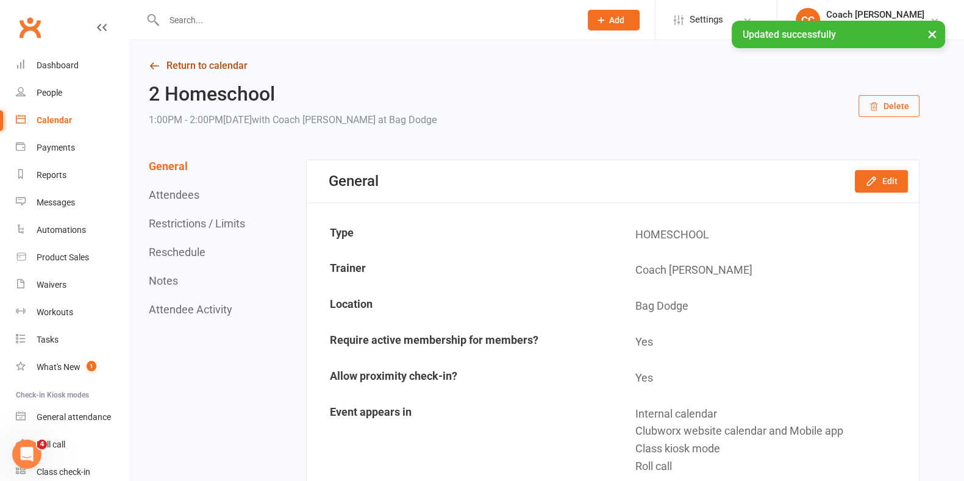
click at [236, 66] on link "Return to calendar" at bounding box center [534, 65] width 770 height 17
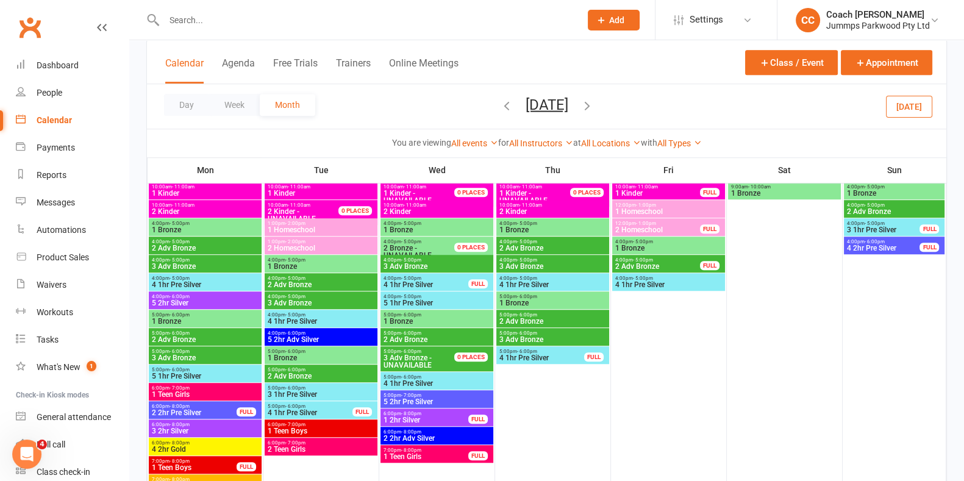
scroll to position [1168, 0]
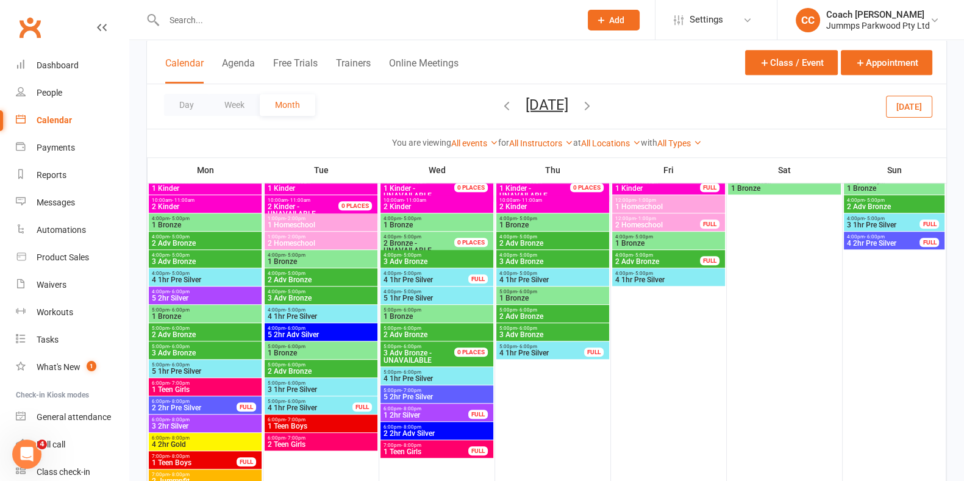
click at [335, 234] on span "1:00pm - 2:00pm" at bounding box center [321, 236] width 108 height 5
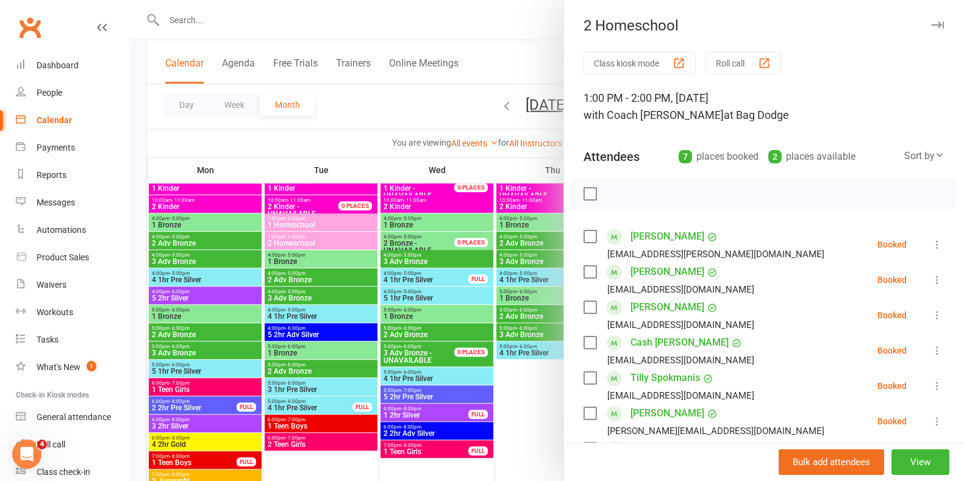
click at [931, 22] on icon "button" at bounding box center [937, 24] width 13 height 7
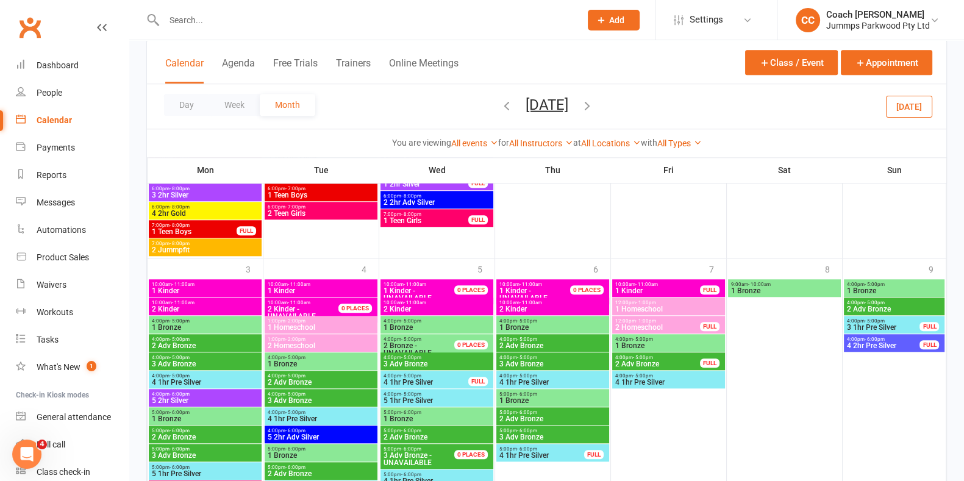
scroll to position [1424, 0]
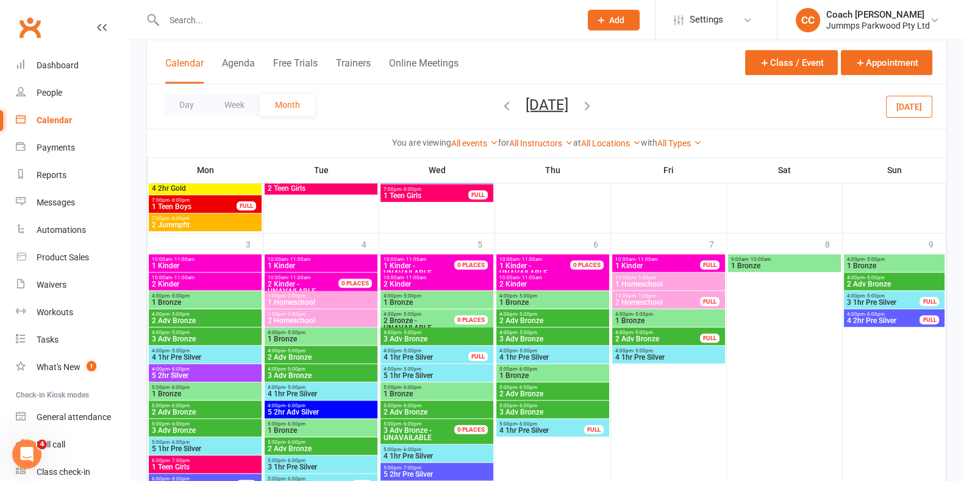
click at [348, 315] on span "1:00pm - 2:00pm" at bounding box center [321, 313] width 108 height 5
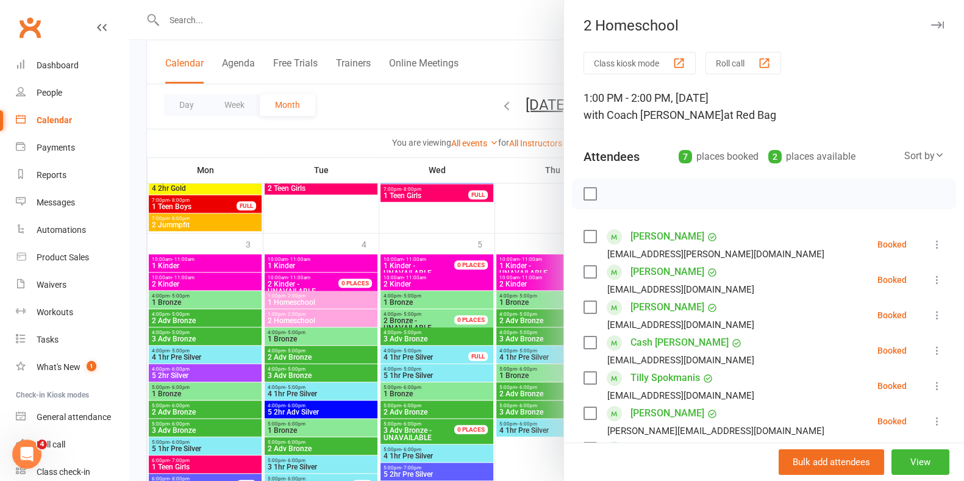
click at [931, 26] on icon "button" at bounding box center [937, 24] width 13 height 7
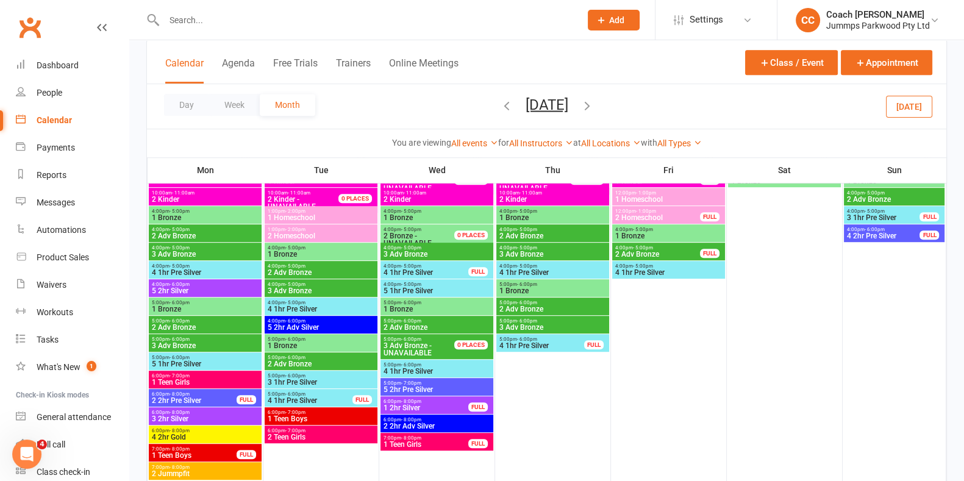
scroll to position [845, 0]
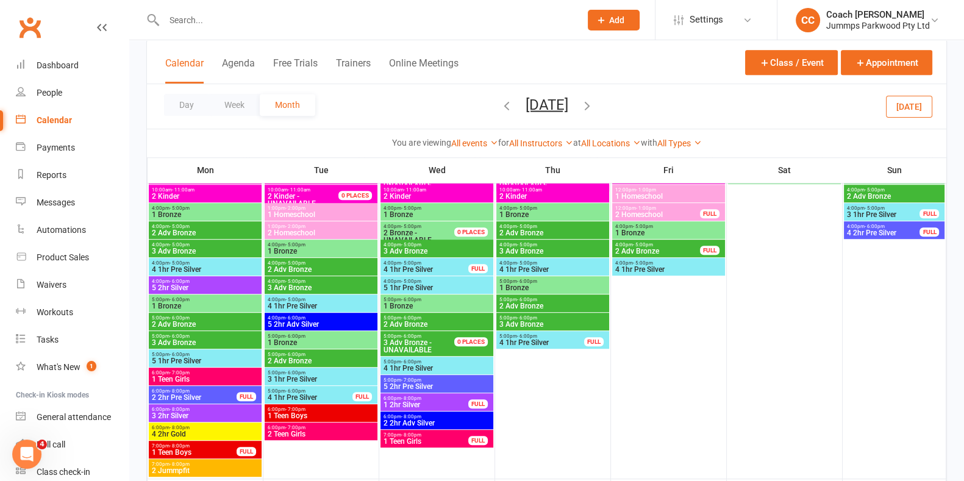
click at [353, 222] on div "1:00pm - 2:00pm 2 Homeschool" at bounding box center [321, 230] width 113 height 18
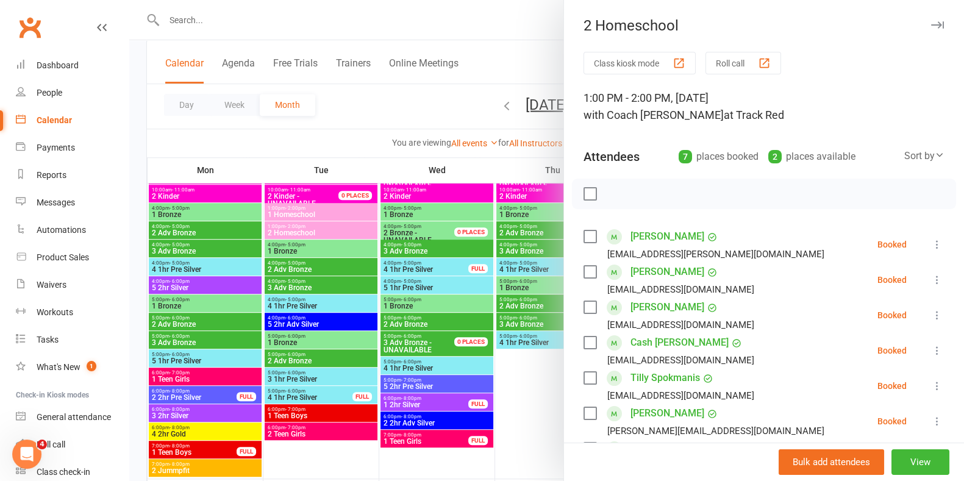
click at [931, 27] on icon "button" at bounding box center [937, 24] width 13 height 7
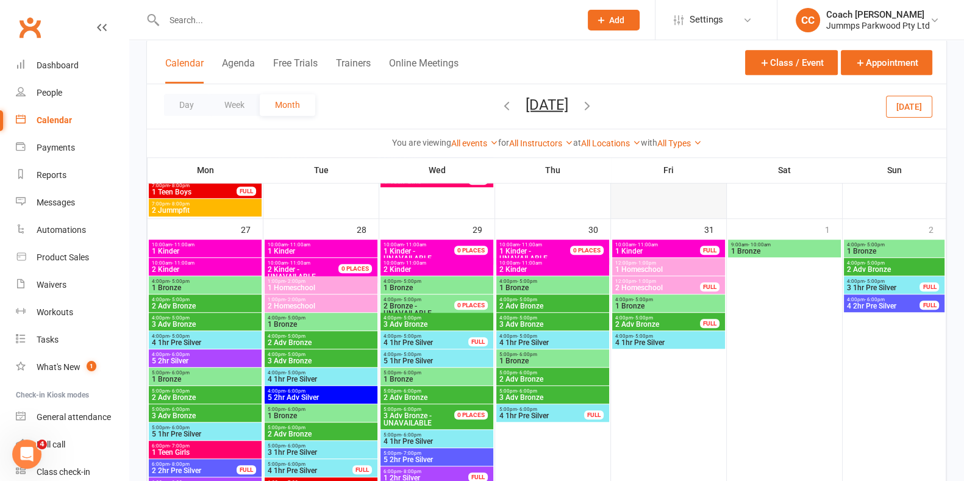
scroll to position [1106, 0]
click at [344, 297] on span "1:00pm - 2:00pm" at bounding box center [321, 299] width 108 height 5
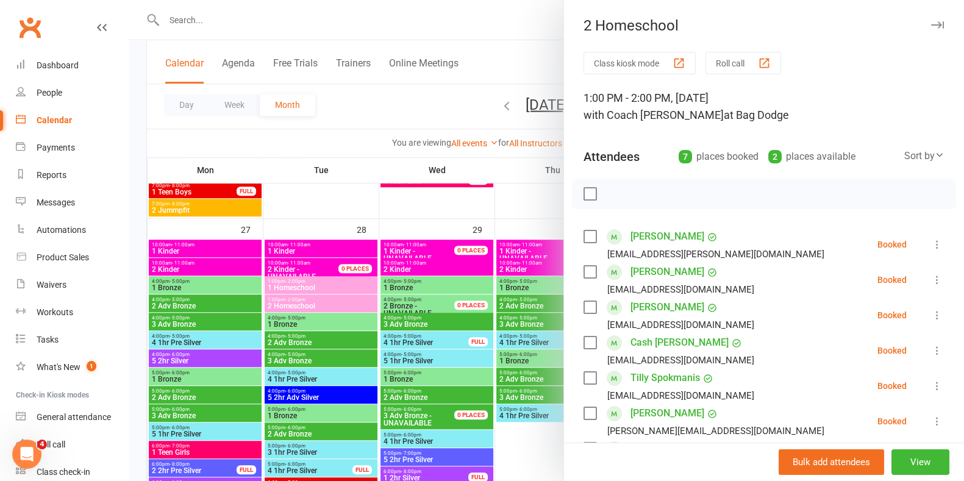
click at [931, 26] on icon "button" at bounding box center [937, 24] width 13 height 7
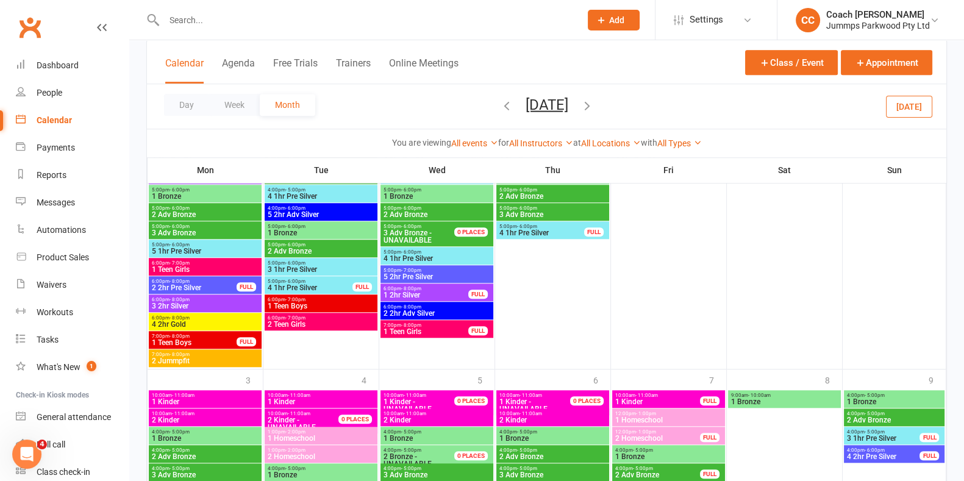
scroll to position [1290, 0]
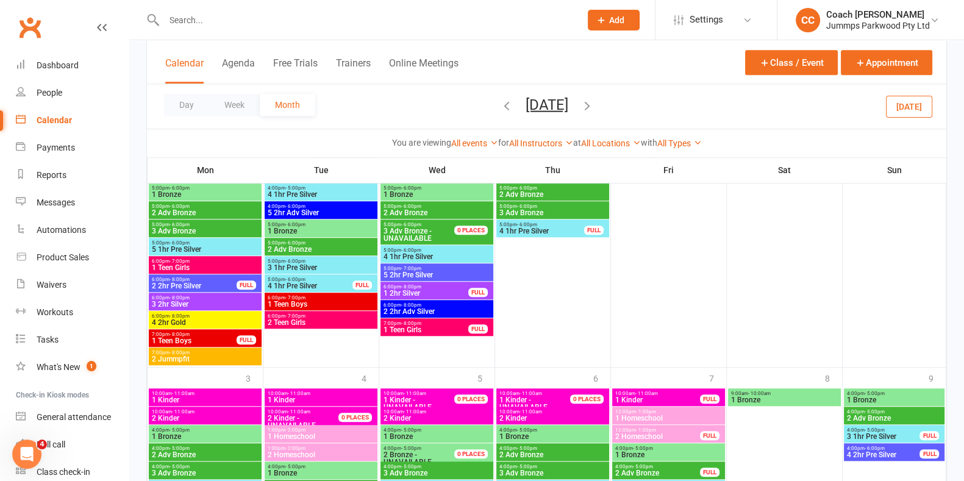
click at [333, 447] on span "1:00pm - 2:00pm" at bounding box center [321, 448] width 108 height 5
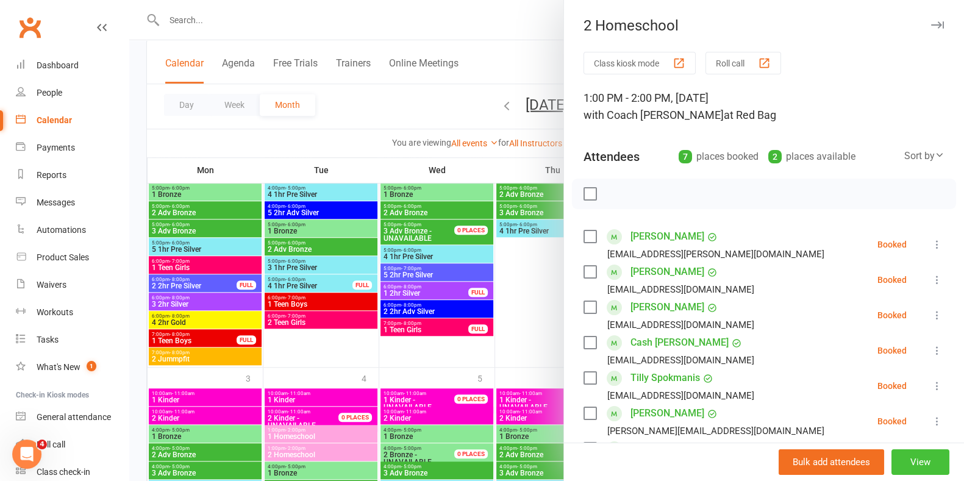
click at [901, 458] on button "View" at bounding box center [920, 462] width 58 height 26
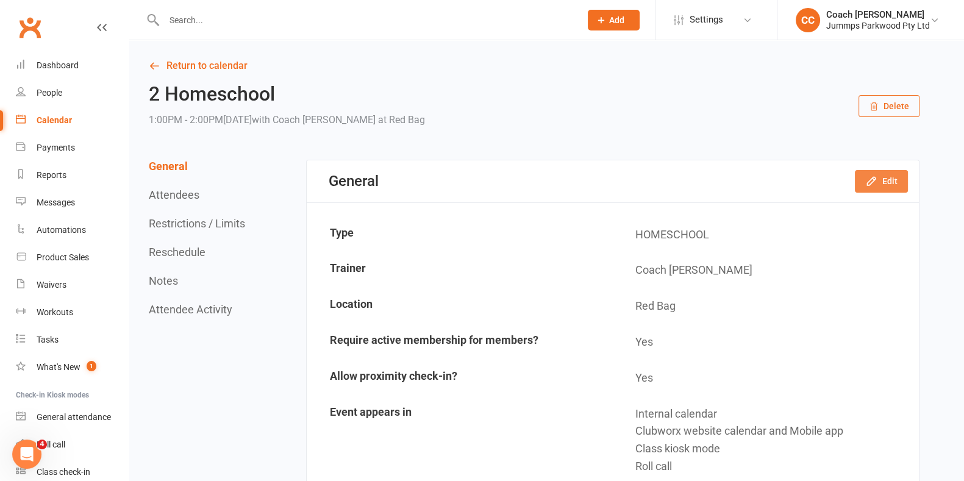
click at [886, 179] on button "Edit" at bounding box center [880, 181] width 53 height 22
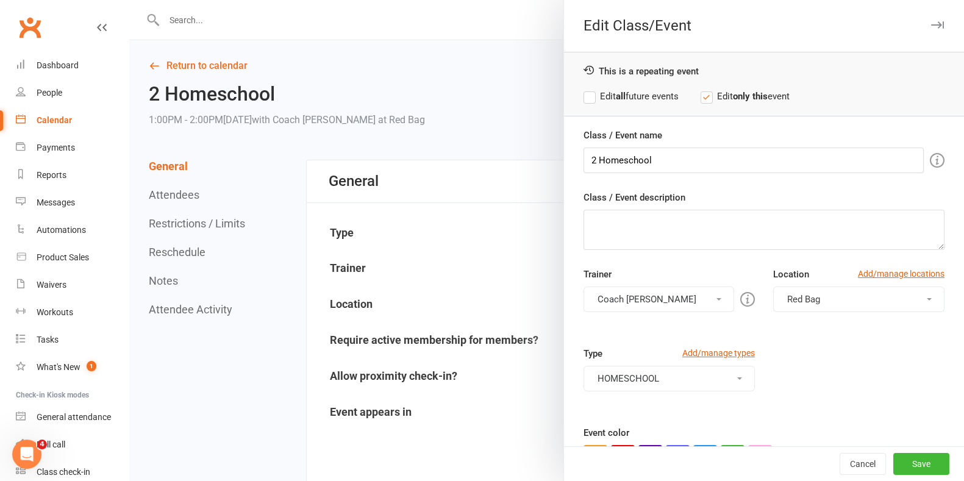
click at [811, 304] on button "Red Bag" at bounding box center [858, 299] width 171 height 26
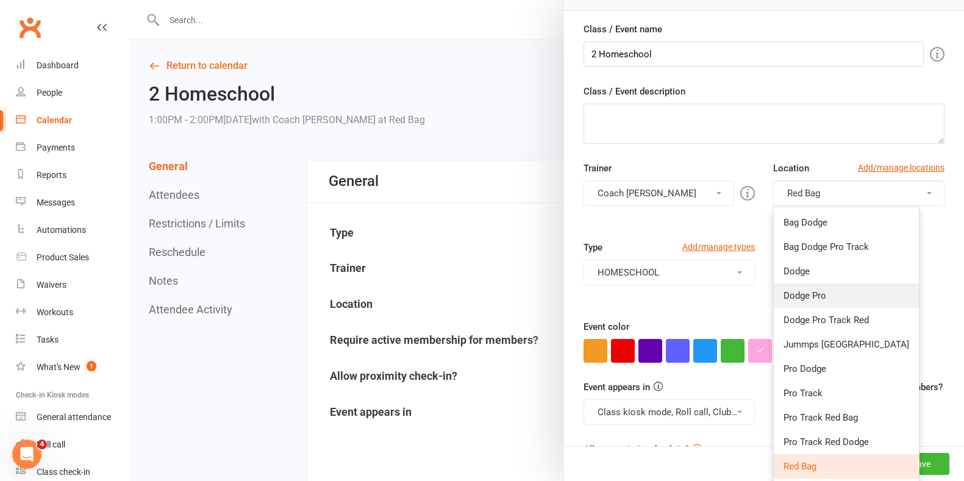
scroll to position [116, 0]
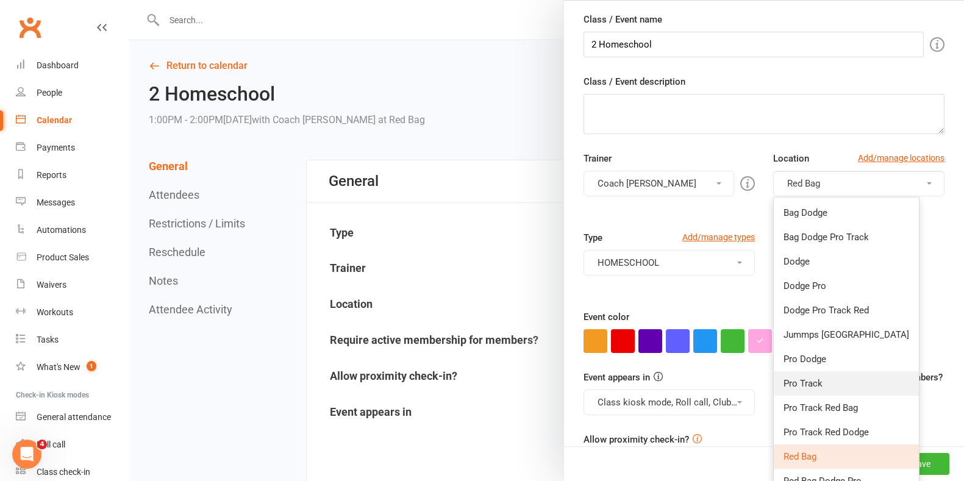
click at [826, 382] on link "Pro Track" at bounding box center [845, 383] width 145 height 24
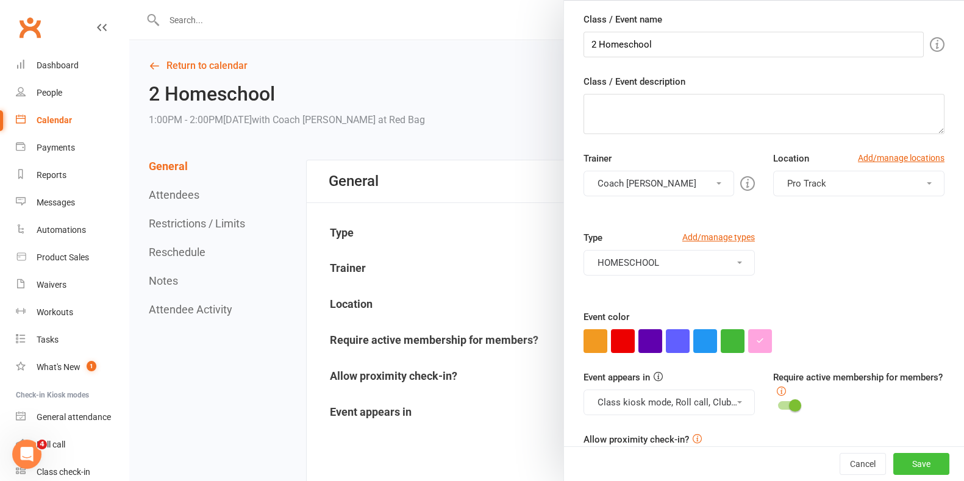
click at [899, 463] on button "Save" at bounding box center [921, 464] width 56 height 22
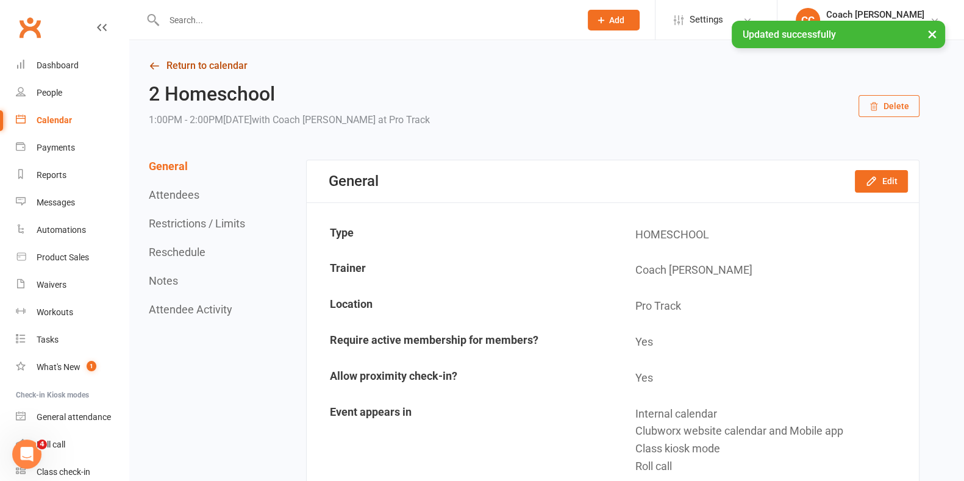
click at [237, 62] on link "Return to calendar" at bounding box center [534, 65] width 770 height 17
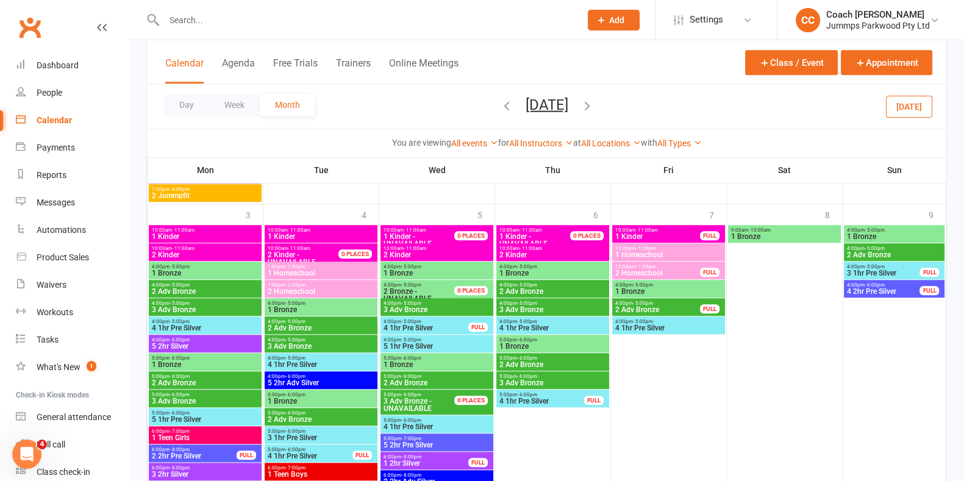
scroll to position [1454, 0]
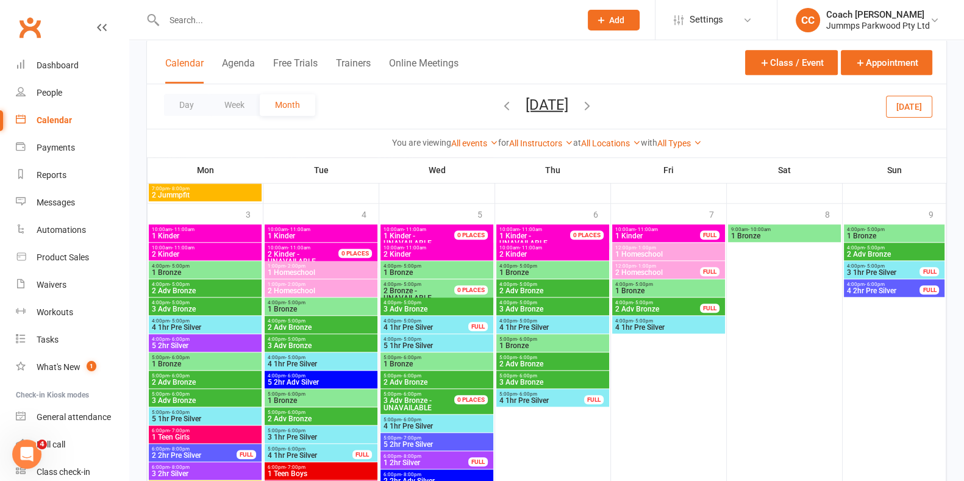
click at [307, 288] on span "2 Homeschool" at bounding box center [321, 290] width 108 height 7
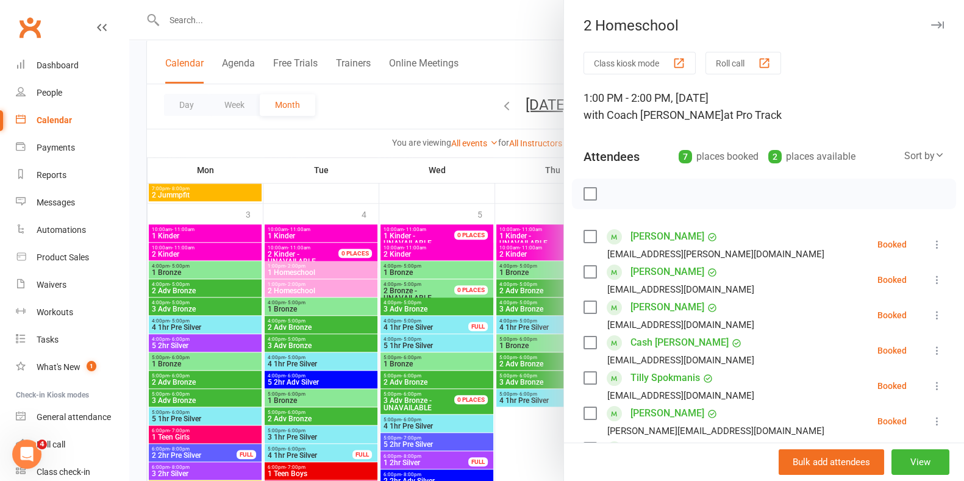
click at [931, 24] on icon "button" at bounding box center [937, 24] width 13 height 7
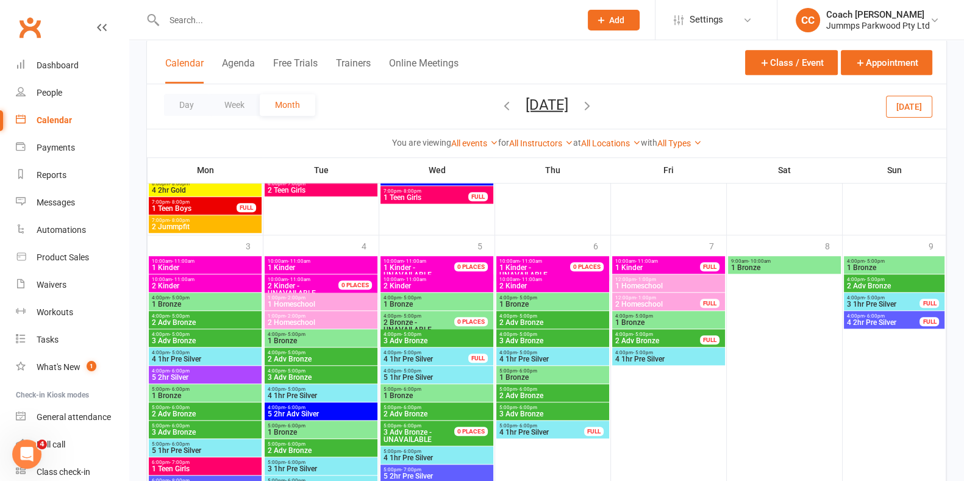
scroll to position [1544, 0]
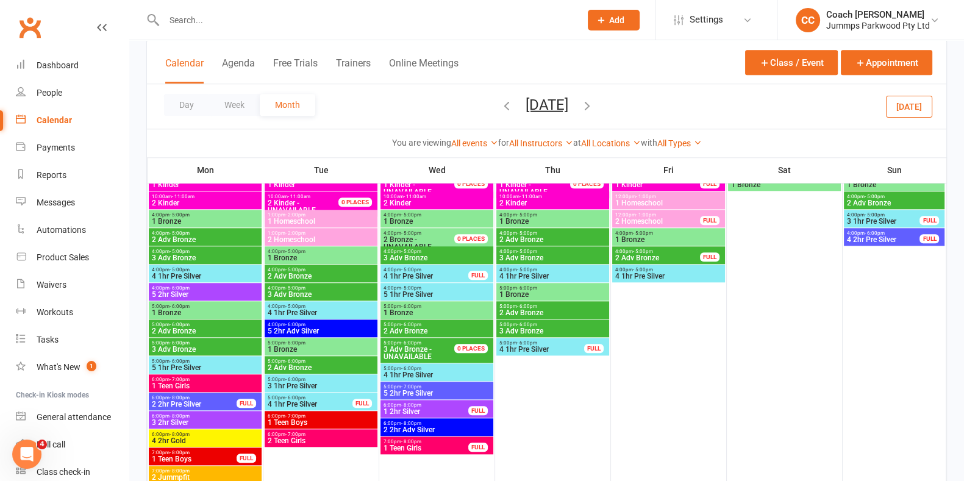
click at [594, 108] on icon "button" at bounding box center [586, 104] width 13 height 13
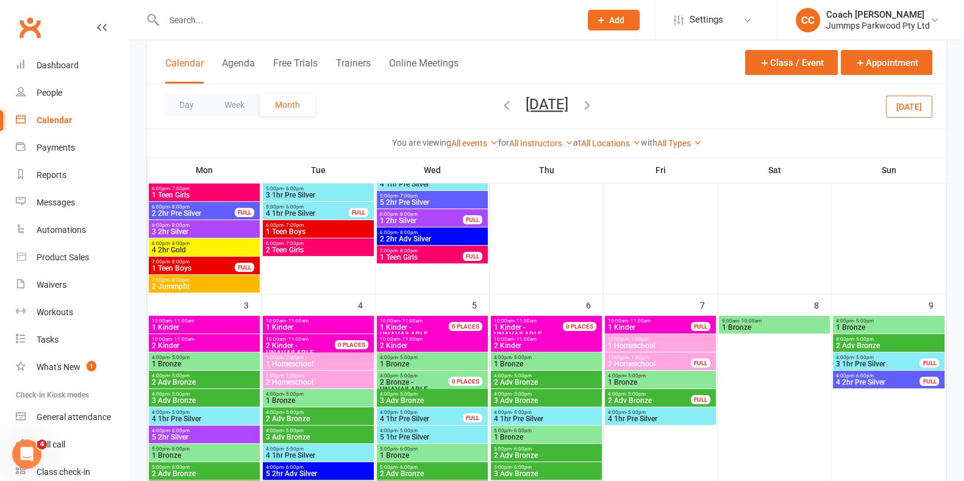
scroll to position [418, 0]
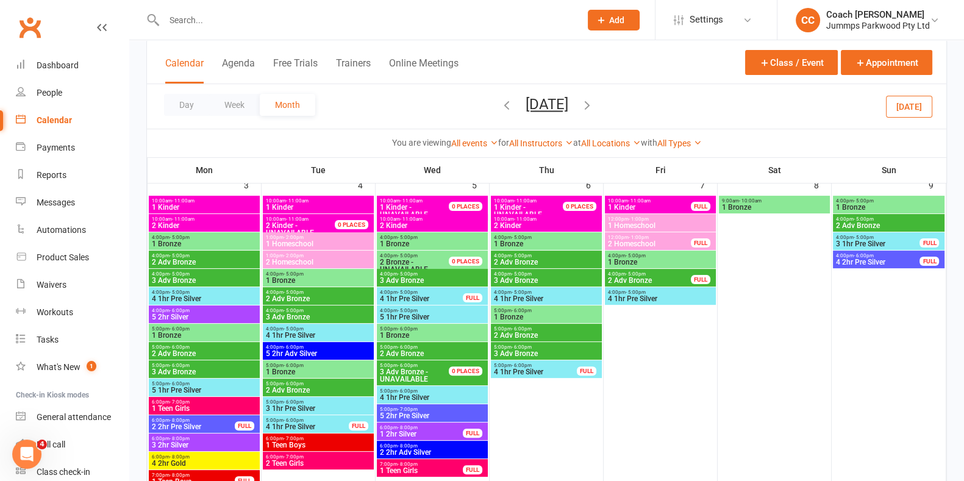
click at [354, 258] on span "2 Homeschool" at bounding box center [318, 261] width 106 height 7
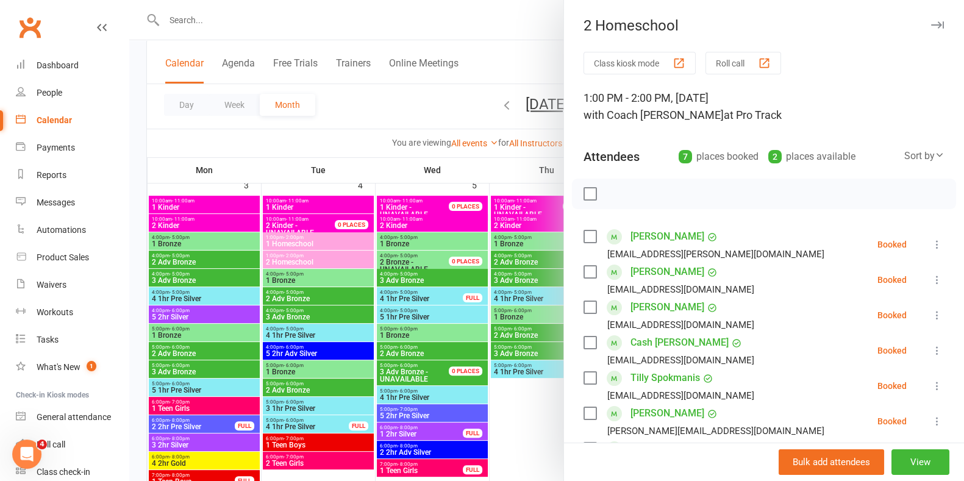
click at [923, 21] on div "2 Homeschool" at bounding box center [764, 25] width 400 height 17
click at [905, 24] on div "2 Homeschool" at bounding box center [764, 25] width 400 height 17
click at [929, 30] on button "button" at bounding box center [936, 25] width 15 height 15
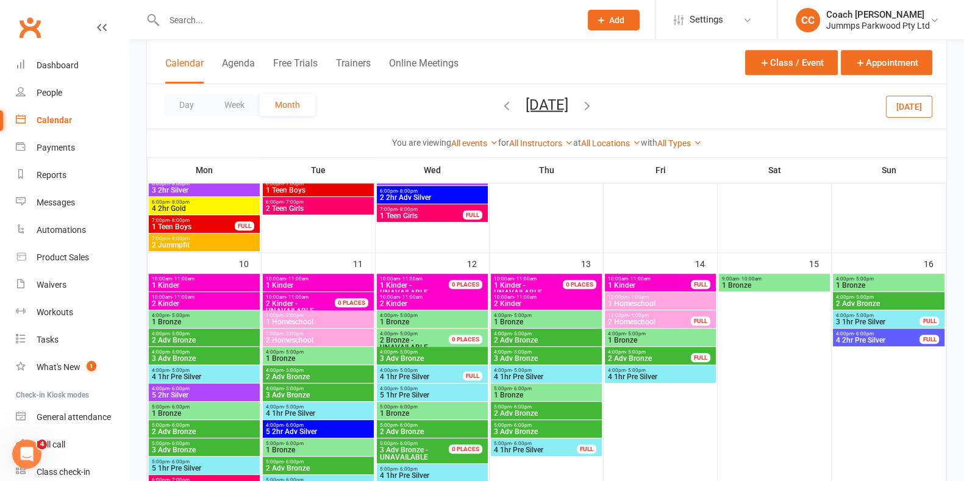
scroll to position [675, 0]
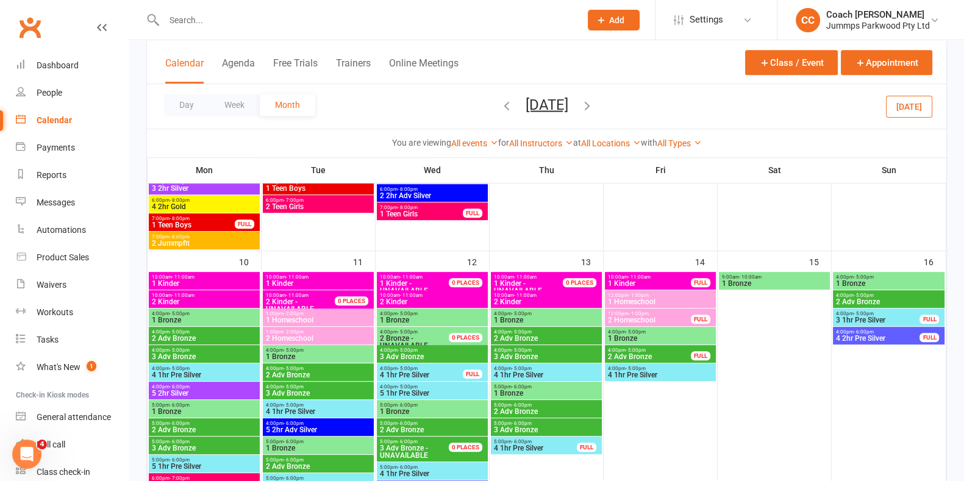
click at [353, 327] on div "1:00pm - 2:00pm 2 Homeschool" at bounding box center [318, 336] width 111 height 18
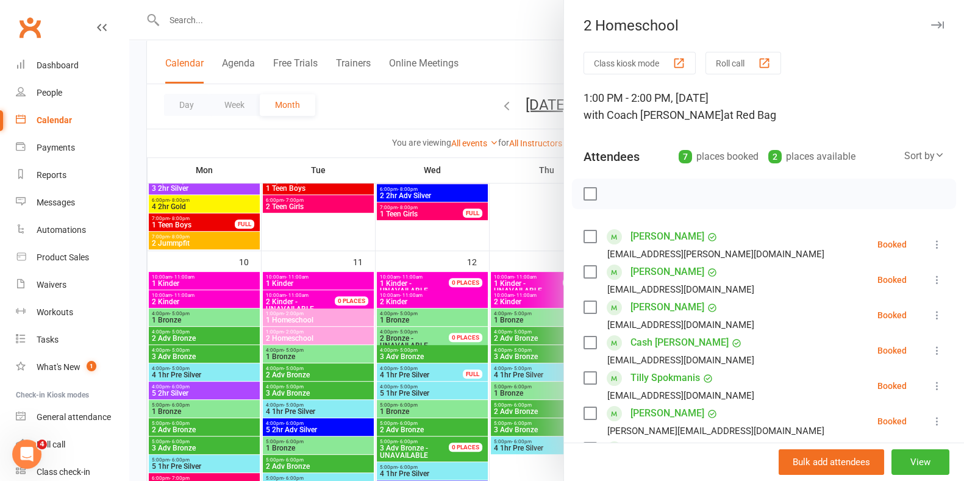
click at [929, 20] on button "button" at bounding box center [936, 25] width 15 height 15
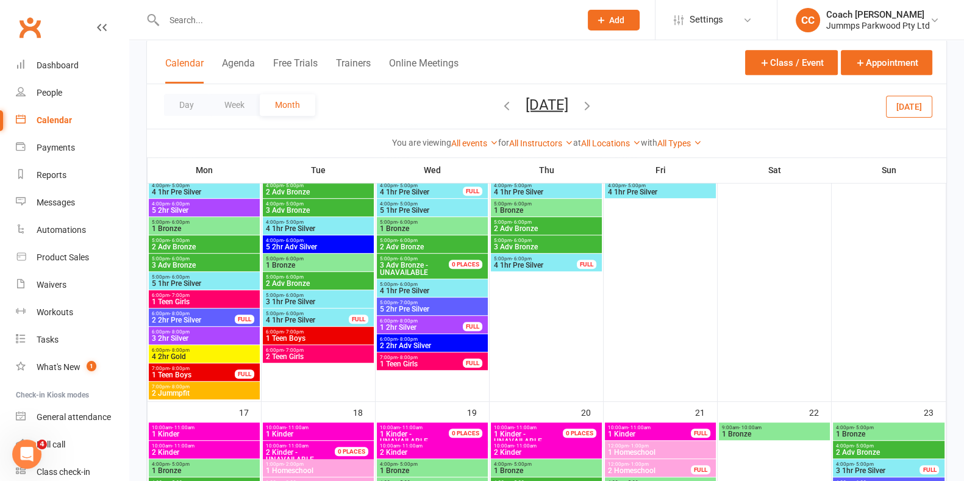
scroll to position [1023, 0]
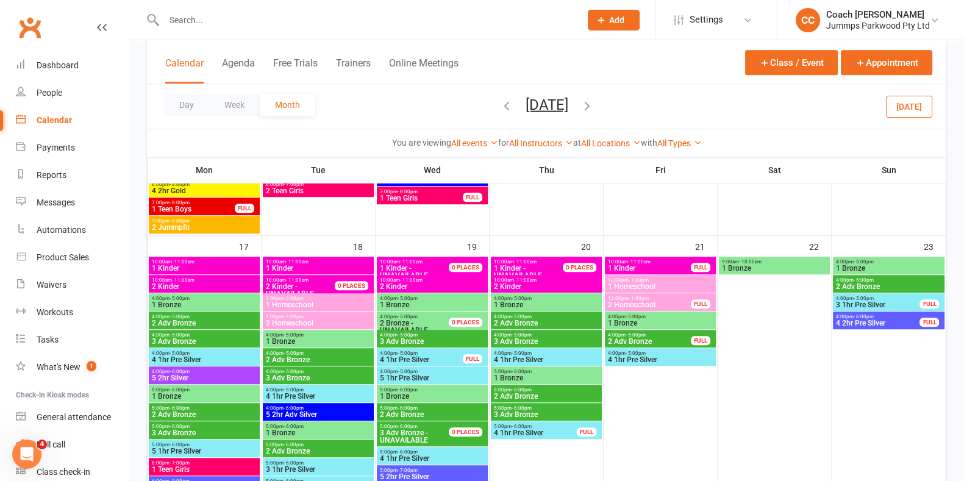
click at [320, 316] on span "1:00pm - 2:00pm" at bounding box center [318, 316] width 106 height 5
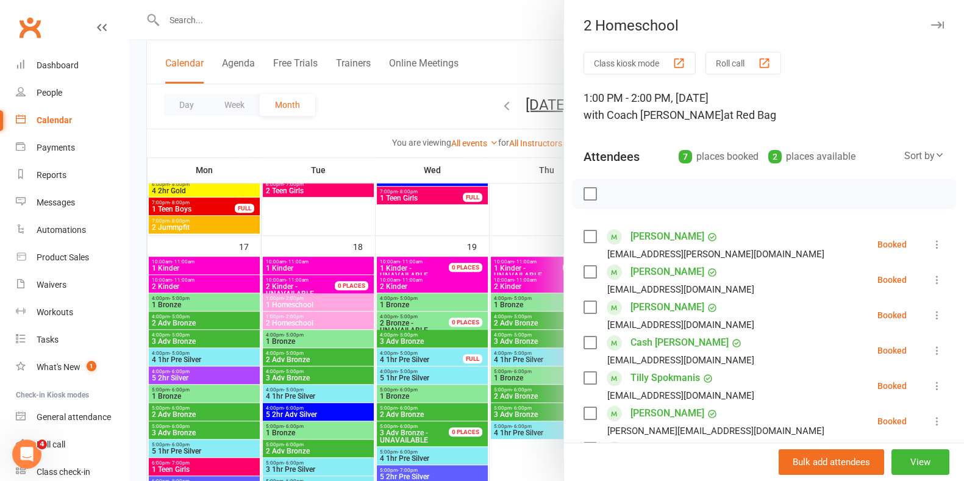
click at [931, 26] on icon "button" at bounding box center [937, 24] width 13 height 7
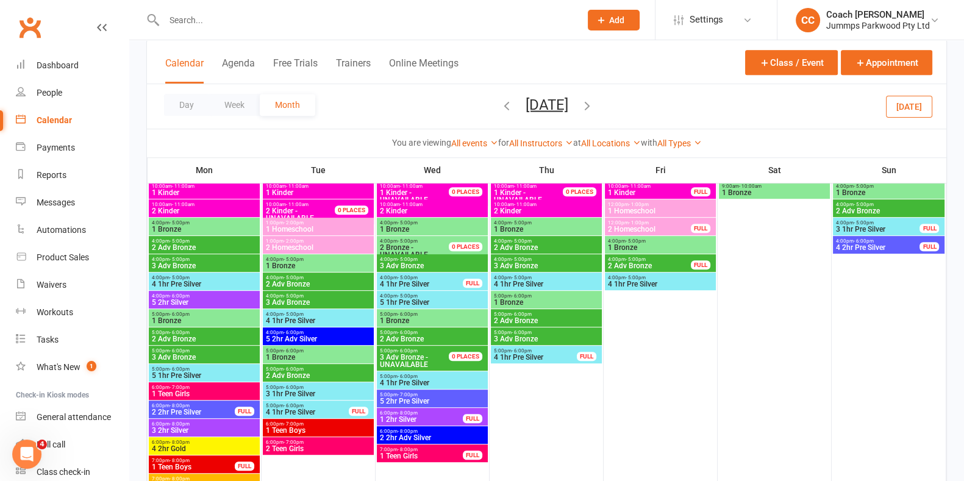
scroll to position [765, 0]
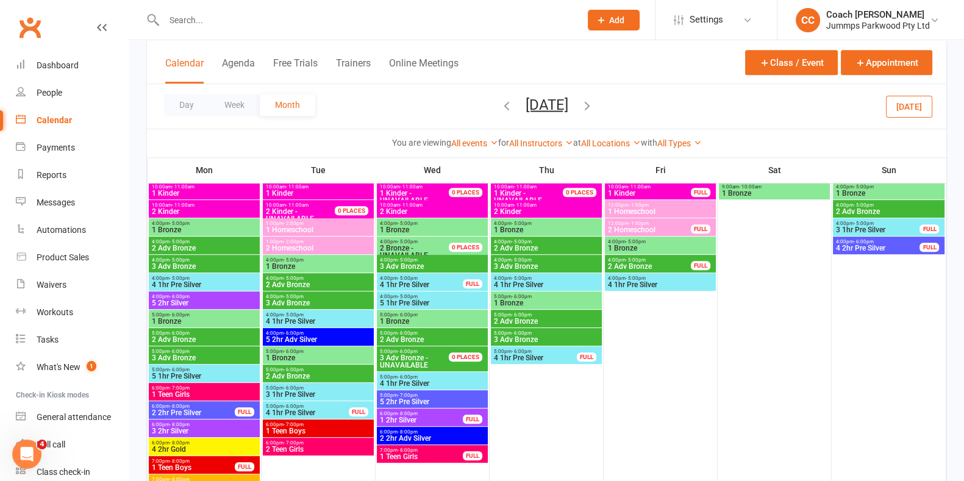
click at [355, 244] on span "2 Homeschool" at bounding box center [318, 247] width 106 height 7
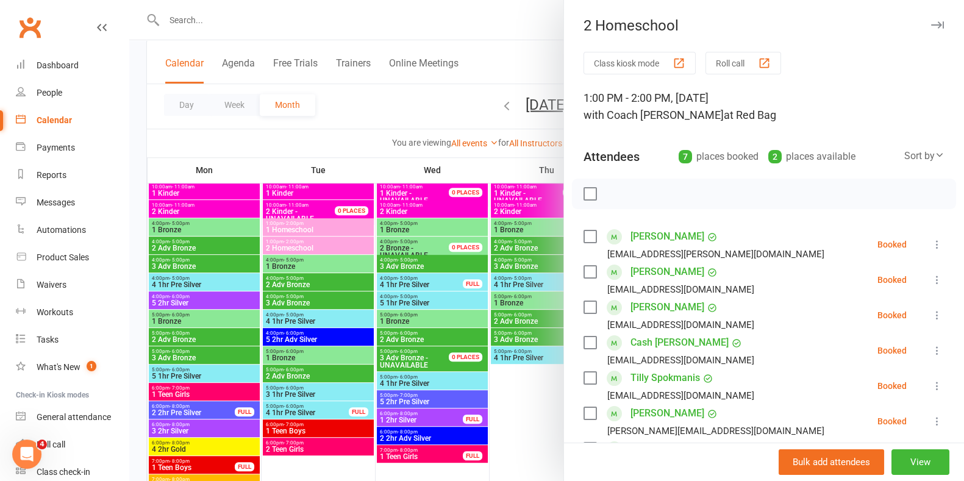
click at [931, 21] on icon "button" at bounding box center [937, 24] width 13 height 7
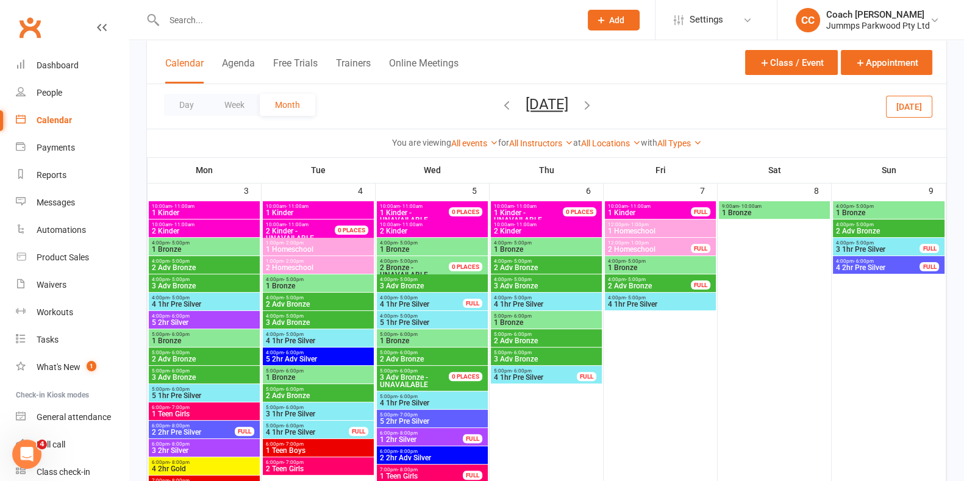
scroll to position [411, 0]
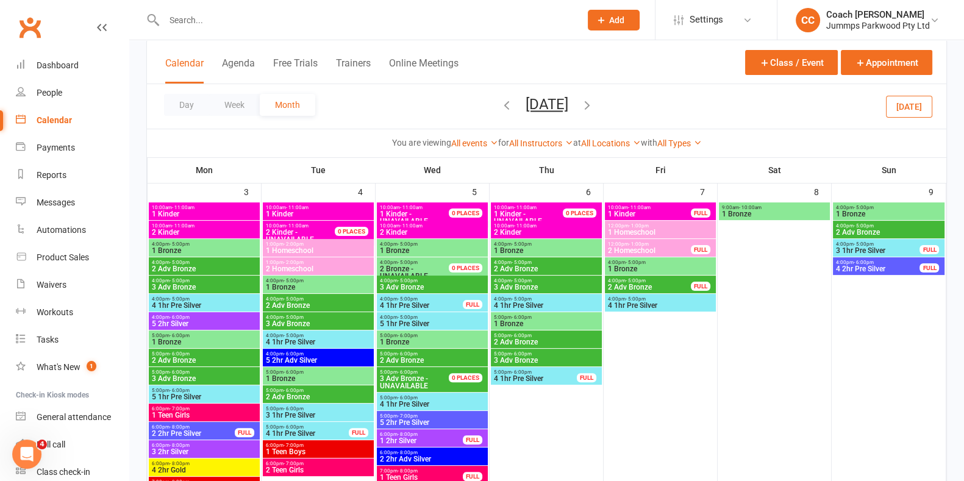
click at [336, 260] on span "1:00pm - 2:00pm" at bounding box center [318, 262] width 106 height 5
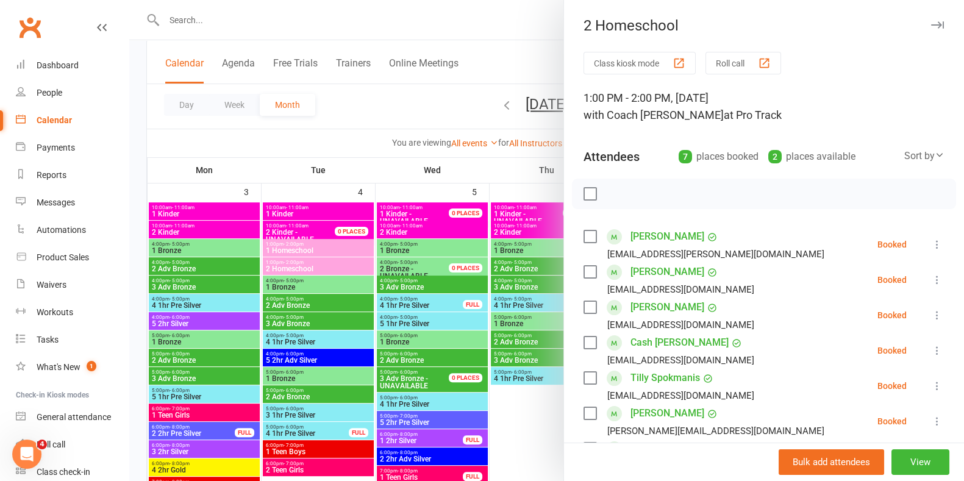
click at [931, 25] on icon "button" at bounding box center [937, 24] width 13 height 7
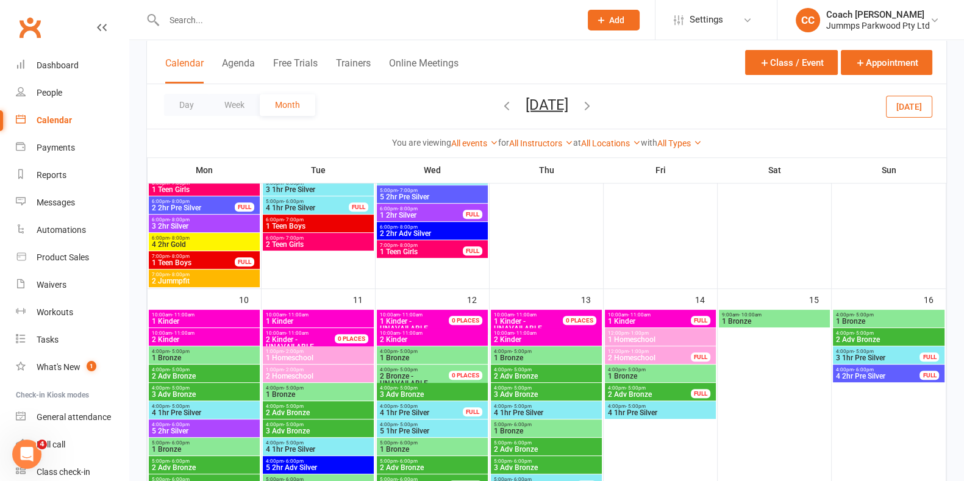
scroll to position [640, 0]
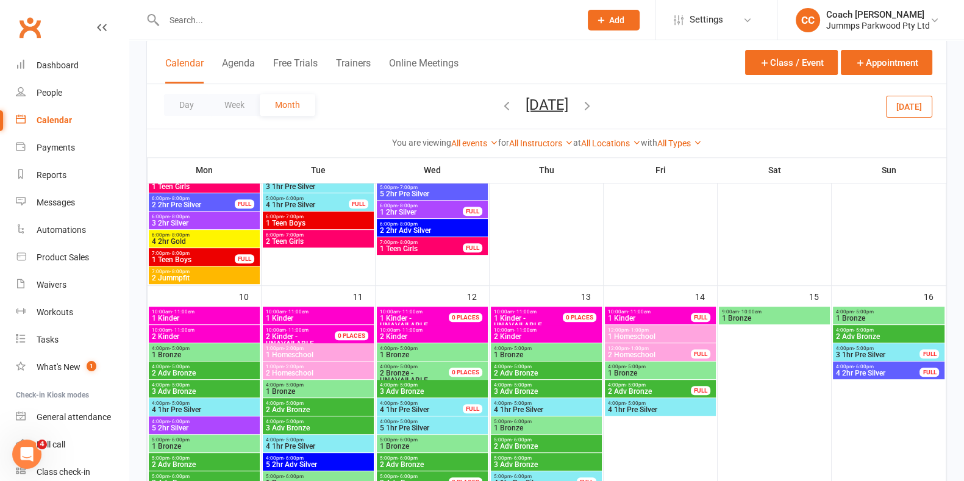
click at [339, 368] on span "1:00pm - 2:00pm" at bounding box center [318, 366] width 106 height 5
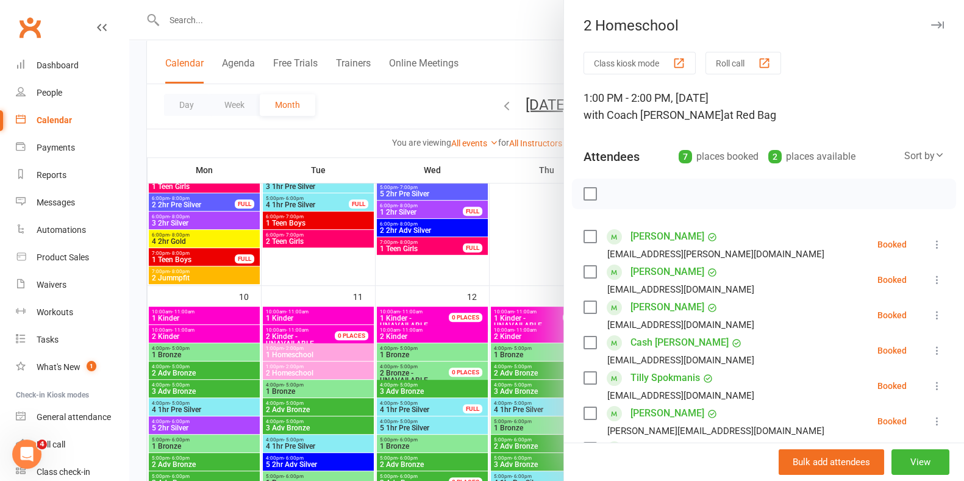
click at [931, 24] on icon "button" at bounding box center [937, 24] width 13 height 7
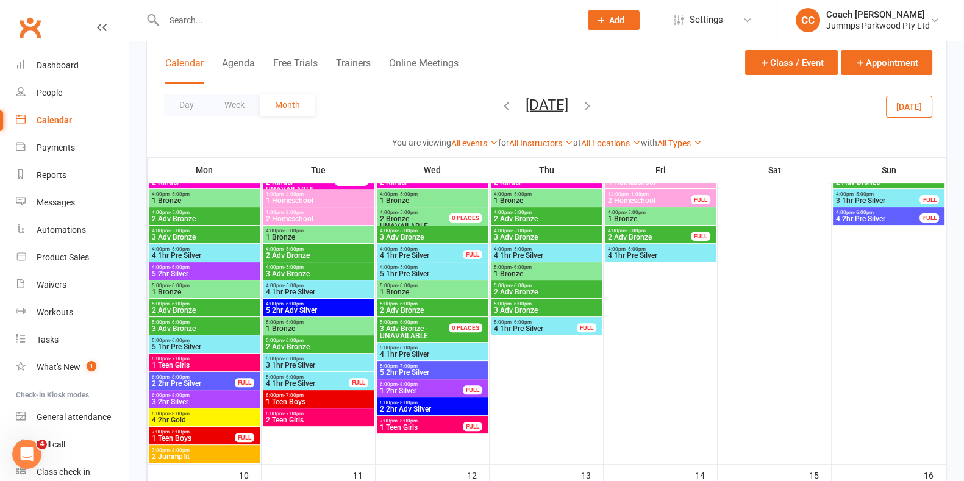
scroll to position [455, 0]
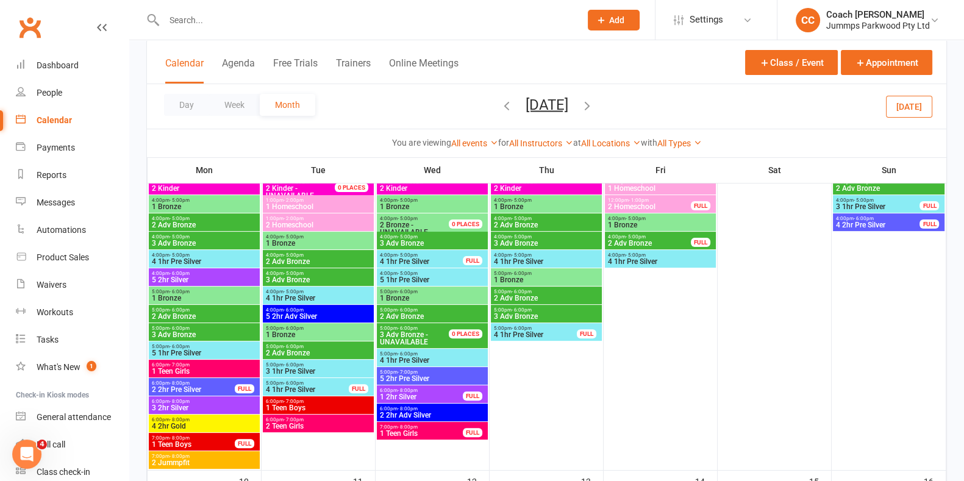
click at [341, 218] on span "1:00pm - 2:00pm" at bounding box center [318, 218] width 106 height 5
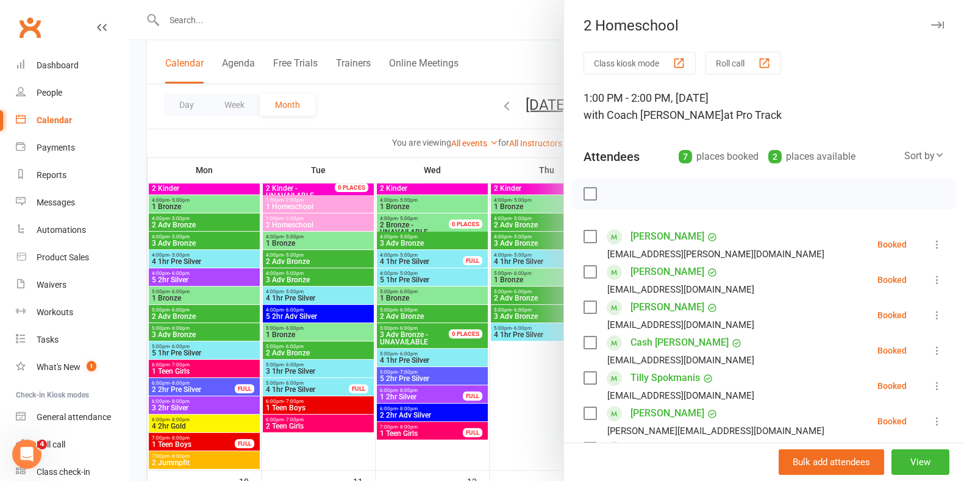
click at [929, 23] on button "button" at bounding box center [936, 25] width 15 height 15
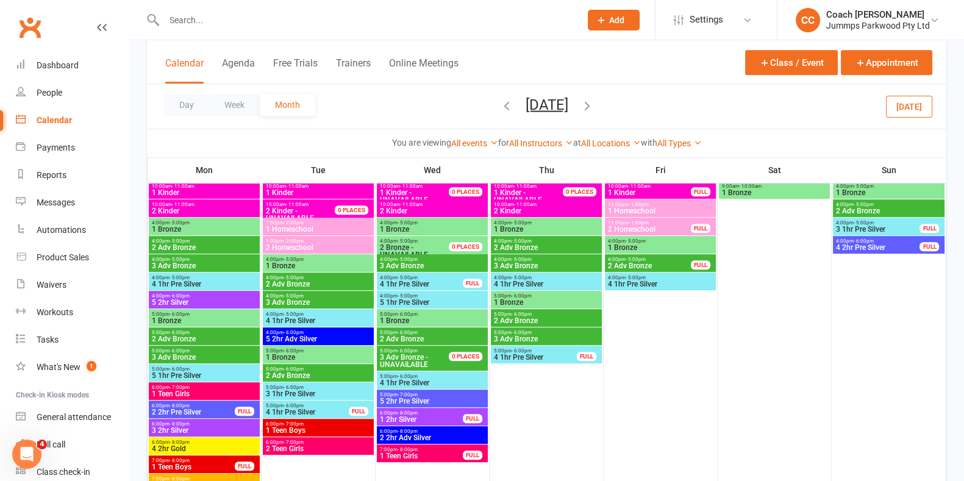
scroll to position [763, 0]
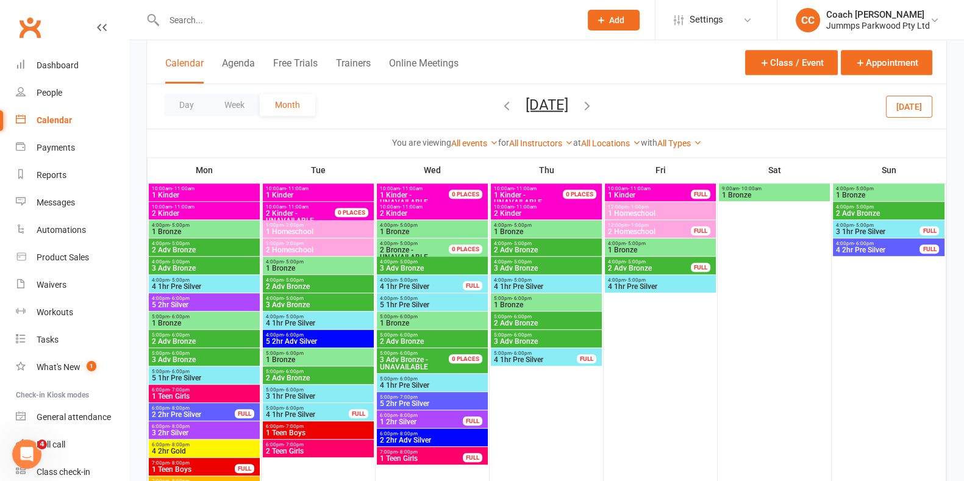
click at [363, 243] on span "1:00pm - 2:00pm" at bounding box center [318, 243] width 106 height 5
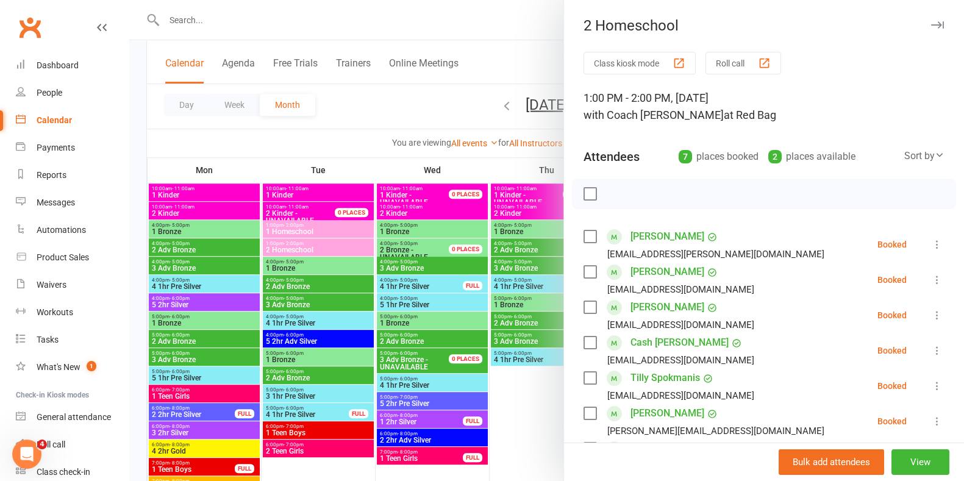
click at [931, 26] on icon "button" at bounding box center [937, 24] width 13 height 7
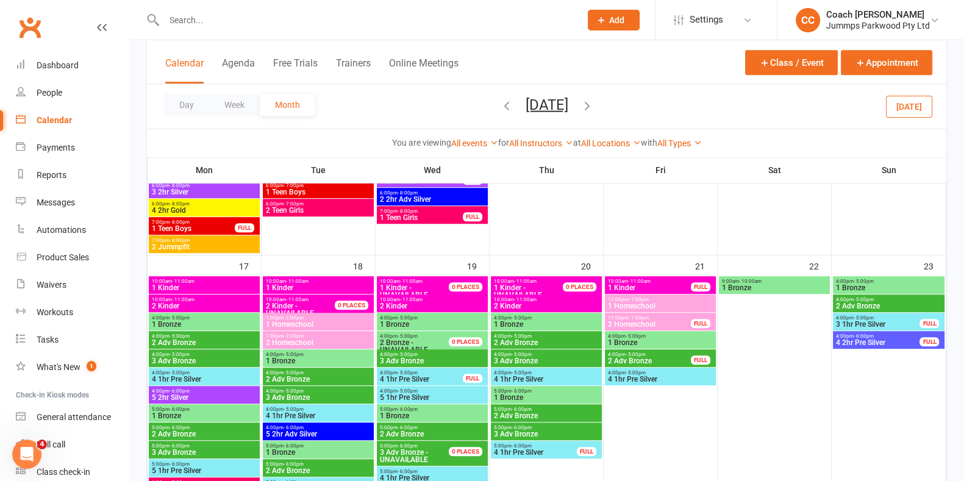
scroll to position [1017, 0]
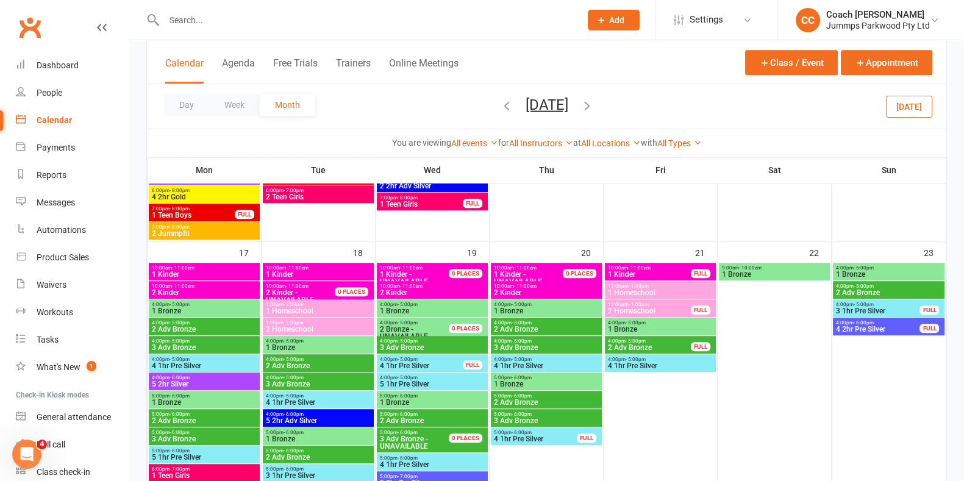
click at [313, 324] on span "1:00pm - 2:00pm" at bounding box center [318, 322] width 106 height 5
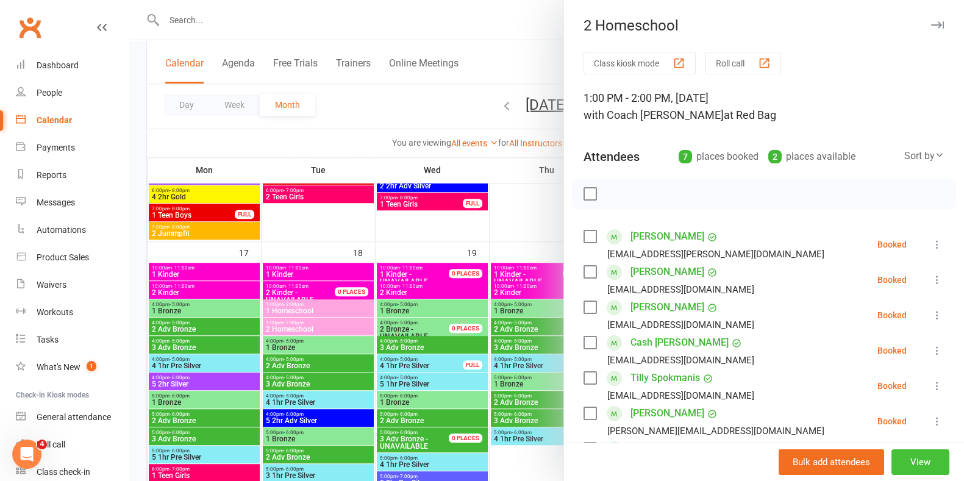
click at [895, 462] on button "View" at bounding box center [920, 462] width 58 height 26
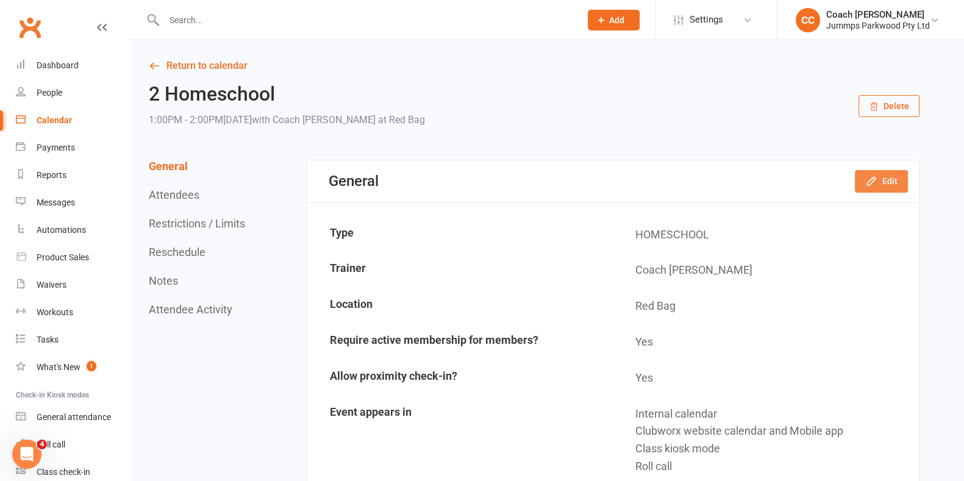
click at [872, 185] on icon "button" at bounding box center [871, 181] width 12 height 12
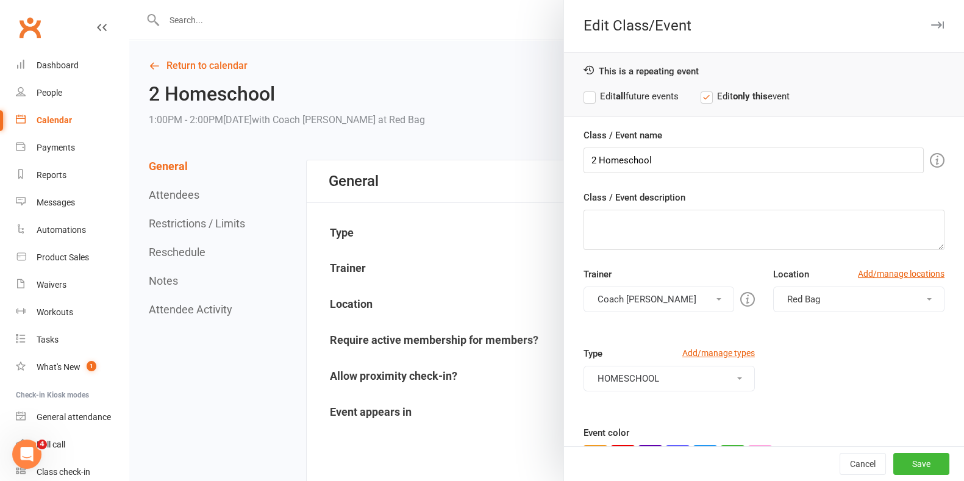
click at [836, 303] on button "Red Bag" at bounding box center [858, 299] width 171 height 26
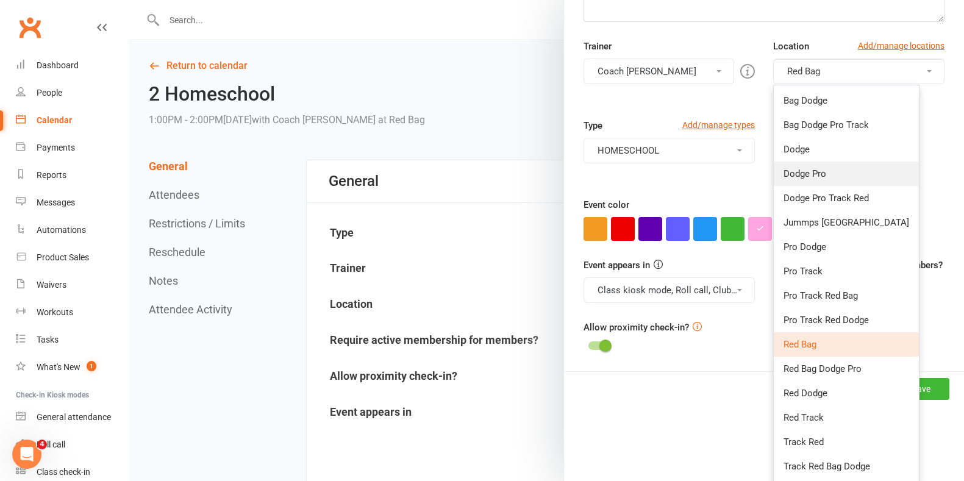
scroll to position [228, 0]
click at [844, 171] on link "Dodge Pro" at bounding box center [845, 174] width 145 height 24
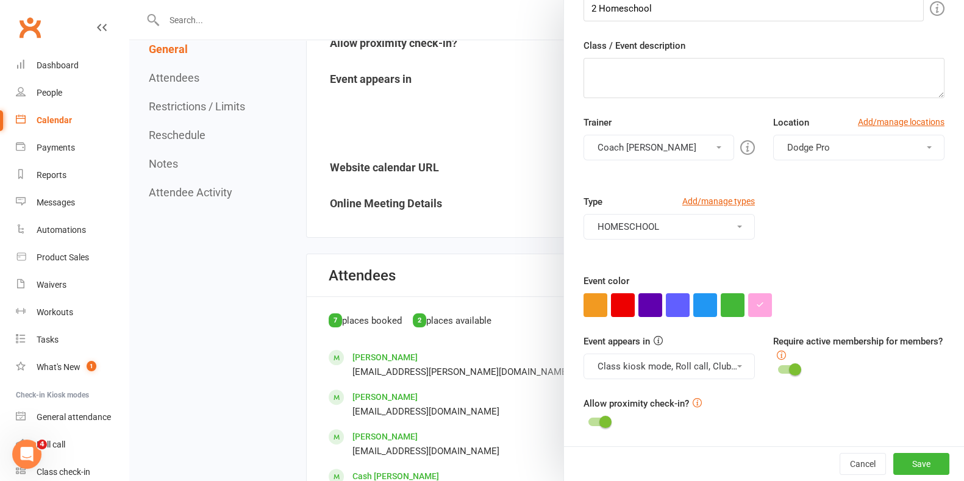
scroll to position [333, 0]
click at [913, 458] on button "Save" at bounding box center [921, 464] width 56 height 22
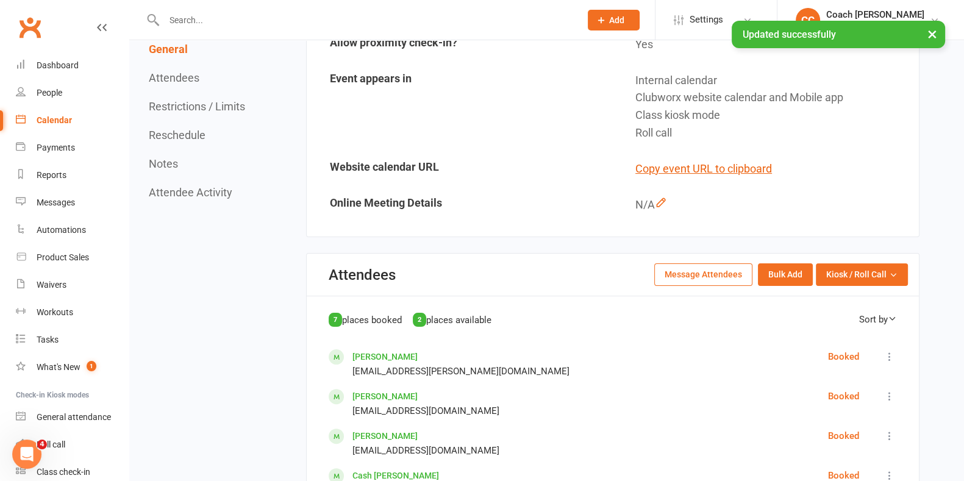
scroll to position [0, 0]
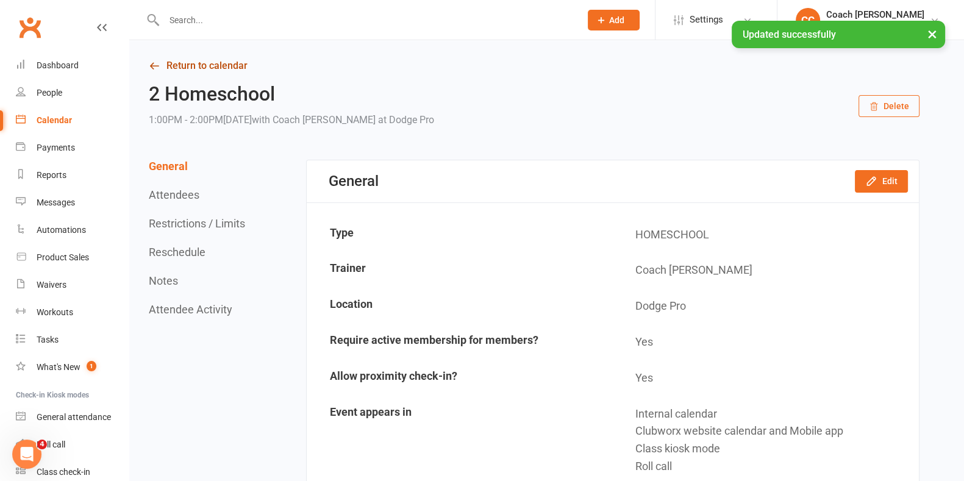
click at [221, 62] on link "Return to calendar" at bounding box center [534, 65] width 770 height 17
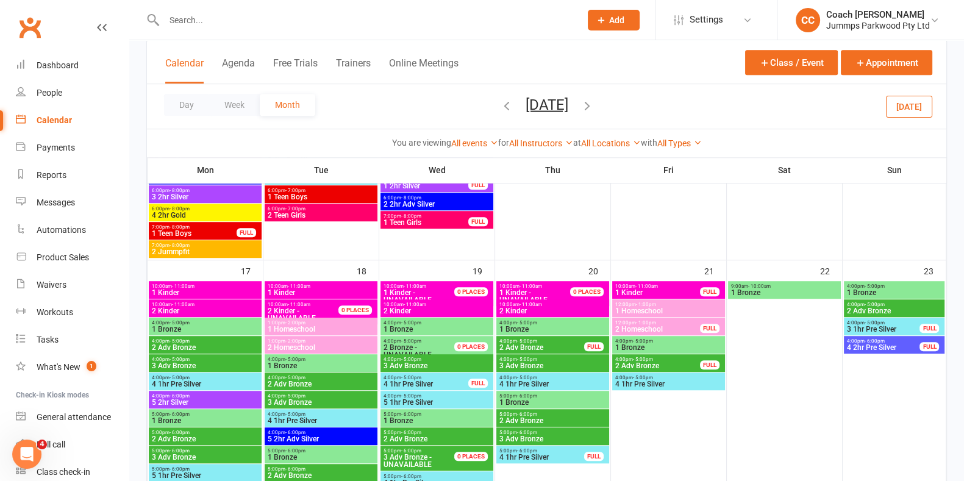
scroll to position [1000, 0]
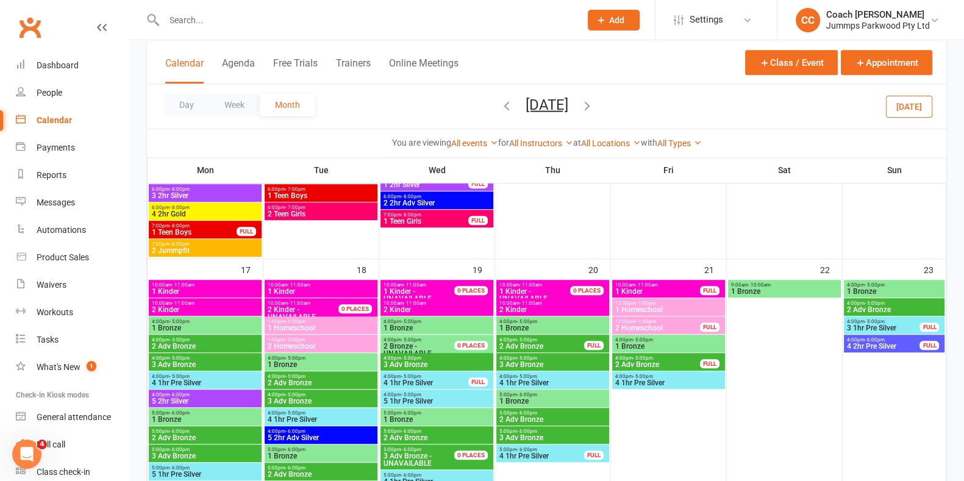
click at [328, 338] on span "1:00pm - 2:00pm" at bounding box center [321, 339] width 108 height 5
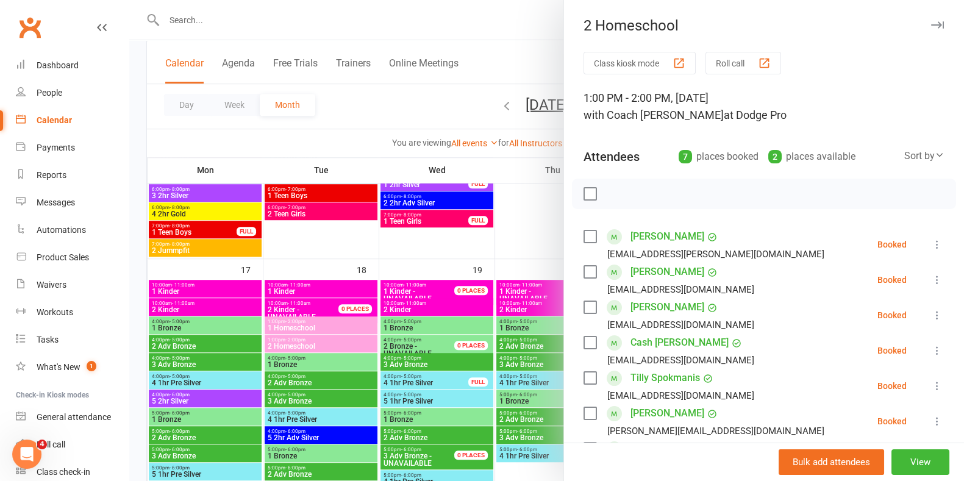
click at [931, 24] on icon "button" at bounding box center [937, 24] width 13 height 7
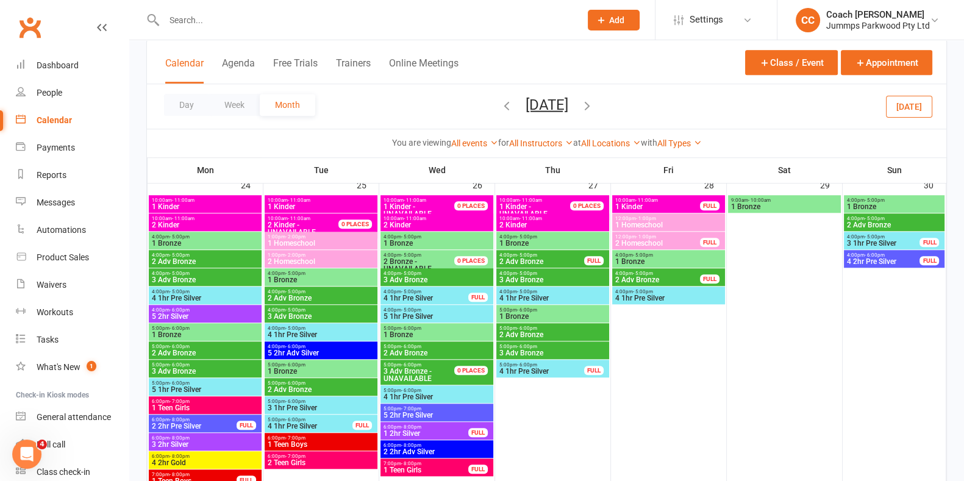
scroll to position [1419, 0]
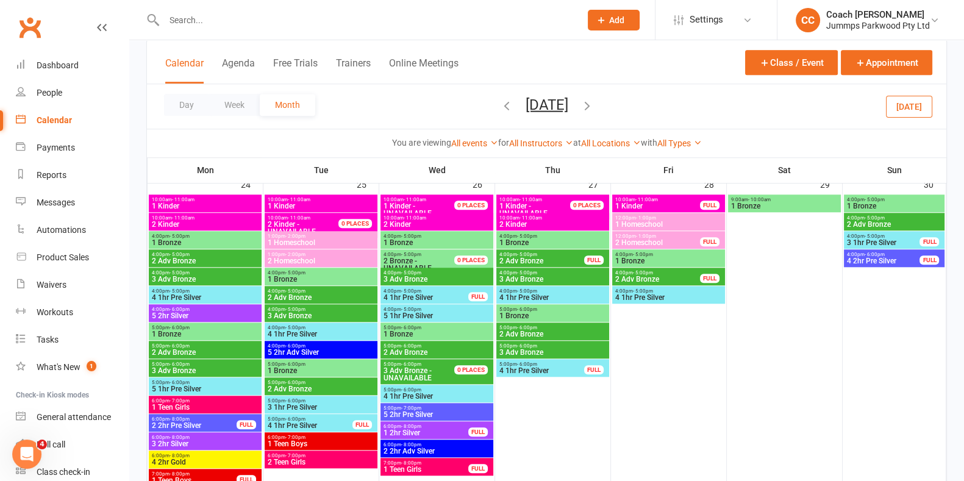
click at [344, 257] on span "2 Homeschool" at bounding box center [321, 260] width 108 height 7
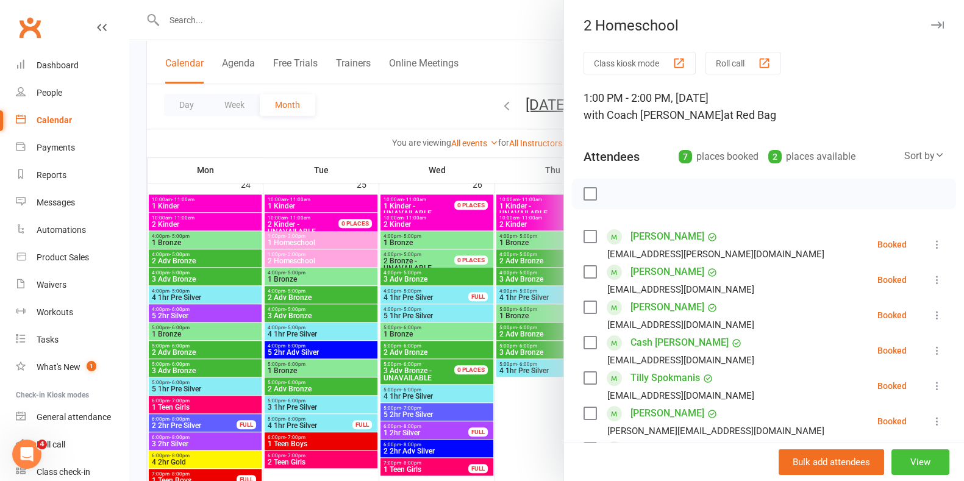
click at [900, 467] on button "View" at bounding box center [920, 462] width 58 height 26
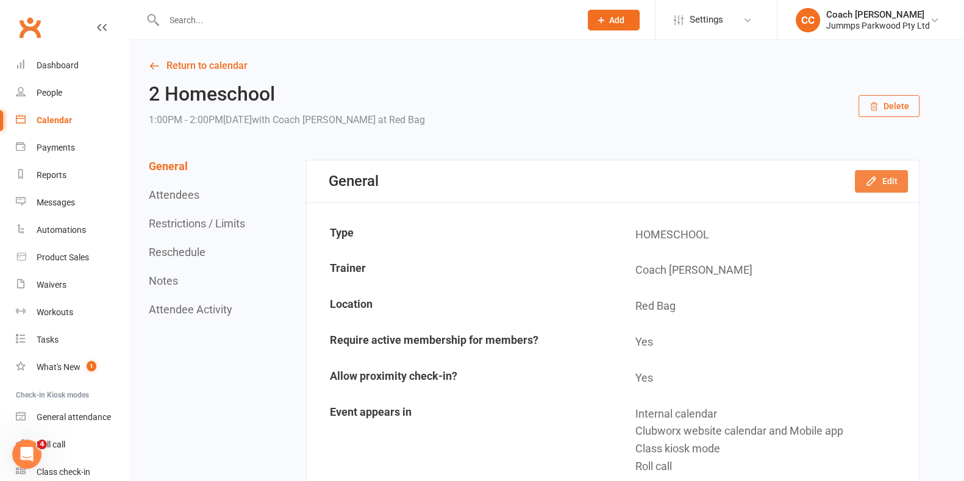
click at [870, 177] on icon "button" at bounding box center [871, 181] width 12 height 12
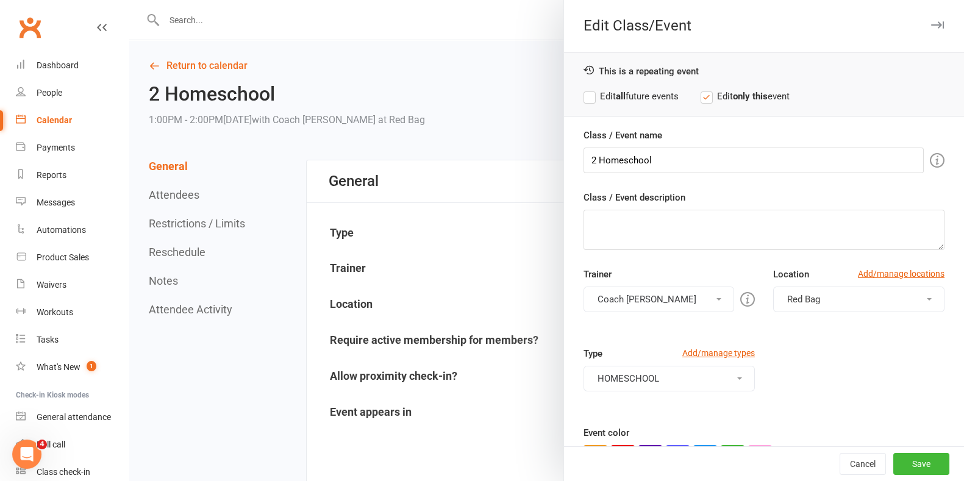
click at [826, 294] on button "Red Bag" at bounding box center [858, 299] width 171 height 26
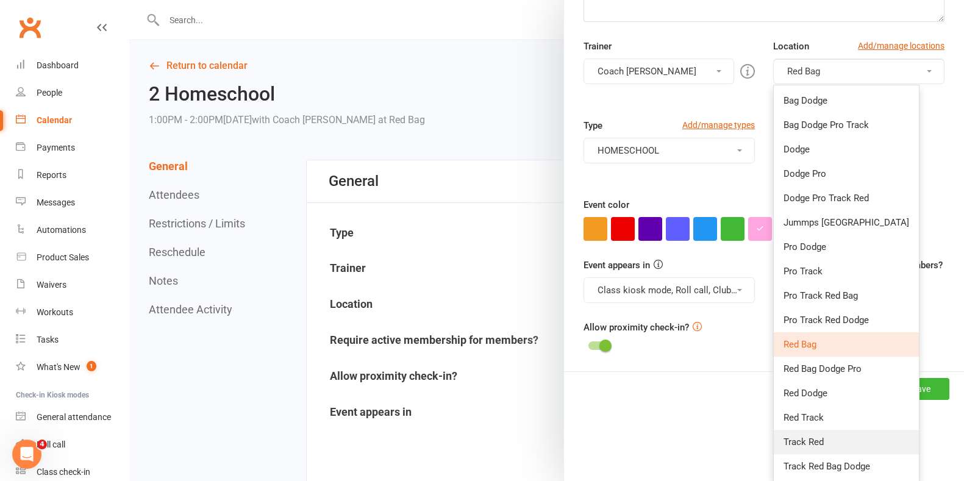
click at [811, 450] on link "Track Red" at bounding box center [845, 442] width 145 height 24
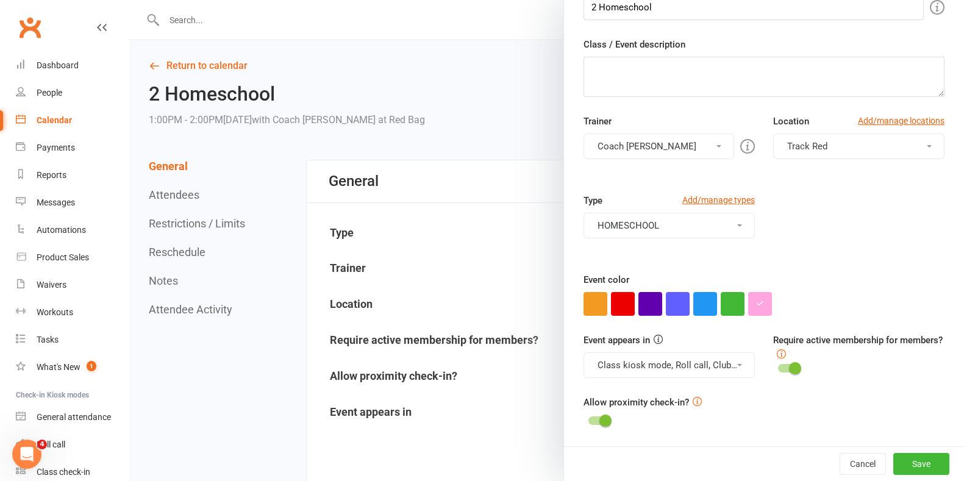
scroll to position [152, 0]
click at [911, 462] on button "Save" at bounding box center [921, 464] width 56 height 22
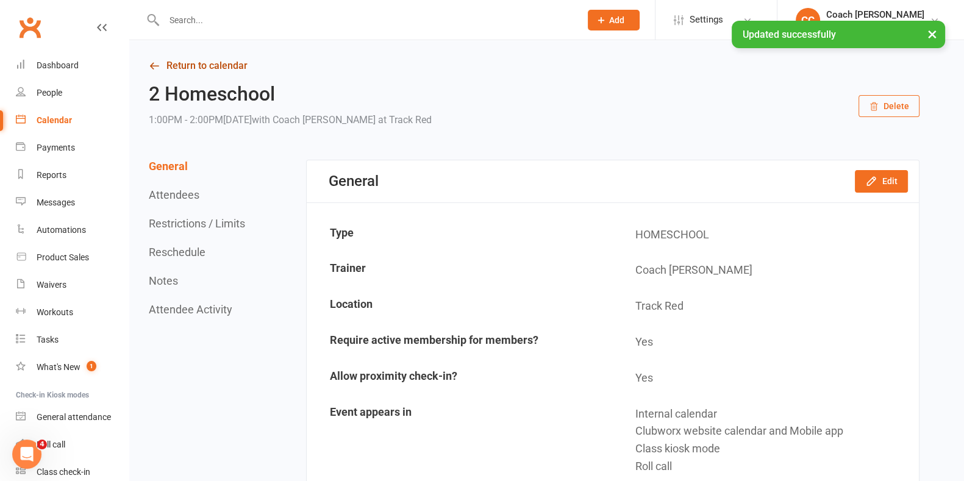
click at [238, 63] on link "Return to calendar" at bounding box center [534, 65] width 770 height 17
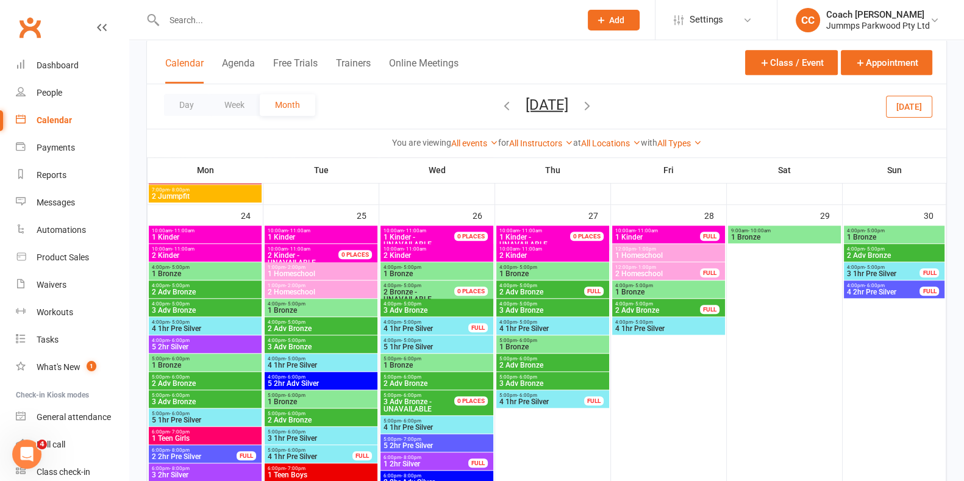
scroll to position [1377, 0]
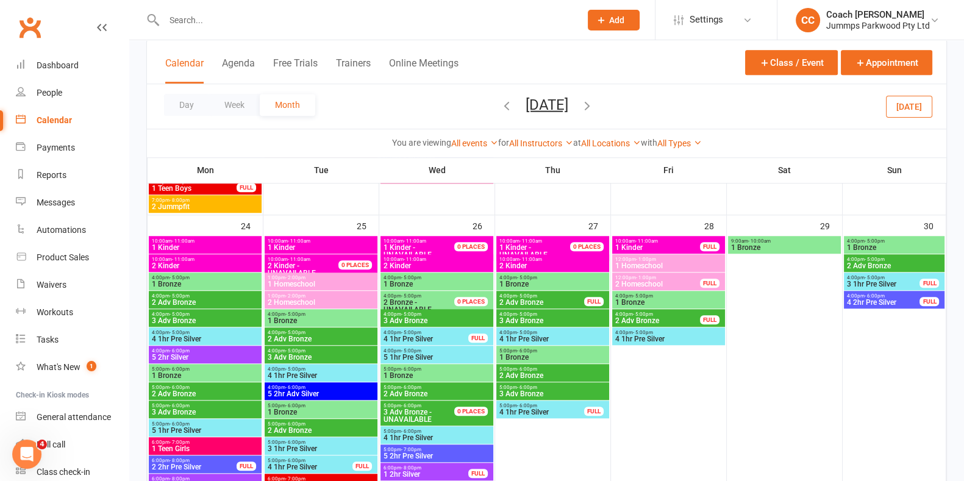
click at [353, 296] on span "1:00pm - 2:00pm" at bounding box center [321, 295] width 108 height 5
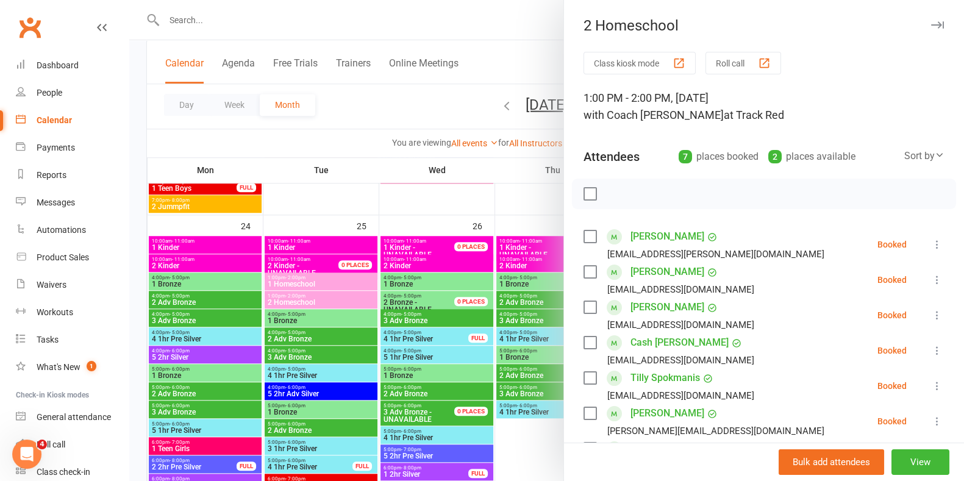
click at [931, 26] on icon "button" at bounding box center [937, 24] width 13 height 7
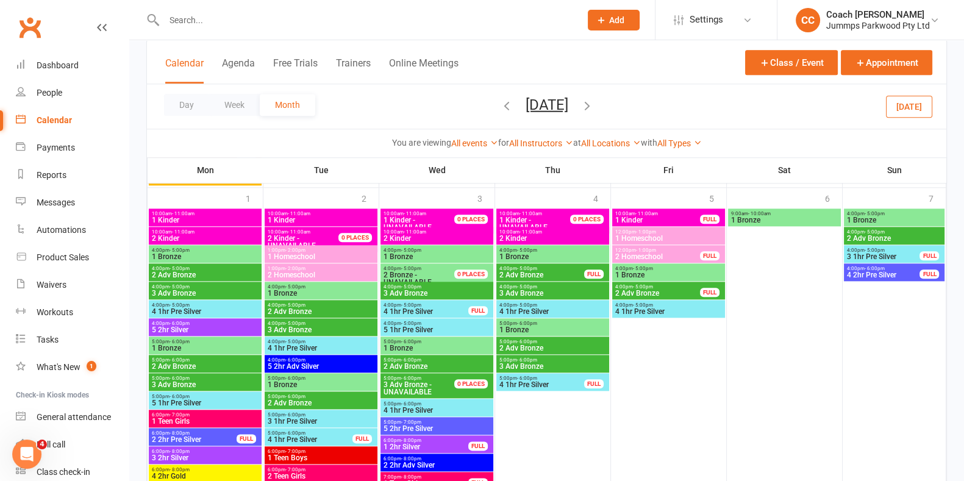
scroll to position [1735, 0]
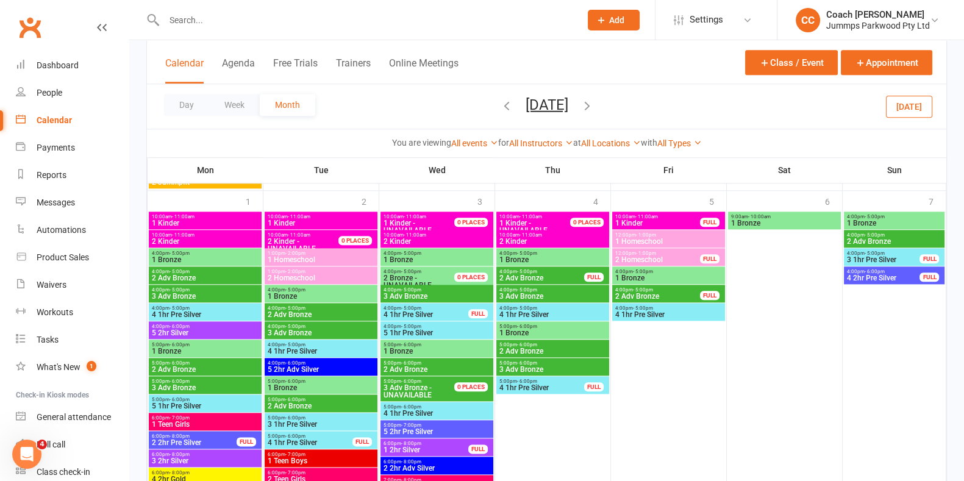
click at [352, 274] on span "2 Homeschool" at bounding box center [321, 277] width 108 height 7
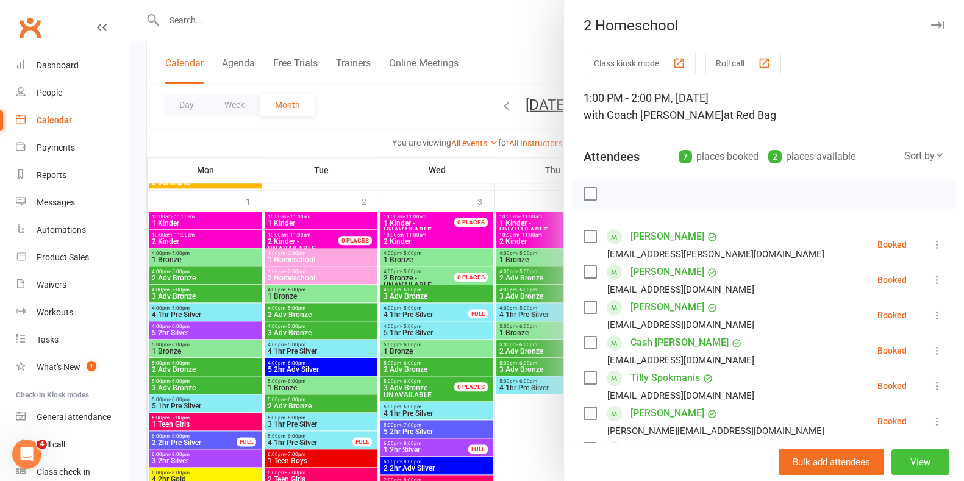
click at [907, 462] on button "View" at bounding box center [920, 462] width 58 height 26
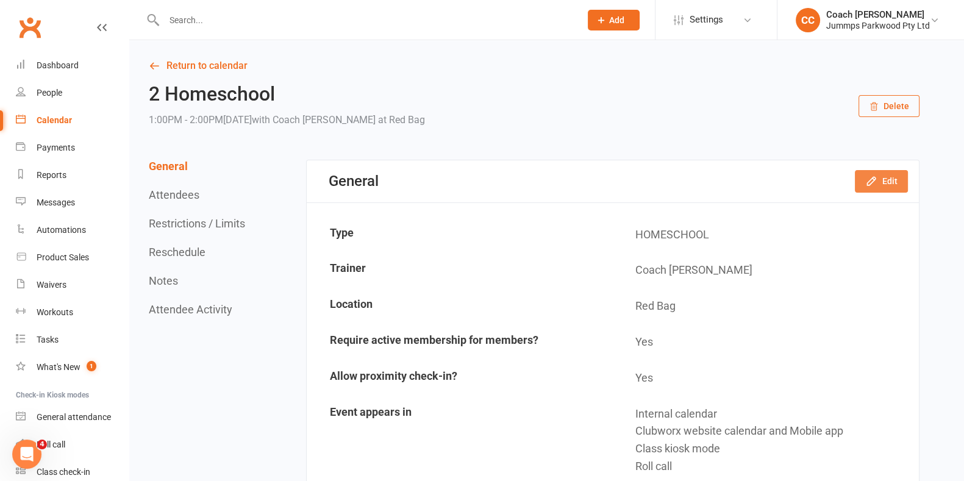
click at [878, 183] on button "Edit" at bounding box center [880, 181] width 53 height 22
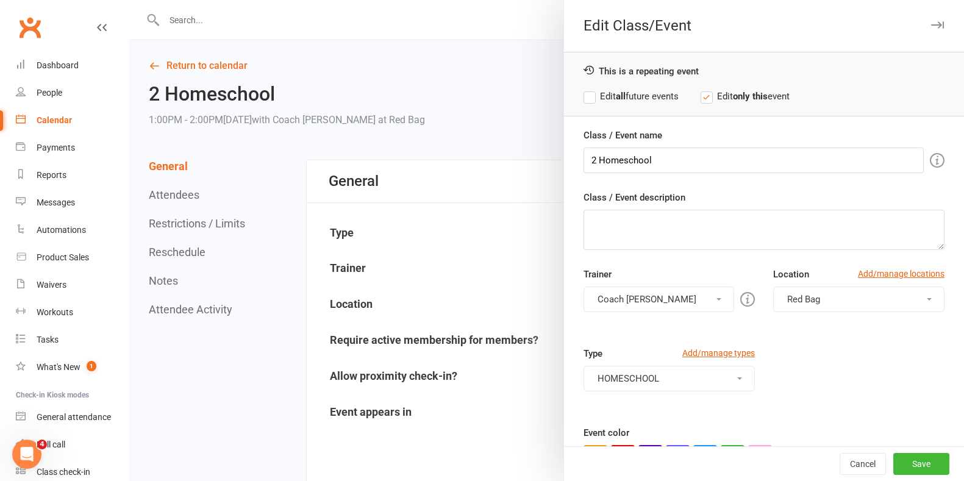
click at [829, 304] on button "Red Bag" at bounding box center [858, 299] width 171 height 26
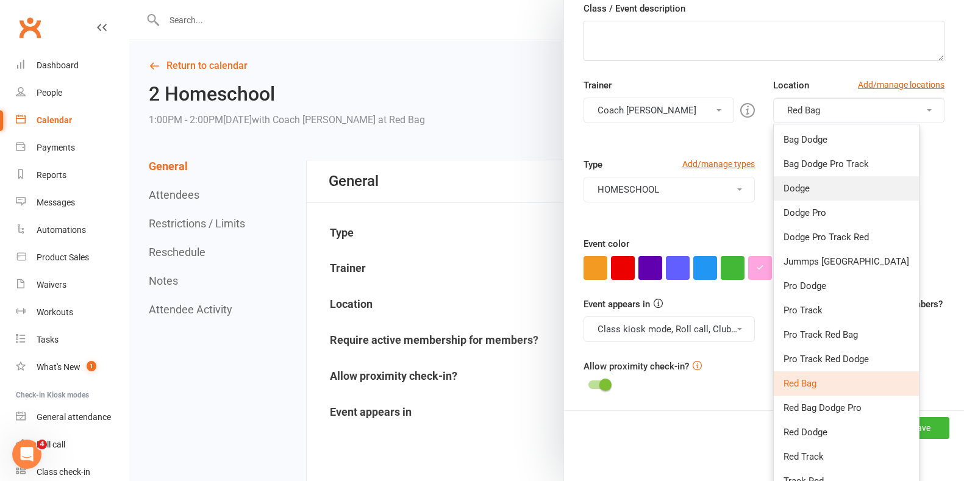
scroll to position [188, 0]
click at [819, 141] on link "Bag Dodge" at bounding box center [845, 140] width 145 height 24
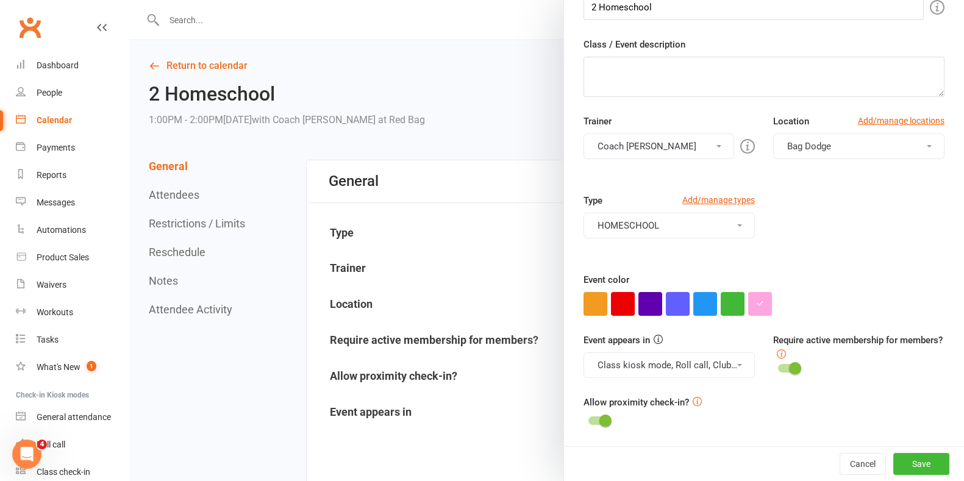
scroll to position [152, 0]
click at [897, 463] on button "Save" at bounding box center [921, 464] width 56 height 22
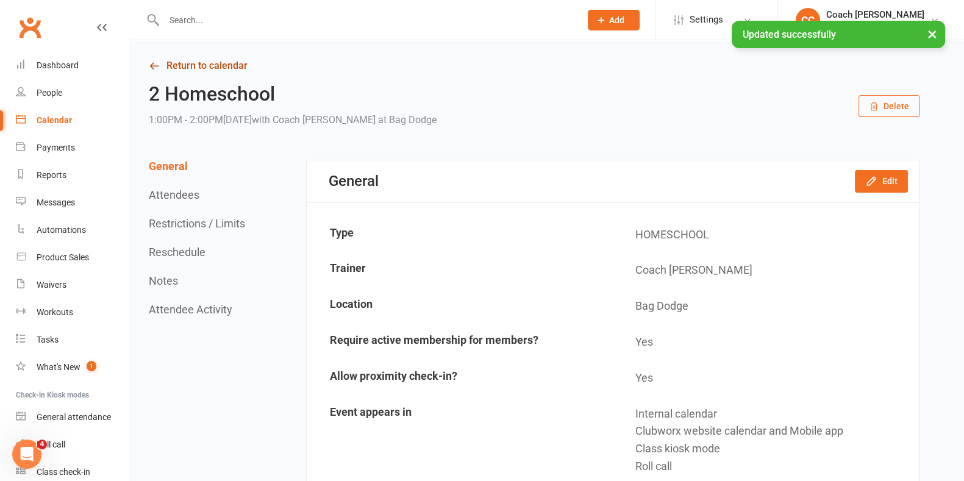
click at [244, 65] on link "Return to calendar" at bounding box center [534, 65] width 770 height 17
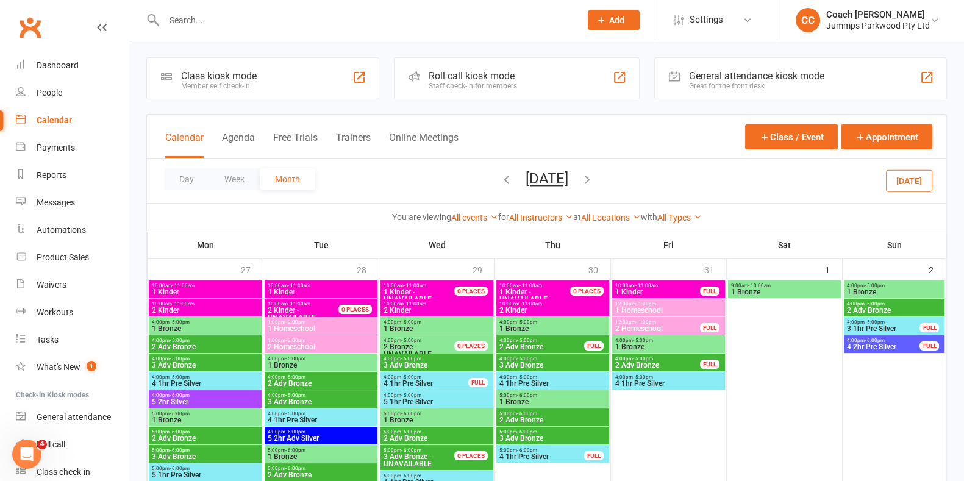
click at [594, 180] on icon "button" at bounding box center [586, 178] width 13 height 13
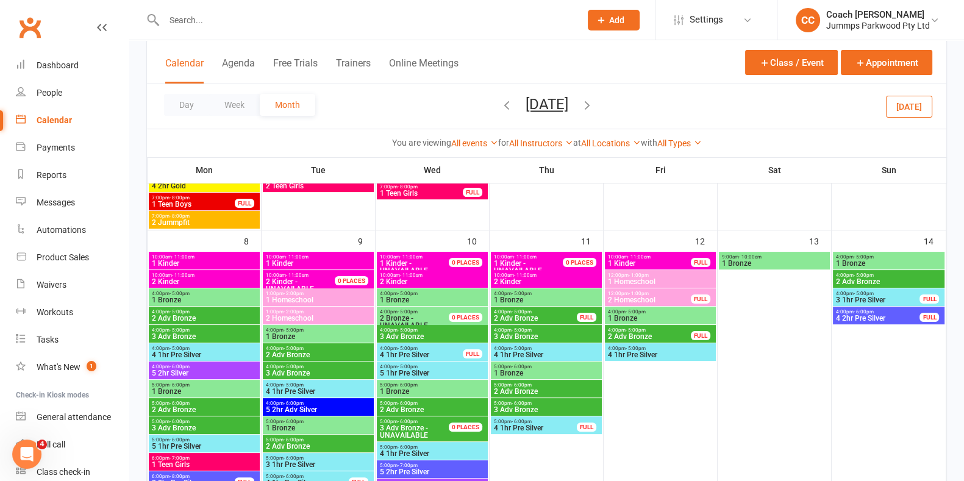
scroll to position [361, 0]
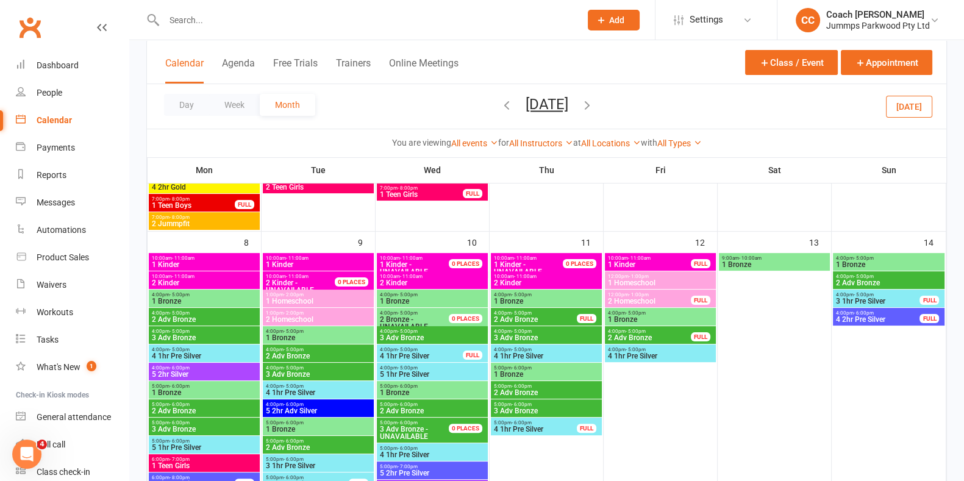
click at [335, 316] on span "2 Homeschool" at bounding box center [318, 319] width 106 height 7
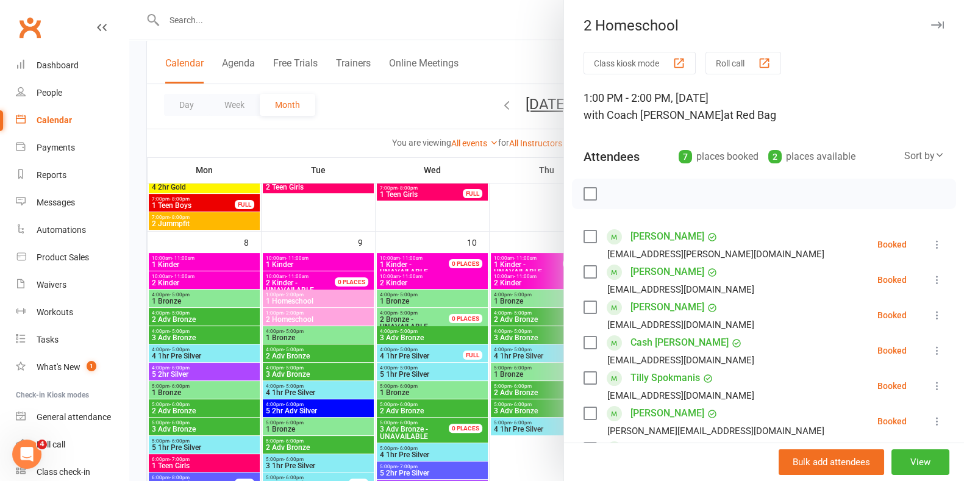
click at [931, 24] on icon "button" at bounding box center [937, 24] width 13 height 7
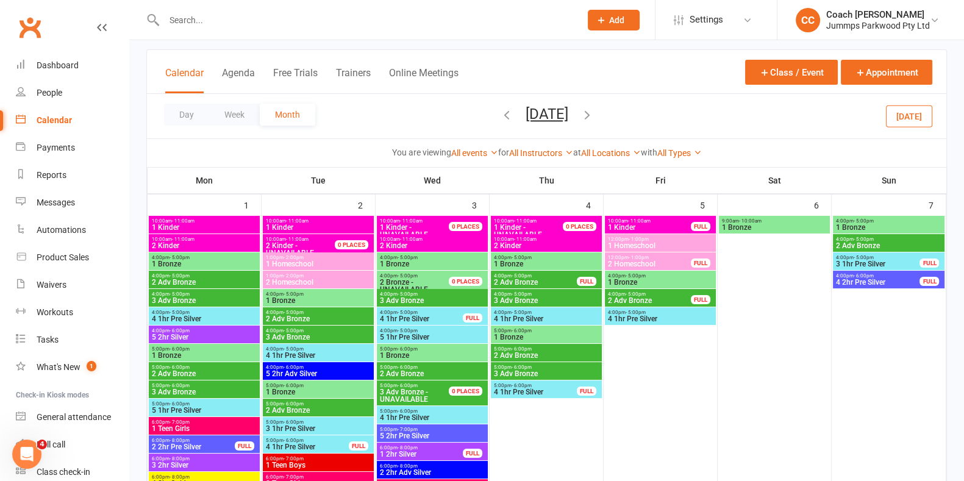
scroll to position [59, 0]
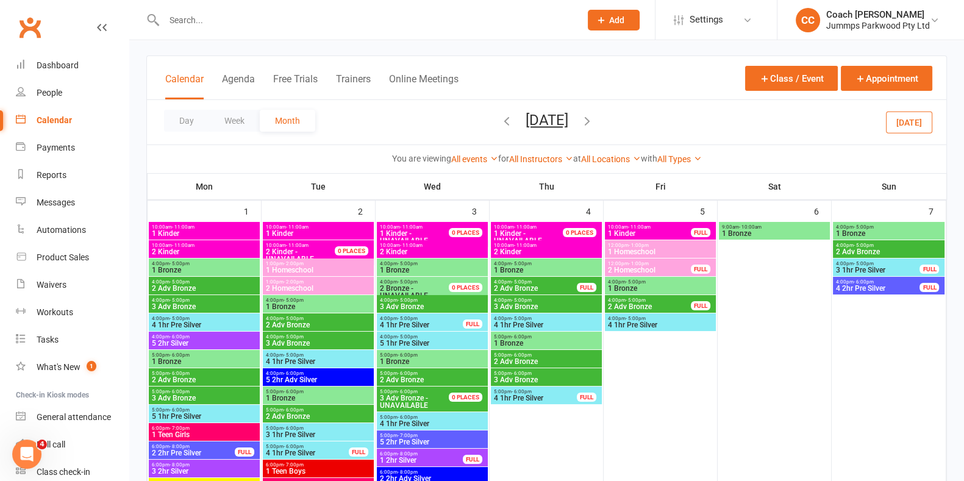
click at [352, 280] on span "1:00pm - 2:00pm" at bounding box center [318, 281] width 106 height 5
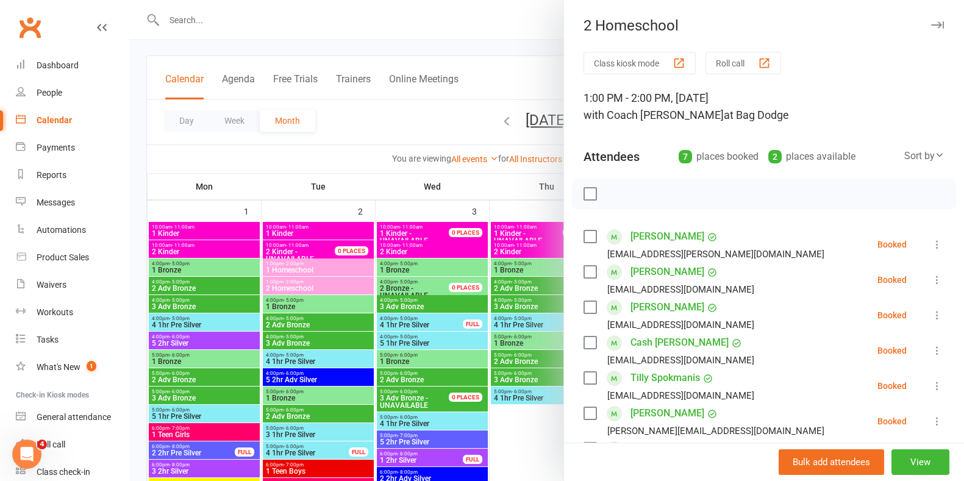
click at [931, 23] on icon "button" at bounding box center [937, 24] width 13 height 7
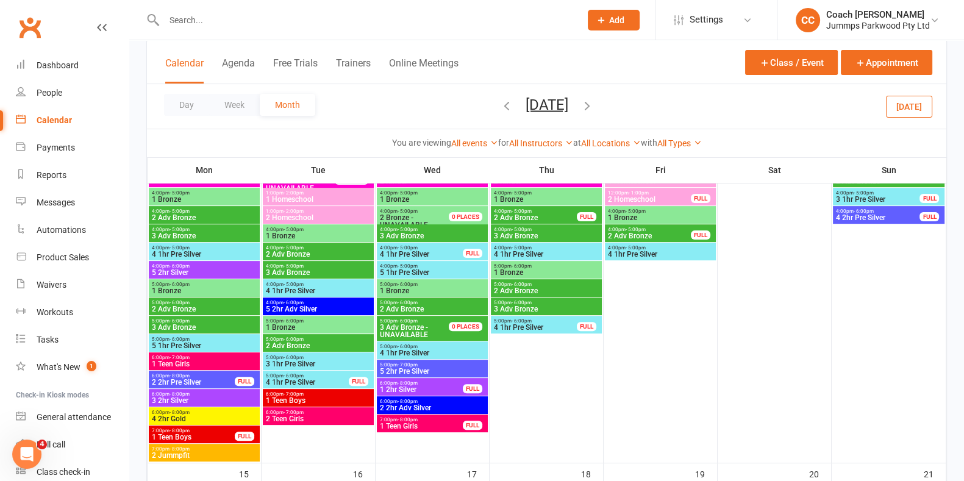
scroll to position [455, 0]
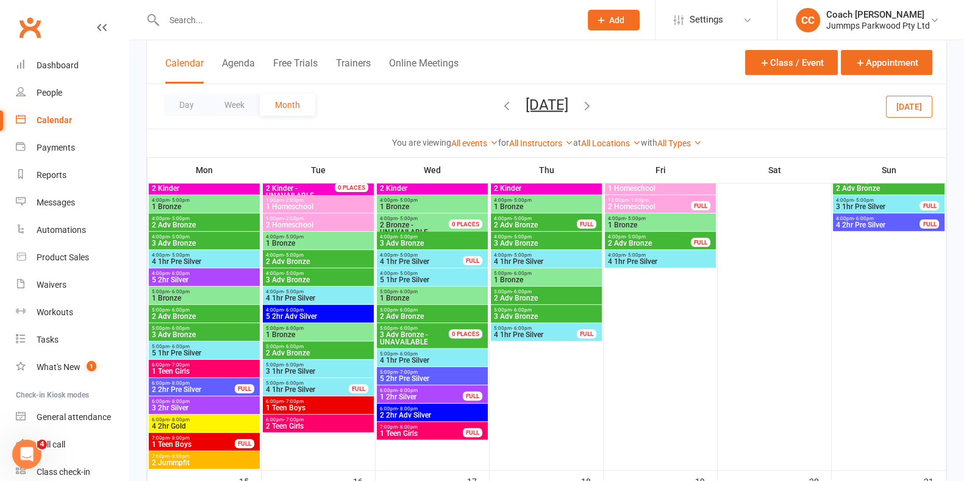
click at [347, 218] on span "1:00pm - 2:00pm" at bounding box center [318, 218] width 106 height 5
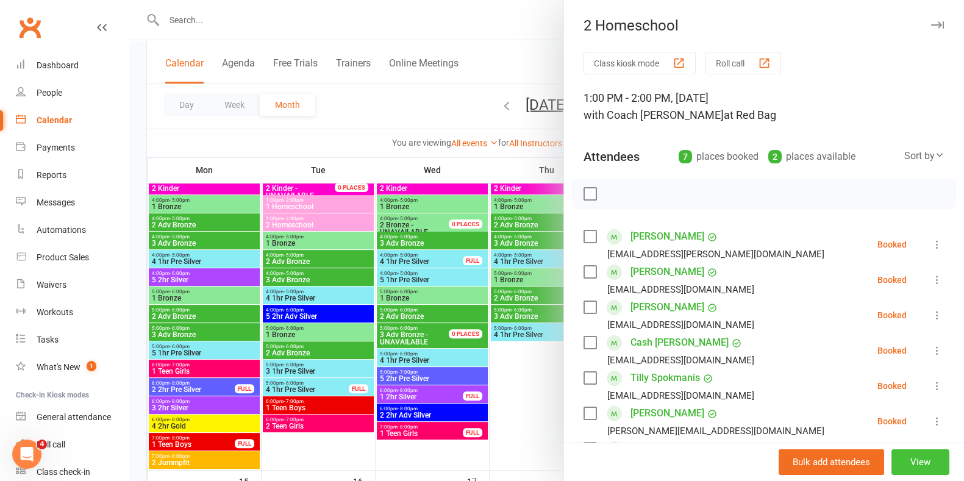
click at [899, 455] on button "View" at bounding box center [920, 462] width 58 height 26
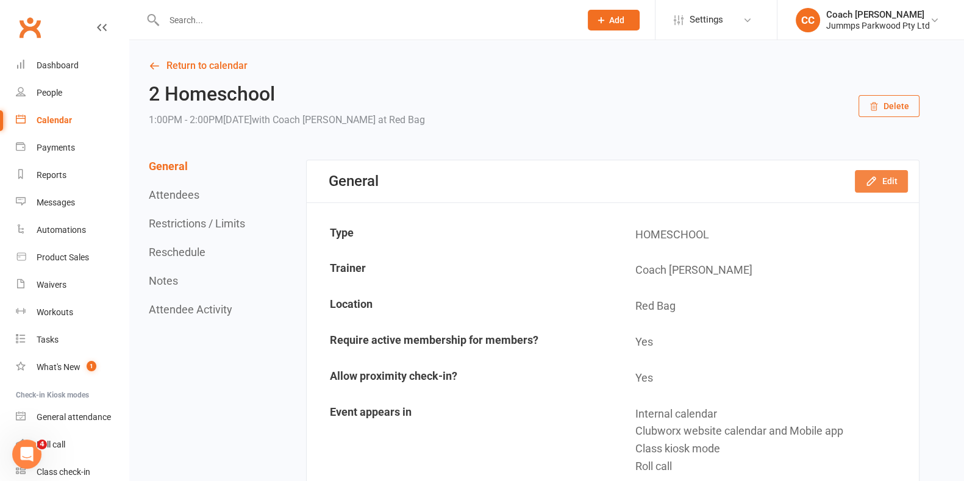
click at [881, 180] on button "Edit" at bounding box center [880, 181] width 53 height 22
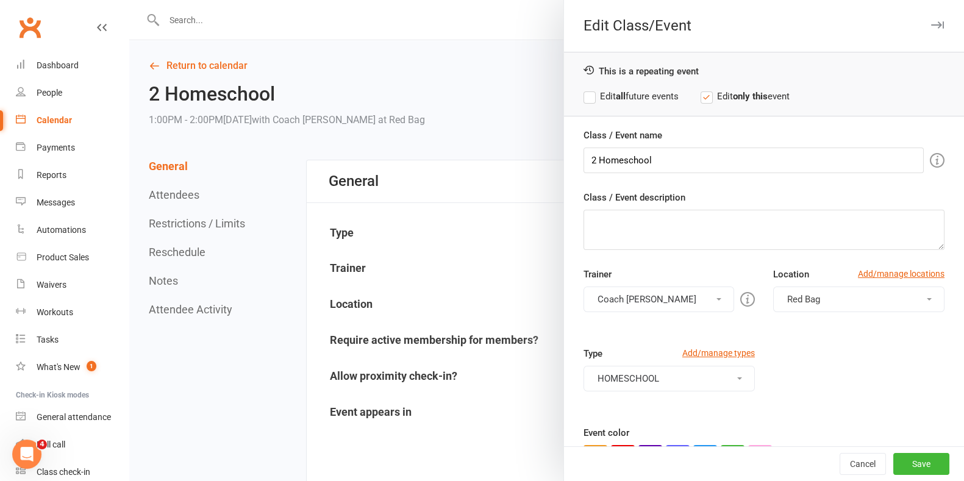
click at [844, 302] on button "Red Bag" at bounding box center [858, 299] width 171 height 26
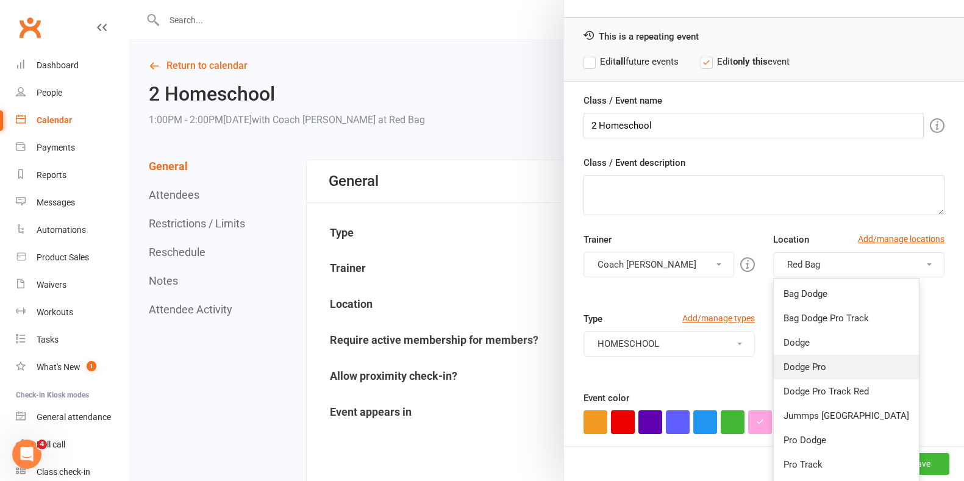
scroll to position [36, 0]
click at [816, 372] on link "Dodge Pro" at bounding box center [845, 365] width 145 height 24
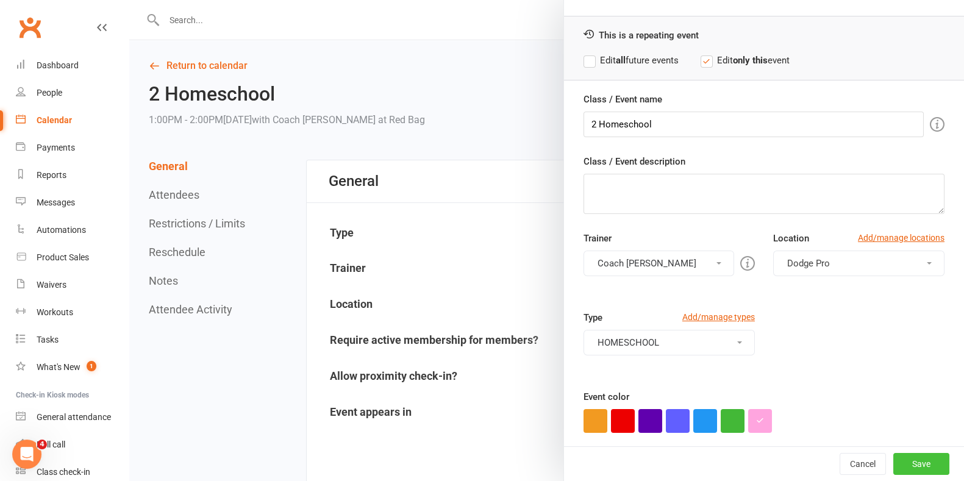
click at [906, 461] on button "Save" at bounding box center [921, 464] width 56 height 22
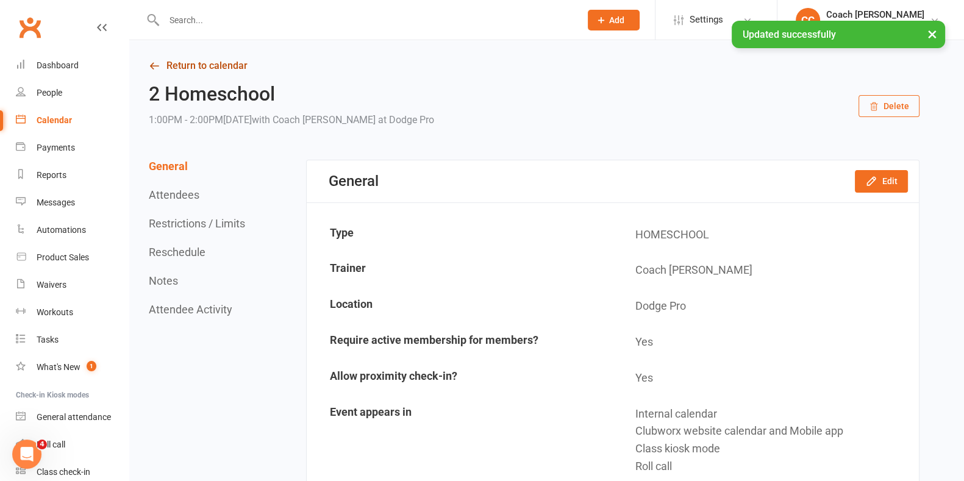
click at [218, 65] on link "Return to calendar" at bounding box center [534, 65] width 770 height 17
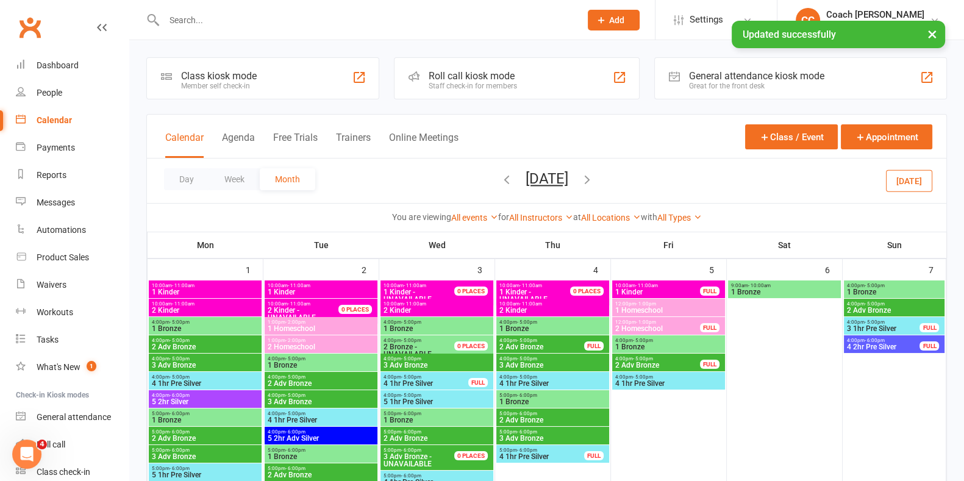
click at [500, 173] on icon "button" at bounding box center [506, 178] width 13 height 13
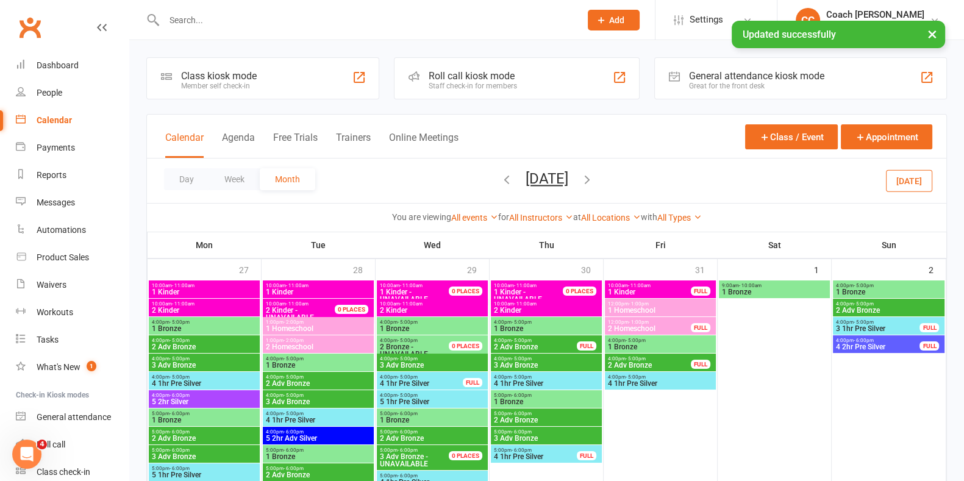
click at [500, 178] on icon "button" at bounding box center [506, 178] width 13 height 13
